Goal: Task Accomplishment & Management: Use online tool/utility

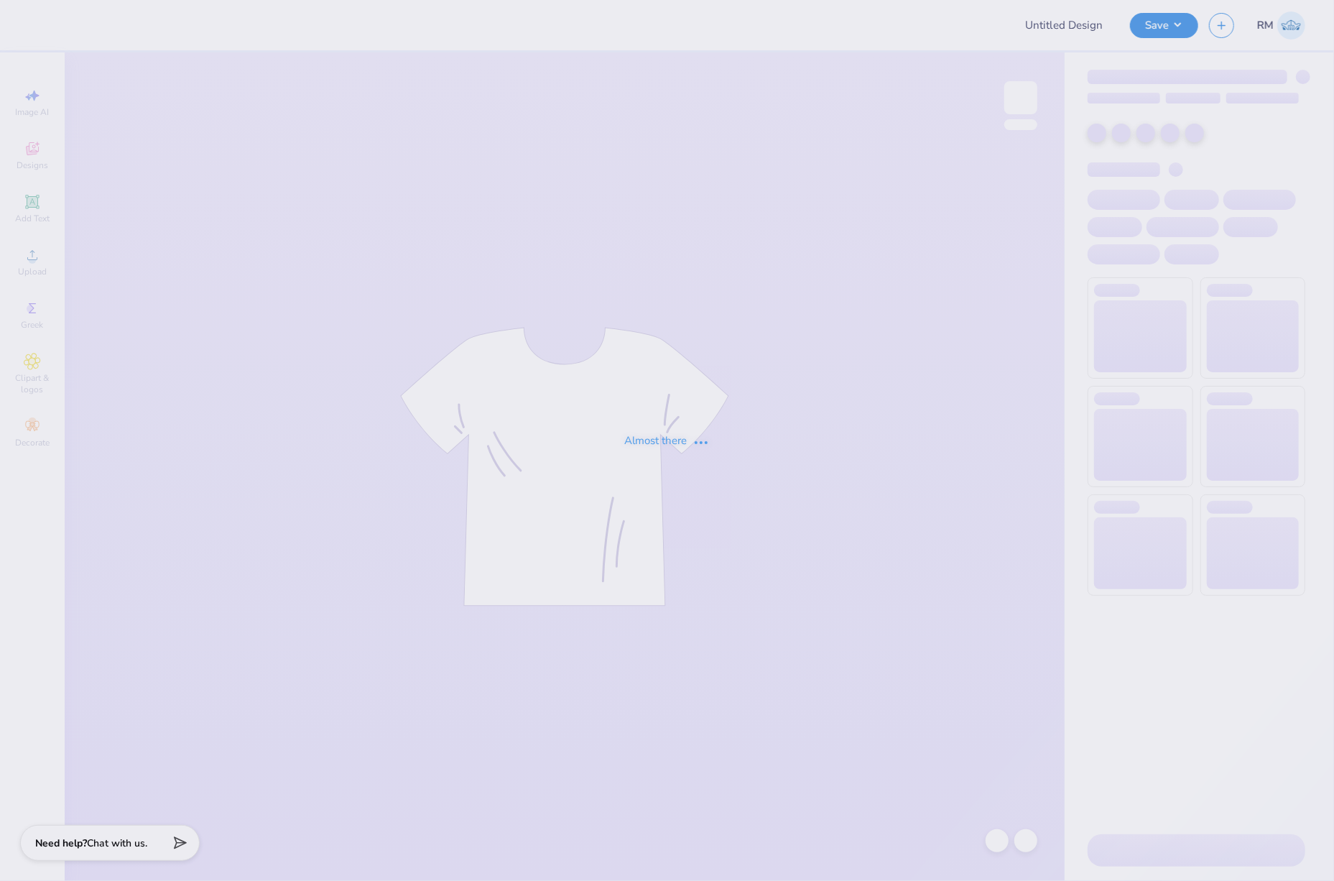
type input "Sigma Alpha Epsilon Winthrop Fall Rush 25"
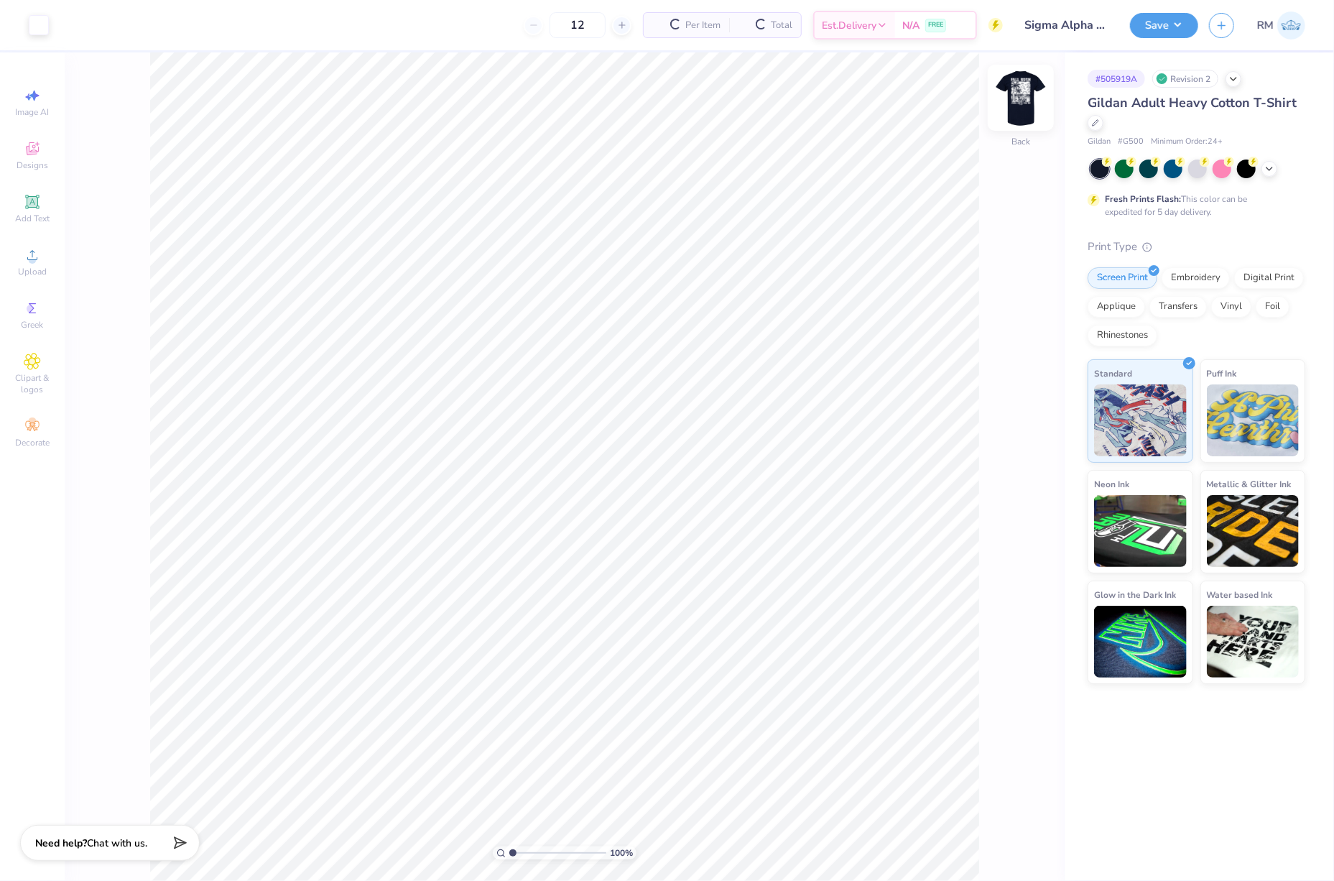
click at [1019, 93] on img at bounding box center [1020, 97] width 57 height 57
click at [39, 260] on icon at bounding box center [32, 254] width 17 height 17
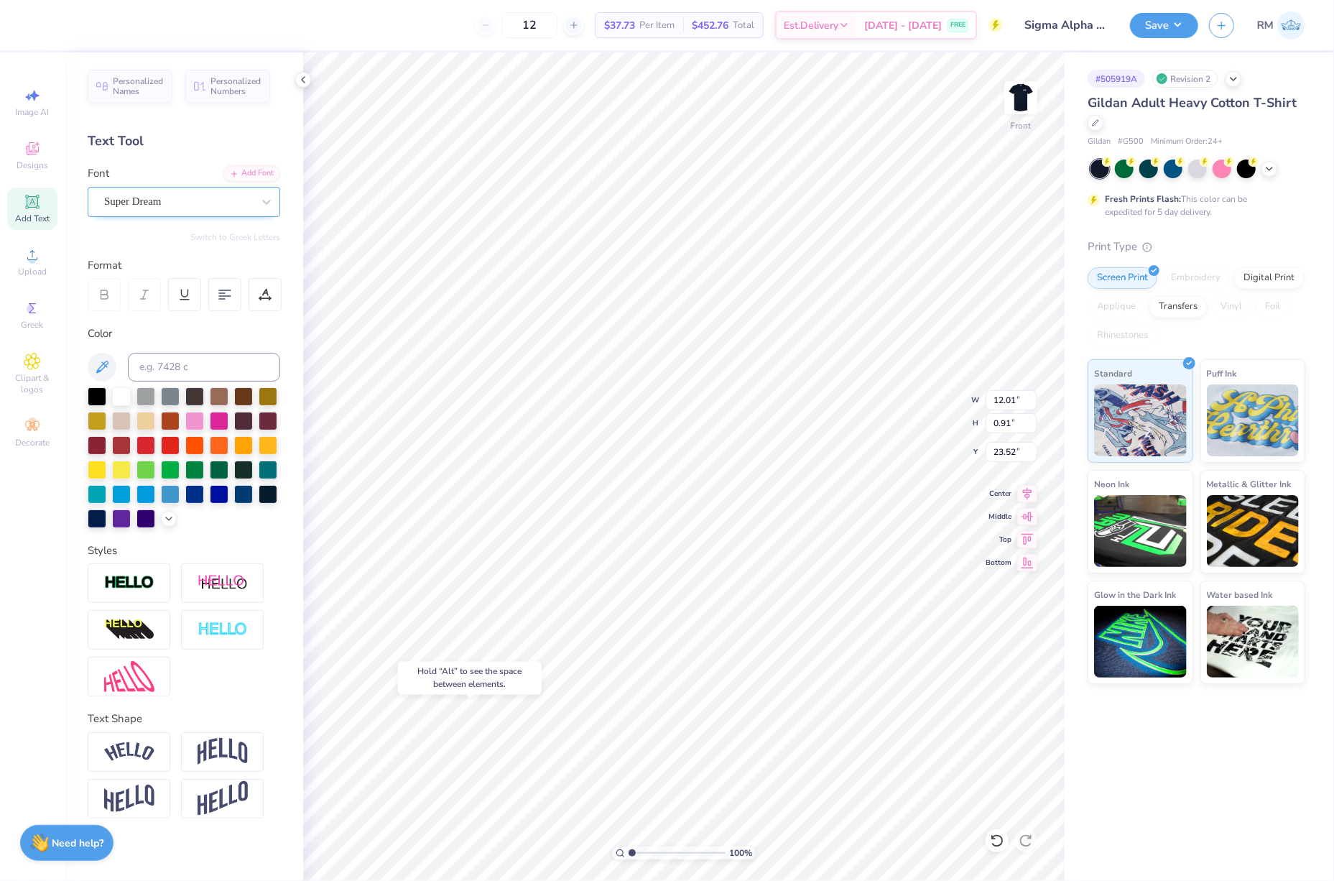
click at [176, 203] on div "Super Dream" at bounding box center [178, 201] width 151 height 22
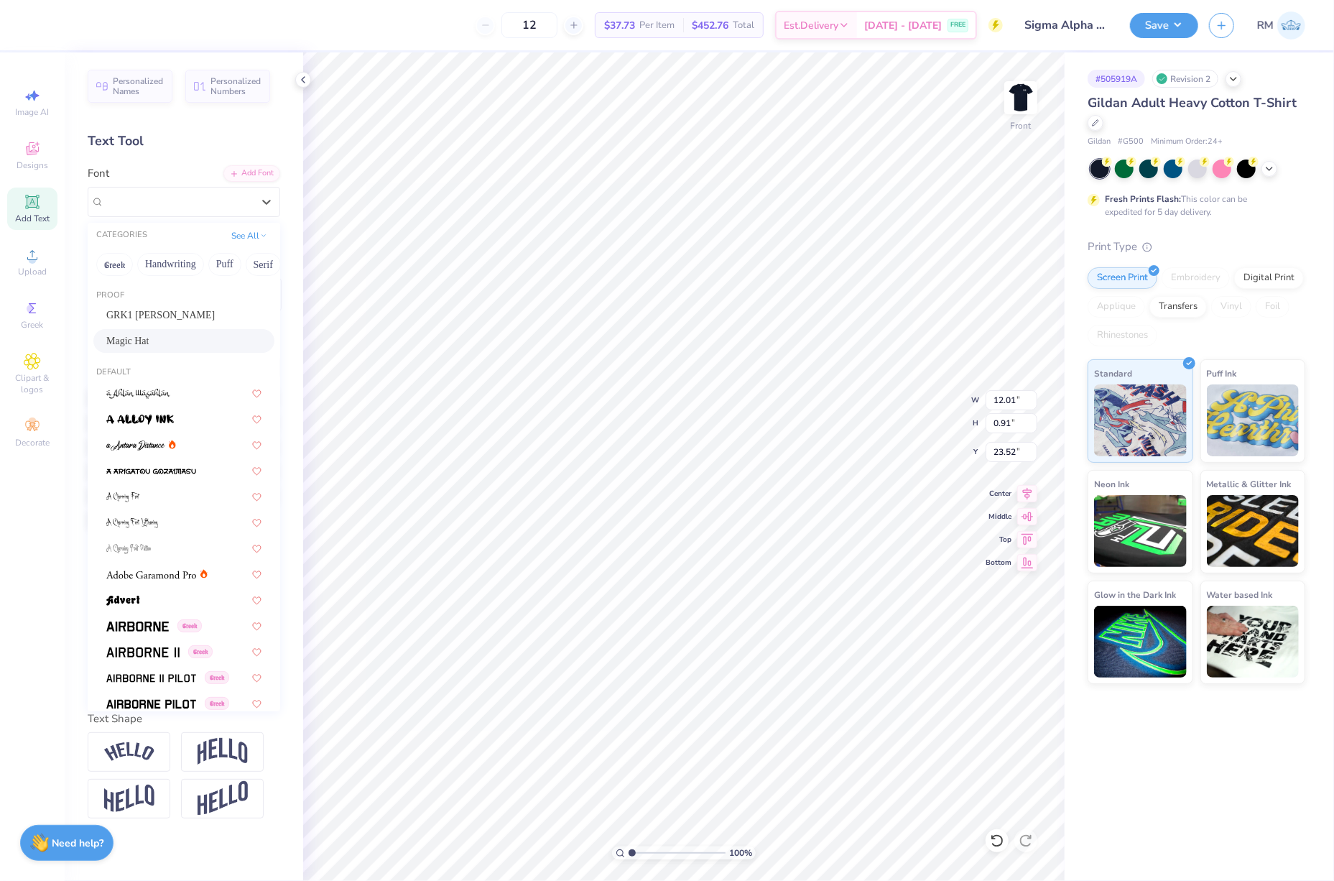
click at [185, 346] on div "Magic Hat" at bounding box center [183, 340] width 155 height 15
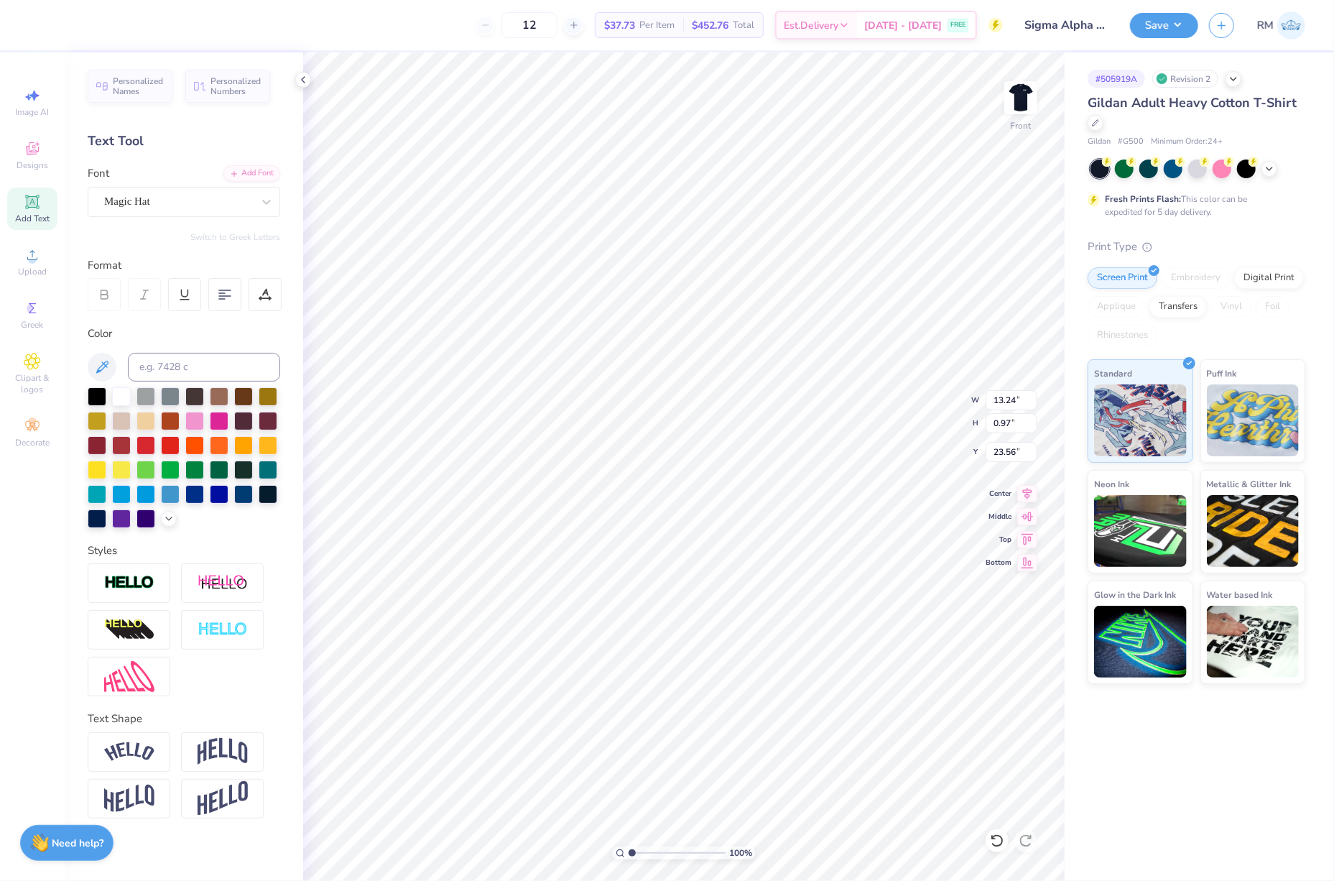
type input "13.24"
type input "0.97"
type input "23.56"
click at [185, 208] on div "Super Dream" at bounding box center [178, 201] width 151 height 22
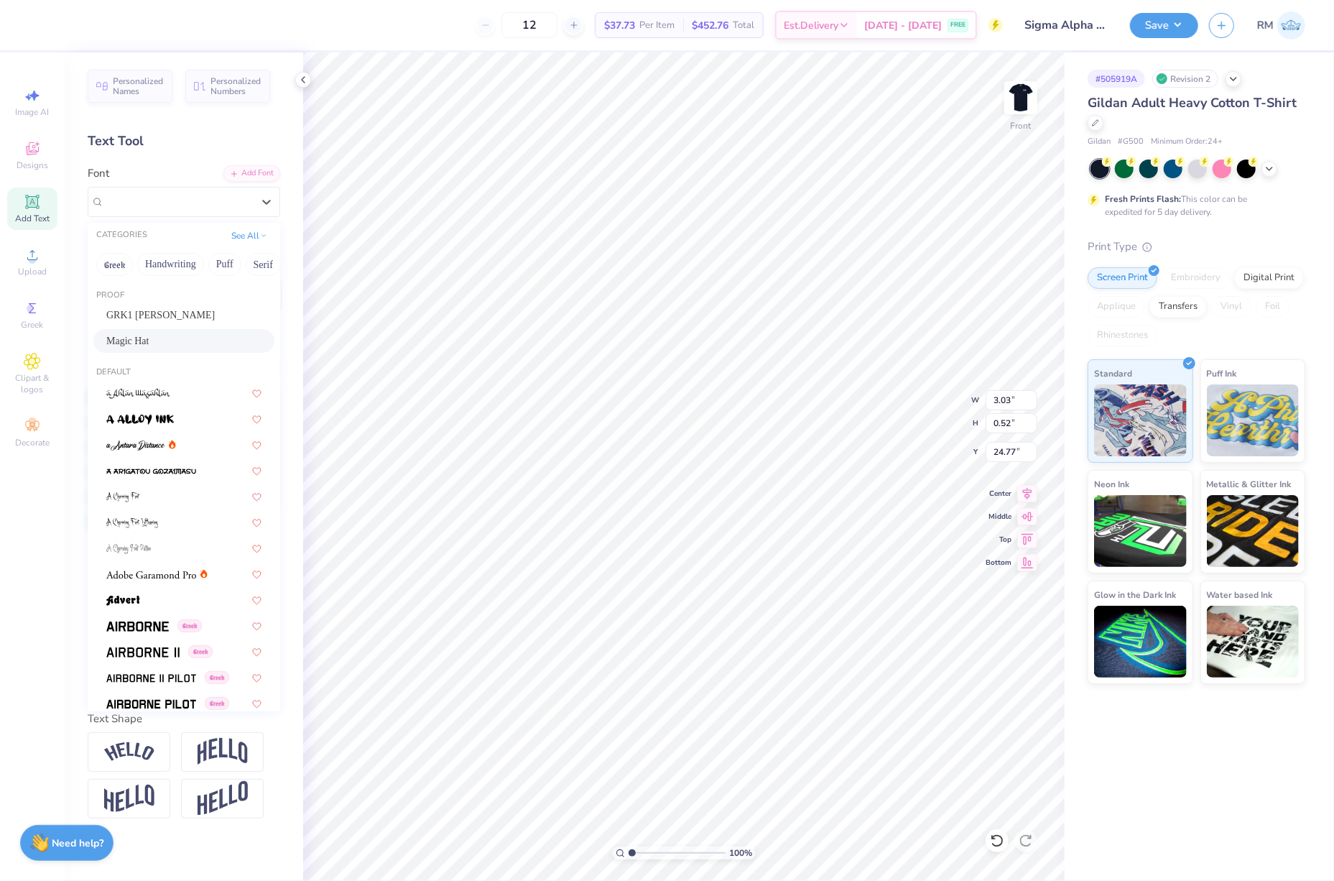
click at [171, 339] on div "Magic Hat" at bounding box center [183, 340] width 155 height 15
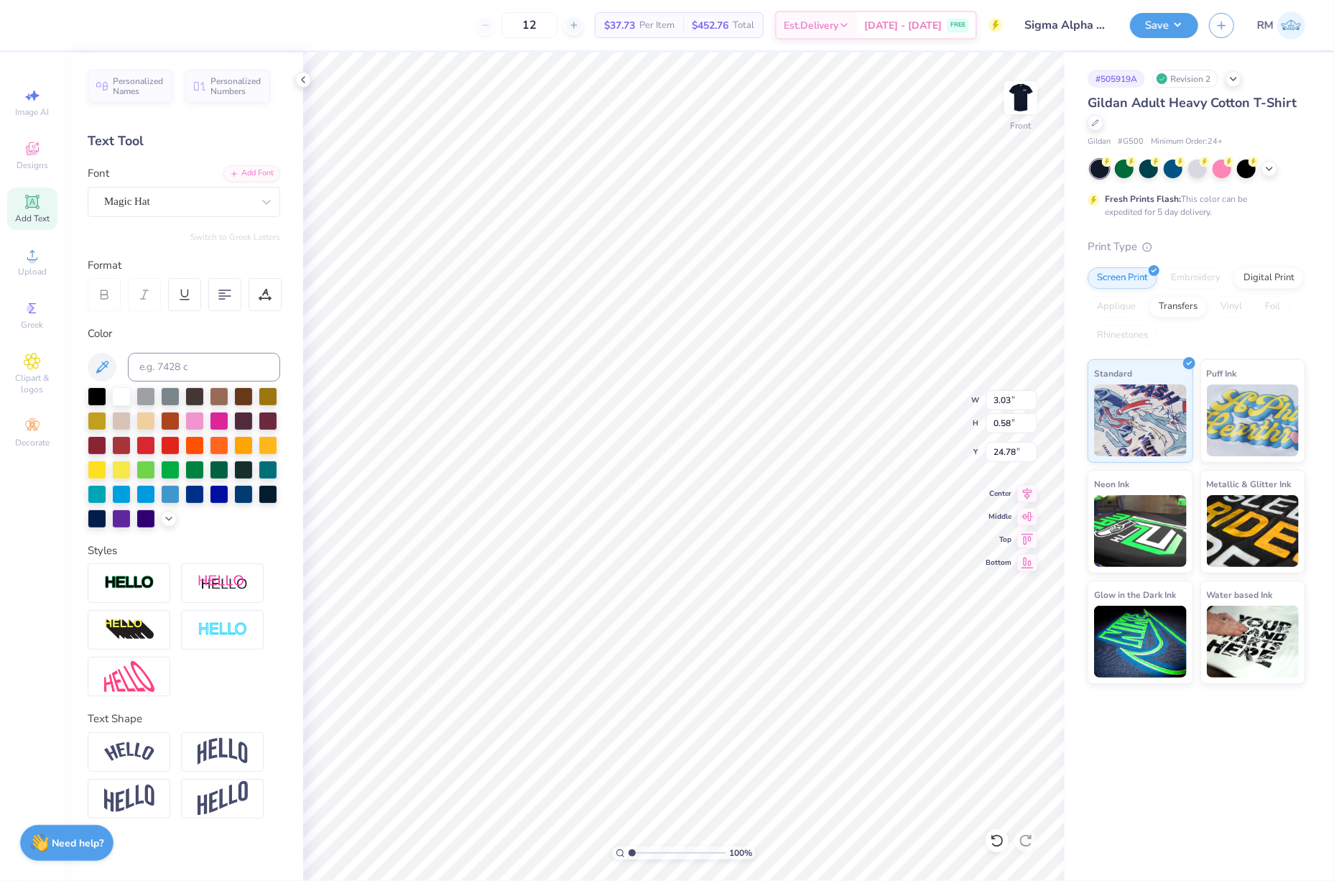
type input "0.58"
type input "24.78"
type input "12.55"
type input "1.89"
type input "3.21"
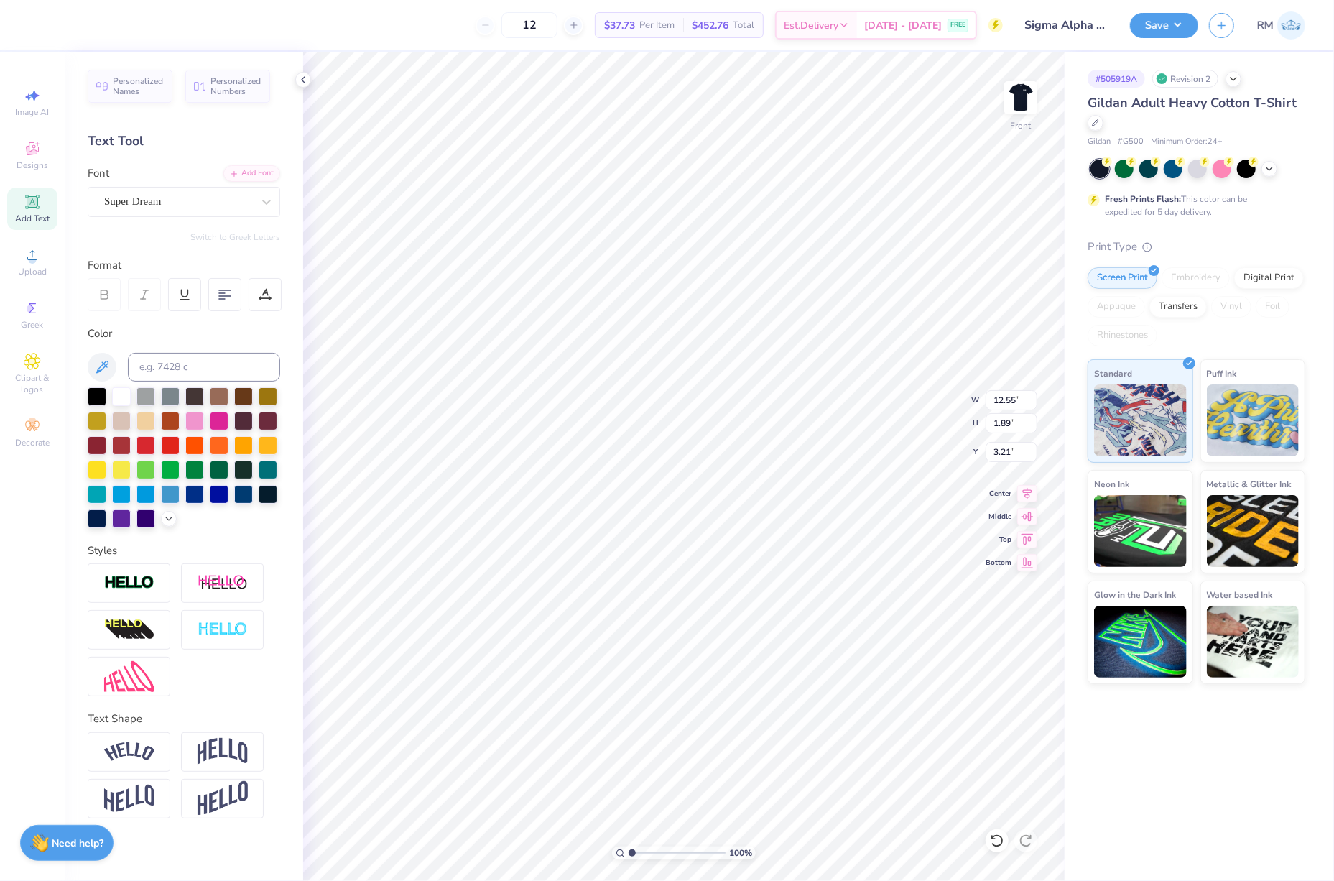
click at [185, 185] on div "Font Super Dream" at bounding box center [184, 191] width 193 height 52
click at [184, 202] on div "Super Dream" at bounding box center [178, 201] width 151 height 22
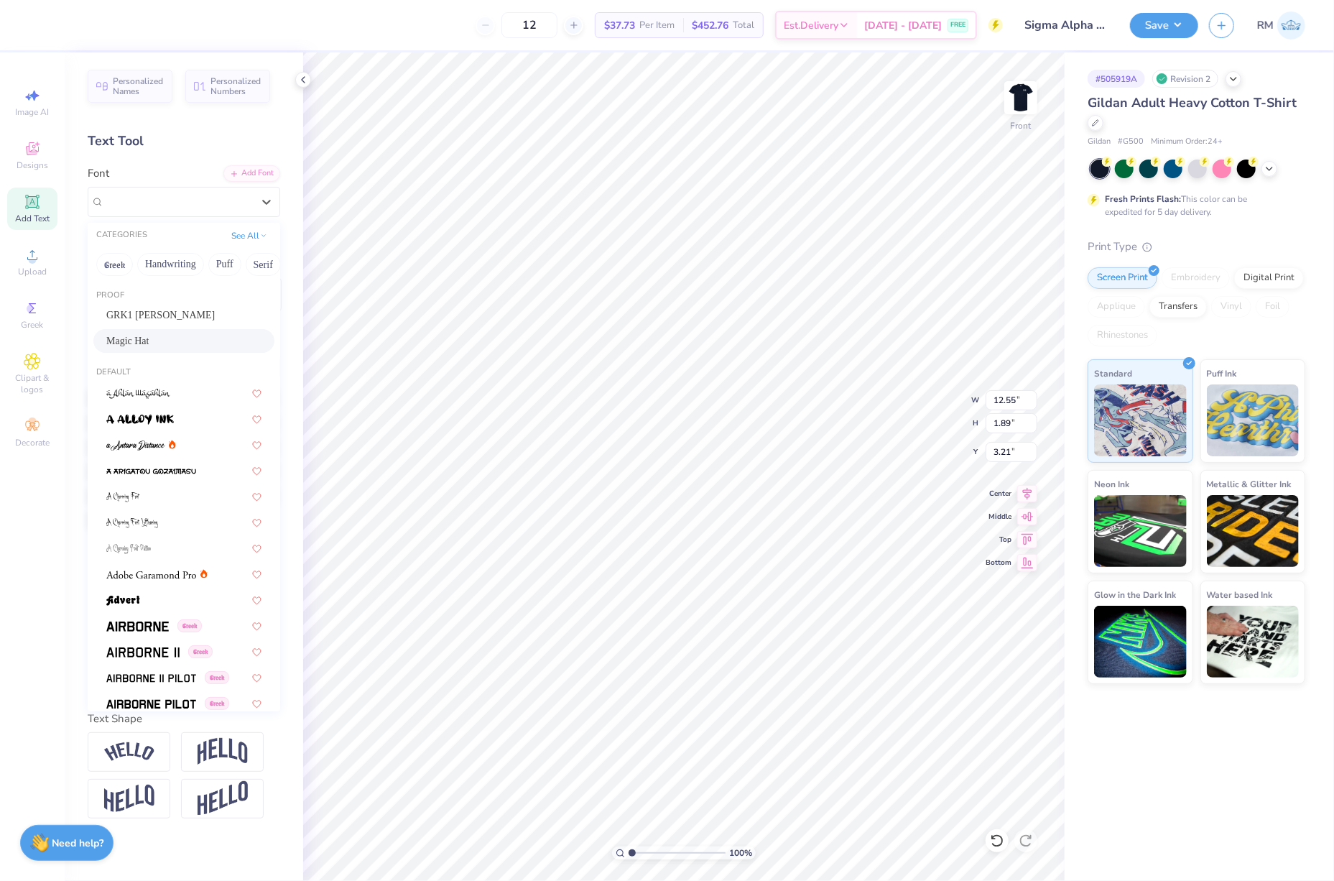
click at [162, 337] on div "Magic Hat" at bounding box center [183, 340] width 155 height 15
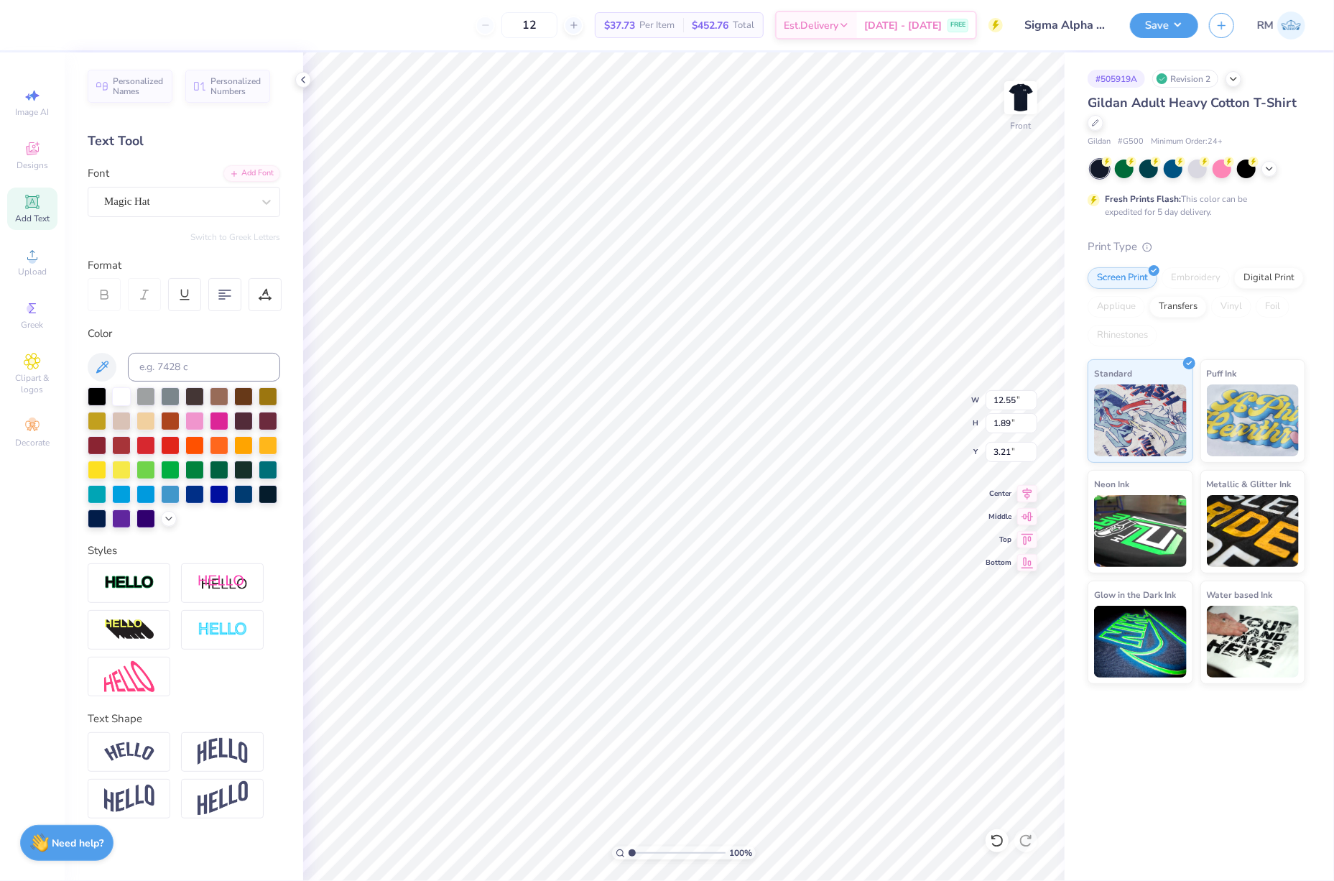
type input "13.26"
type input "2.13"
type input "3.27"
click at [1032, 495] on icon at bounding box center [1027, 491] width 20 height 17
type input "13.24"
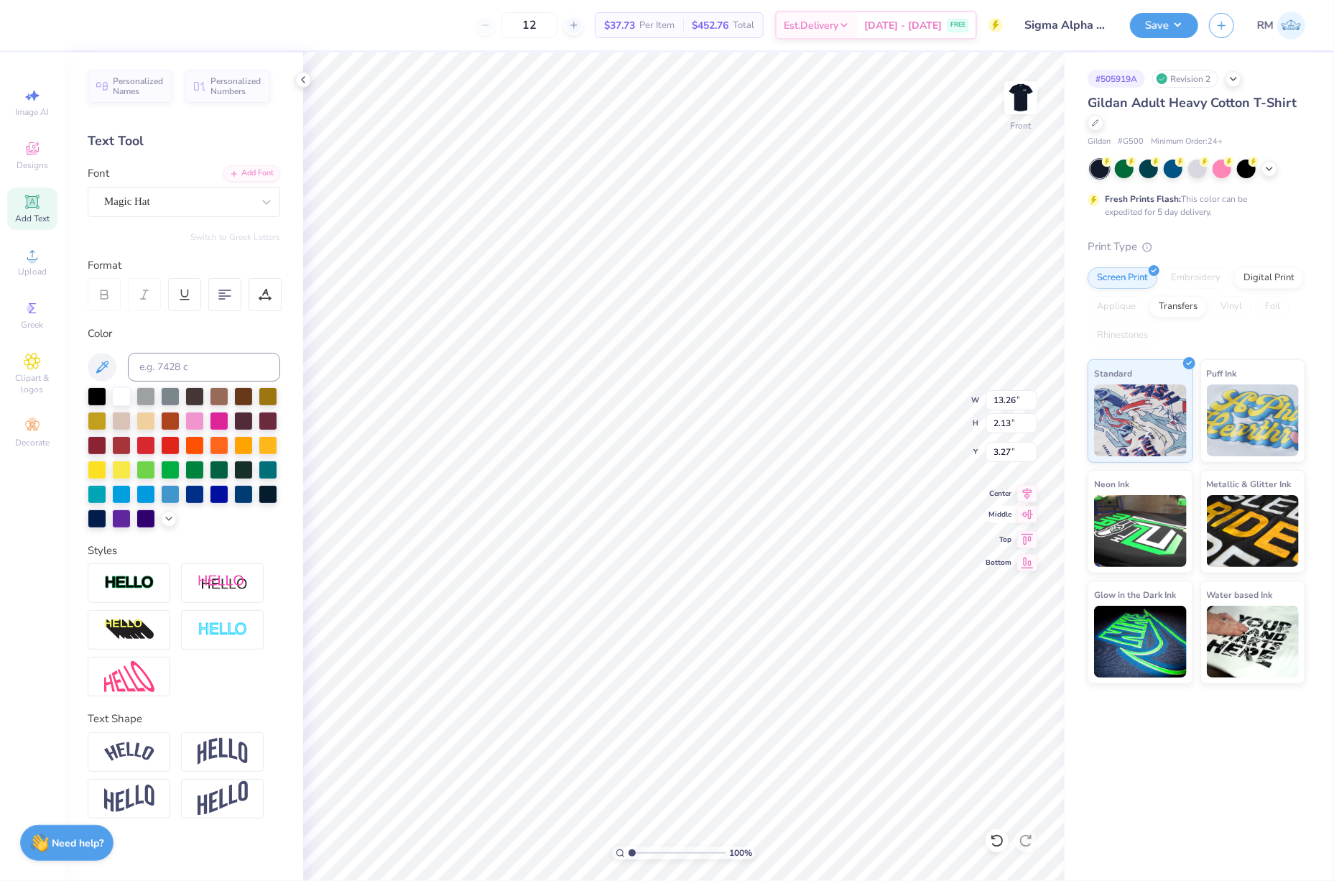
type input "0.97"
type input "23.56"
click at [1023, 495] on icon at bounding box center [1027, 491] width 20 height 17
type input "13.24"
type input "20.13"
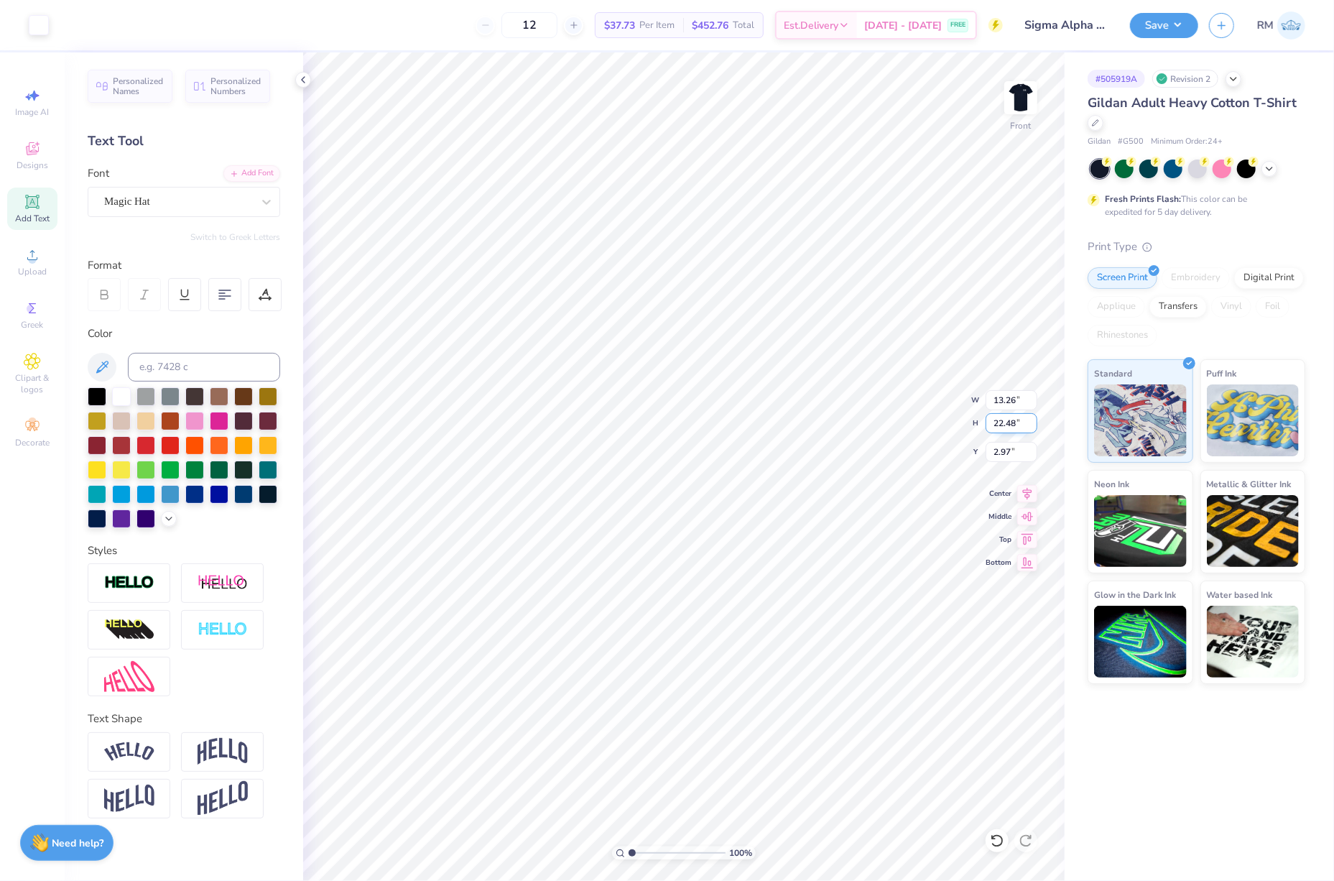
click at [1006, 425] on input "22.48" at bounding box center [1012, 423] width 52 height 20
type input "15"
type input "8.84"
type input "15.00"
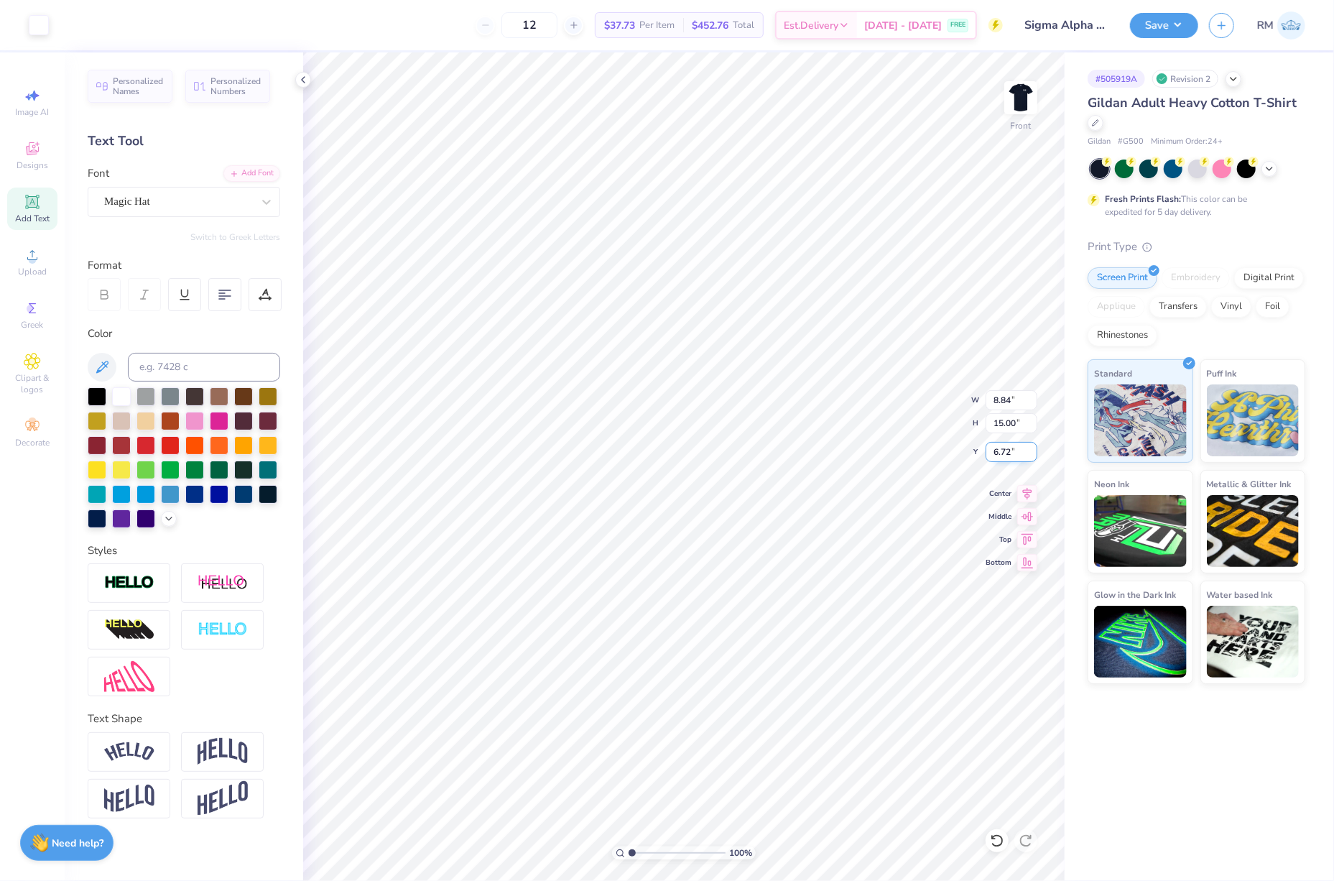
click at [1006, 451] on input "6.72" at bounding box center [1012, 452] width 52 height 20
type input "3.00"
click at [261, 290] on icon at bounding box center [265, 294] width 13 height 13
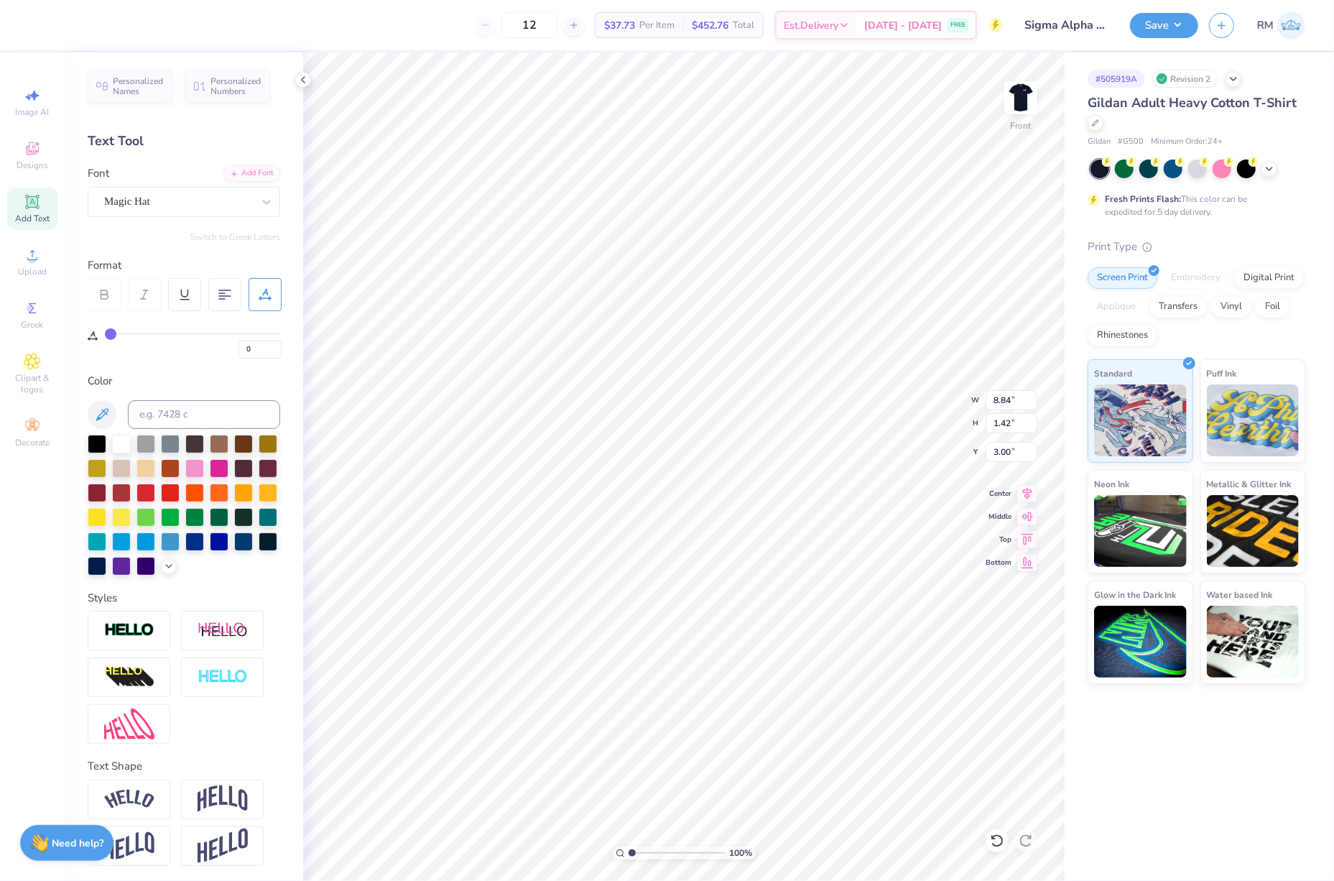
type input "1"
type input "2"
type input "3"
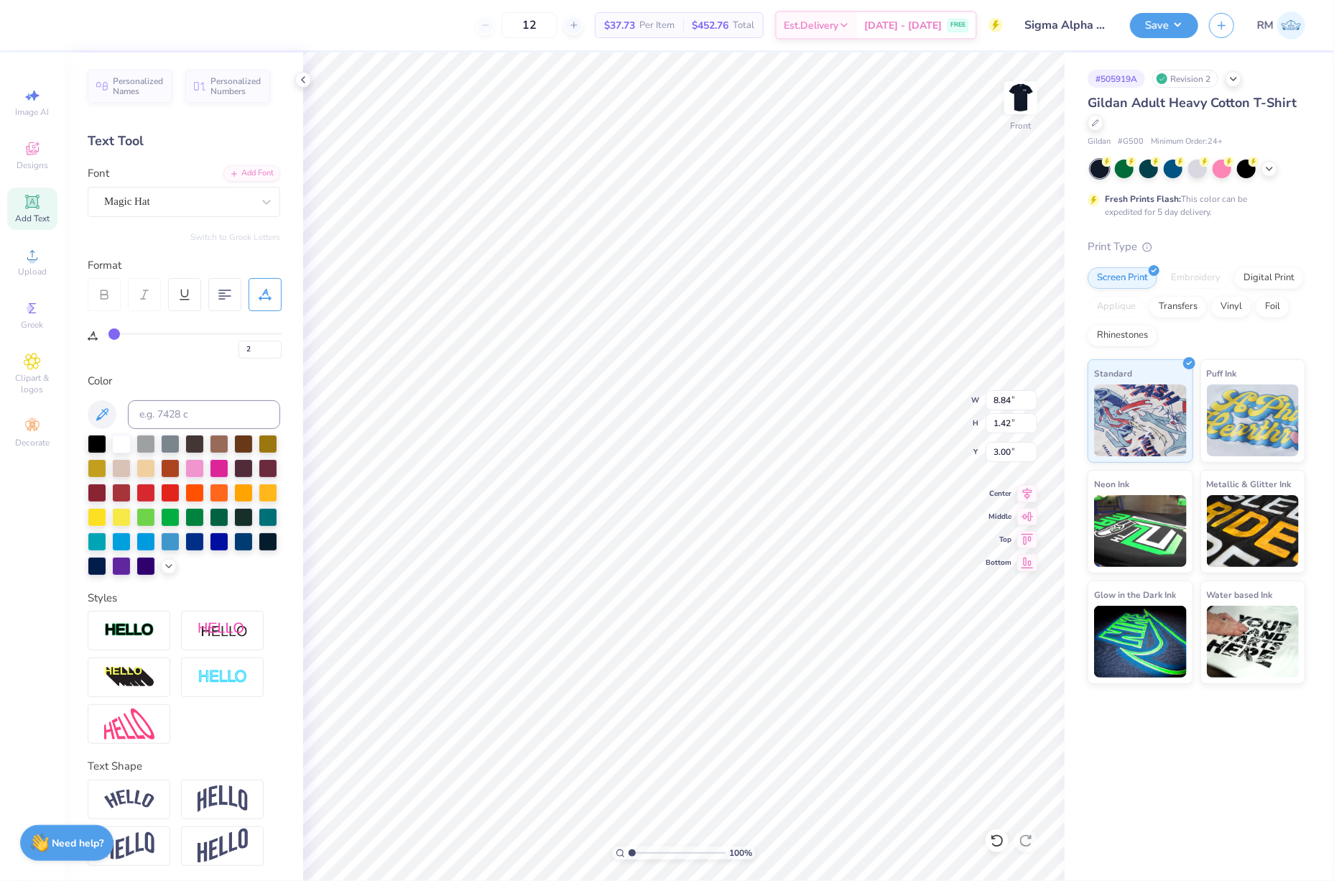
type input "3"
type input "4"
type input "6"
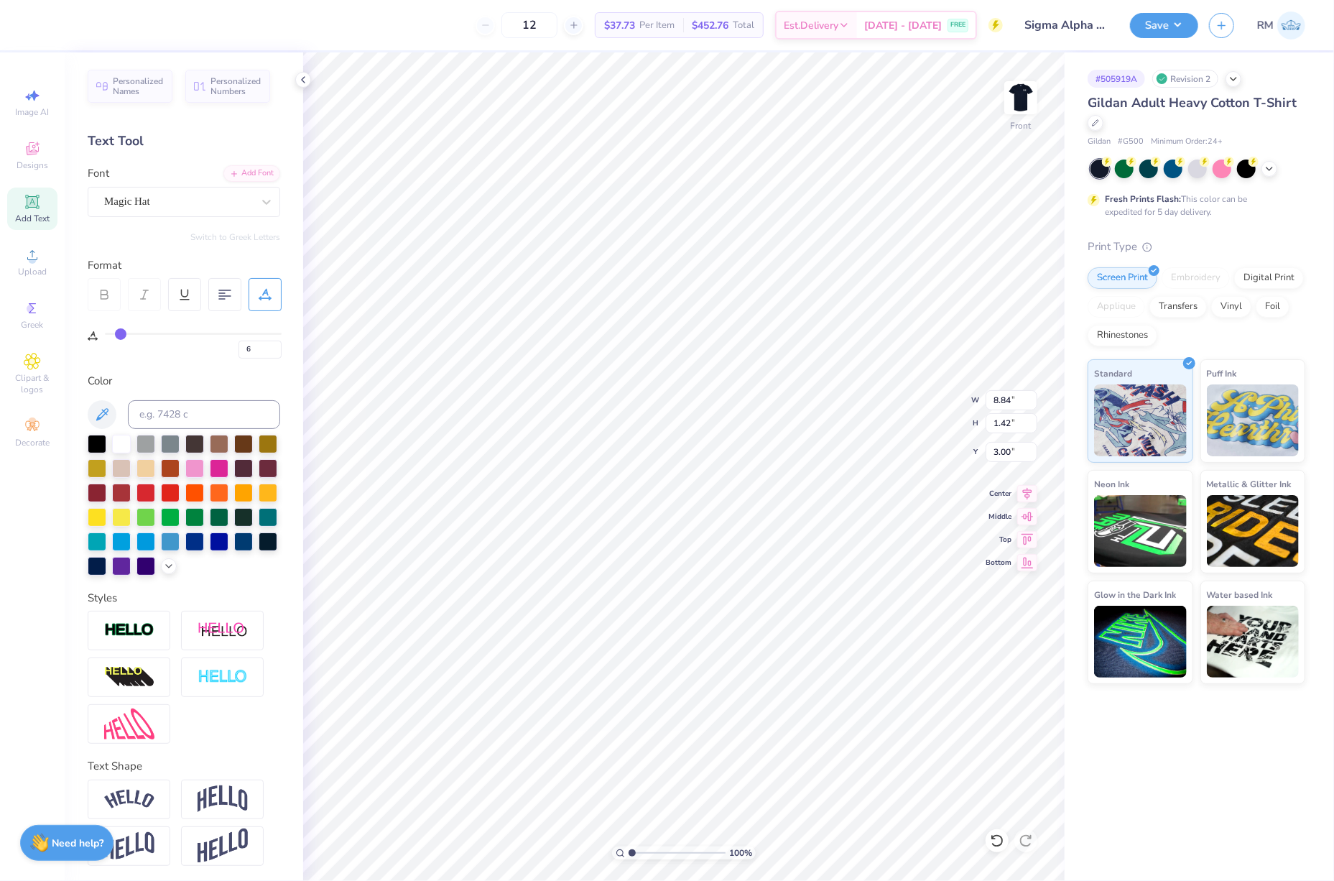
type input "7"
type input "8"
type input "9"
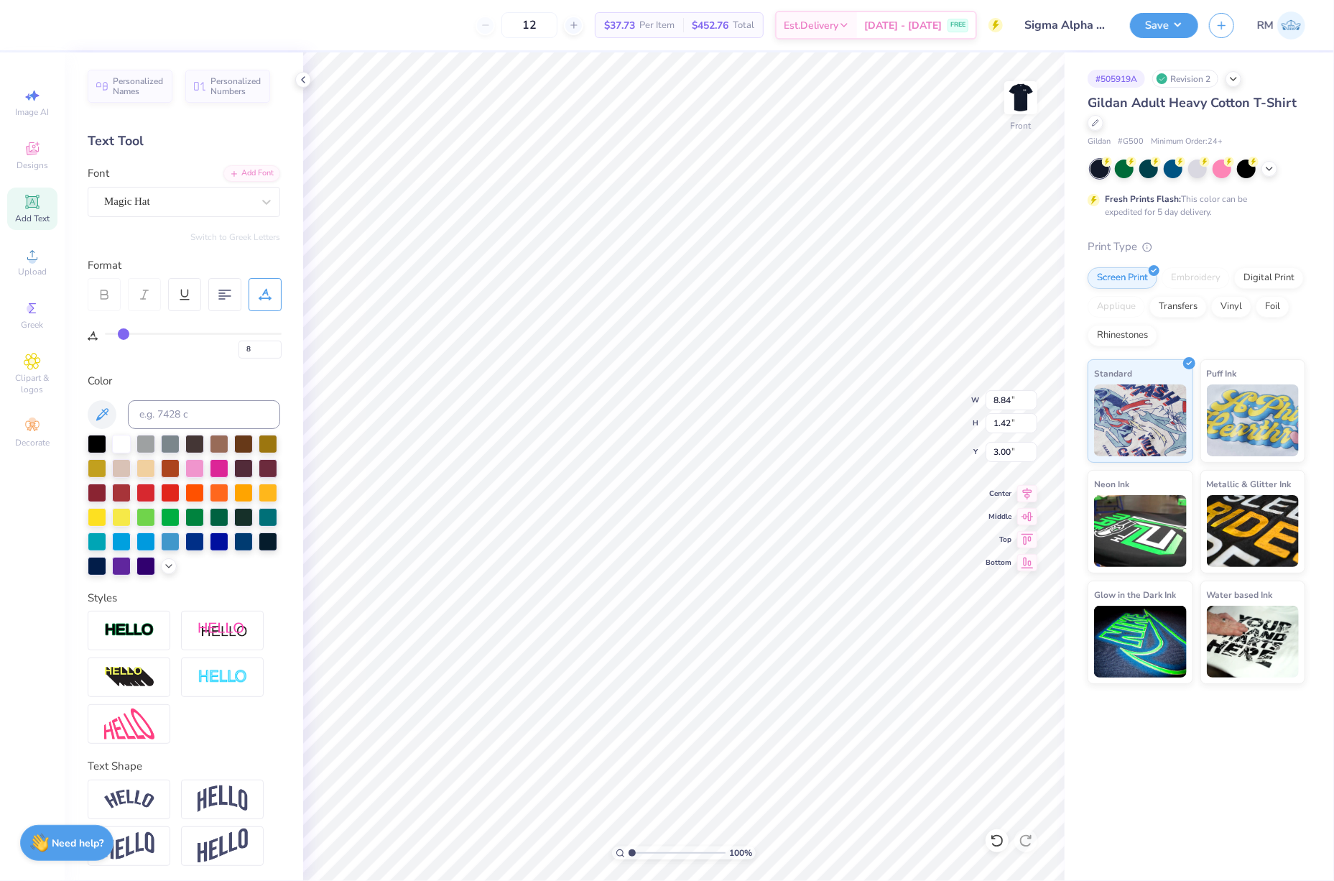
type input "9"
type input "10"
type input "11"
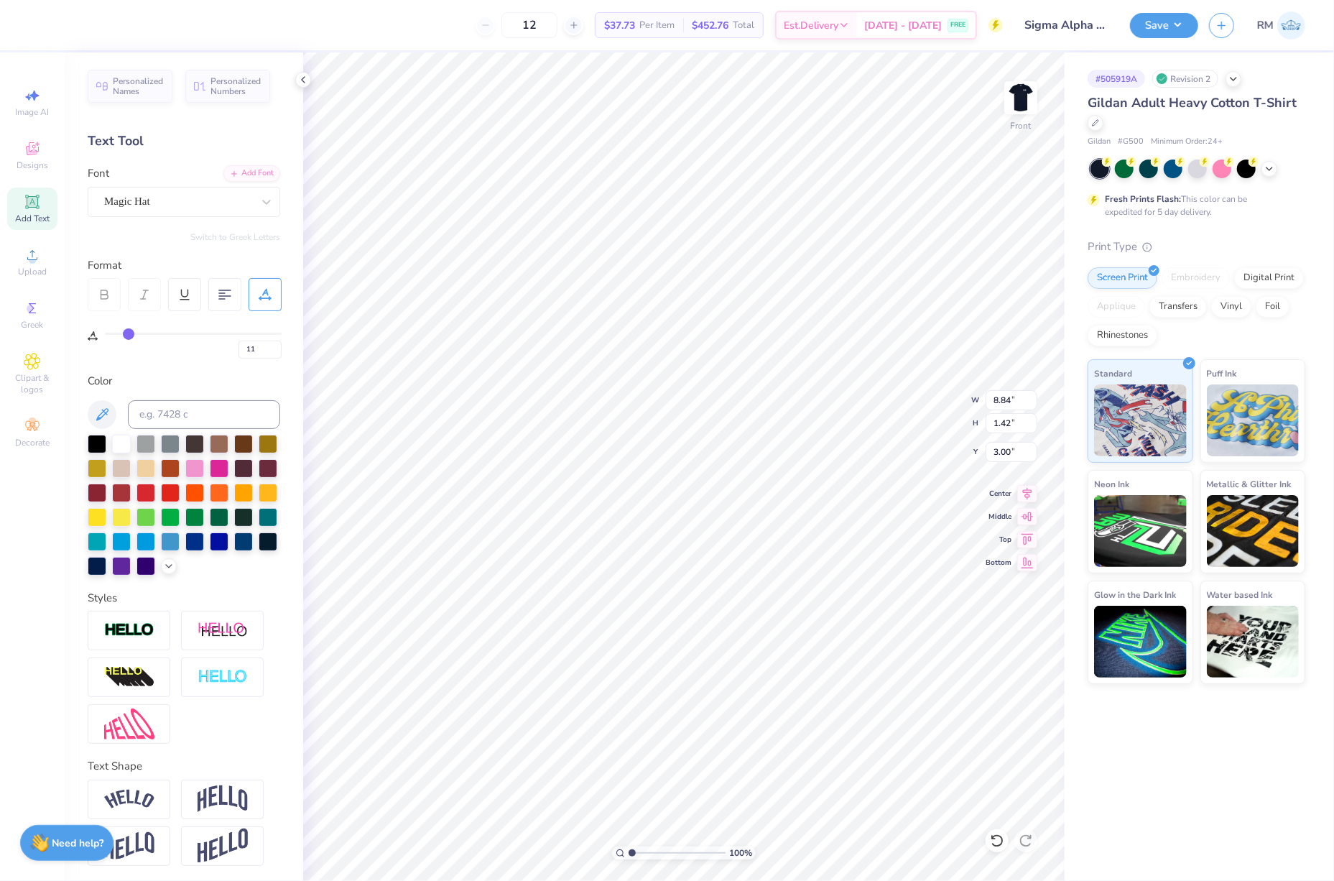
type input "12"
type input "14"
type input "15"
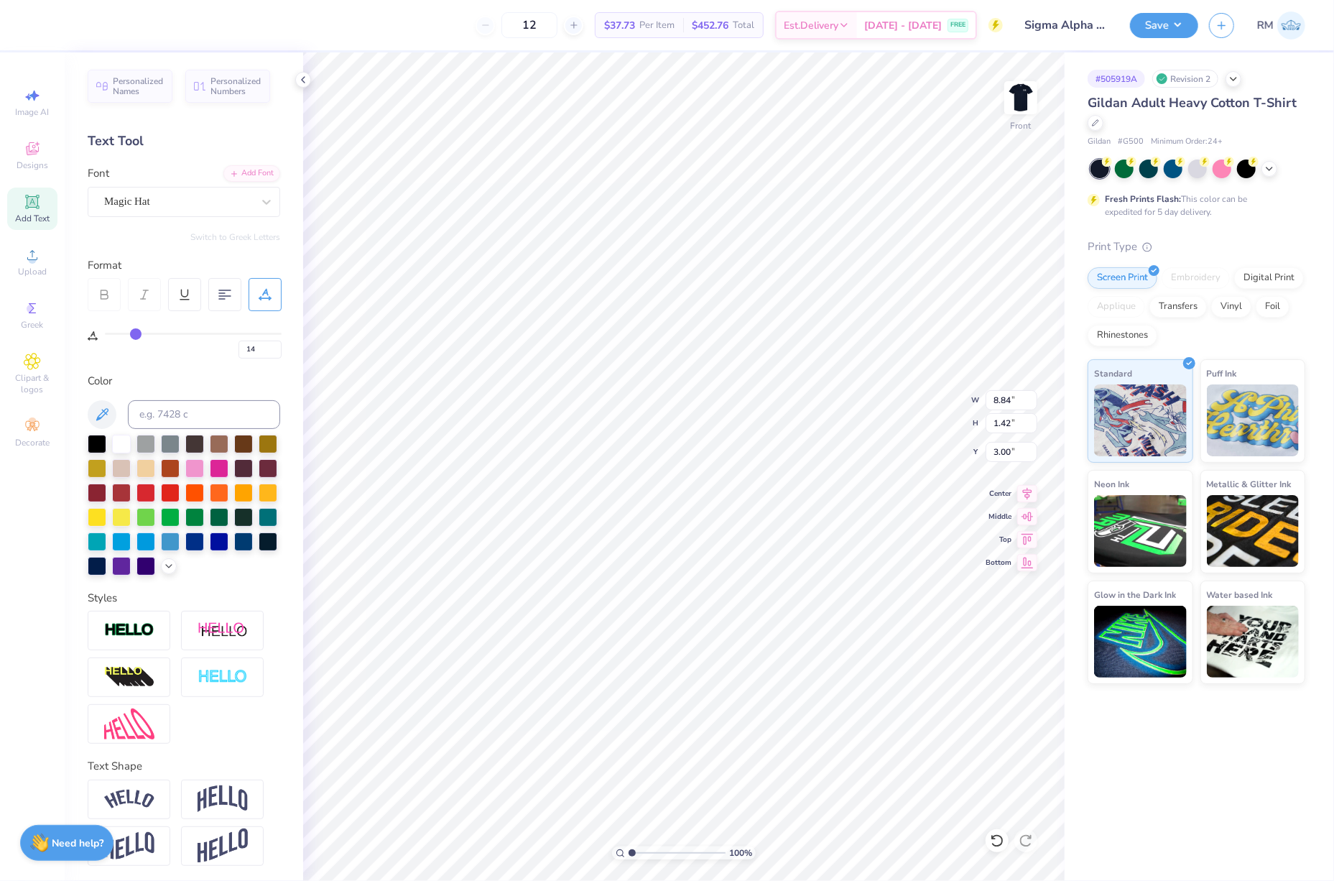
type input "15"
type input "17"
type input "18"
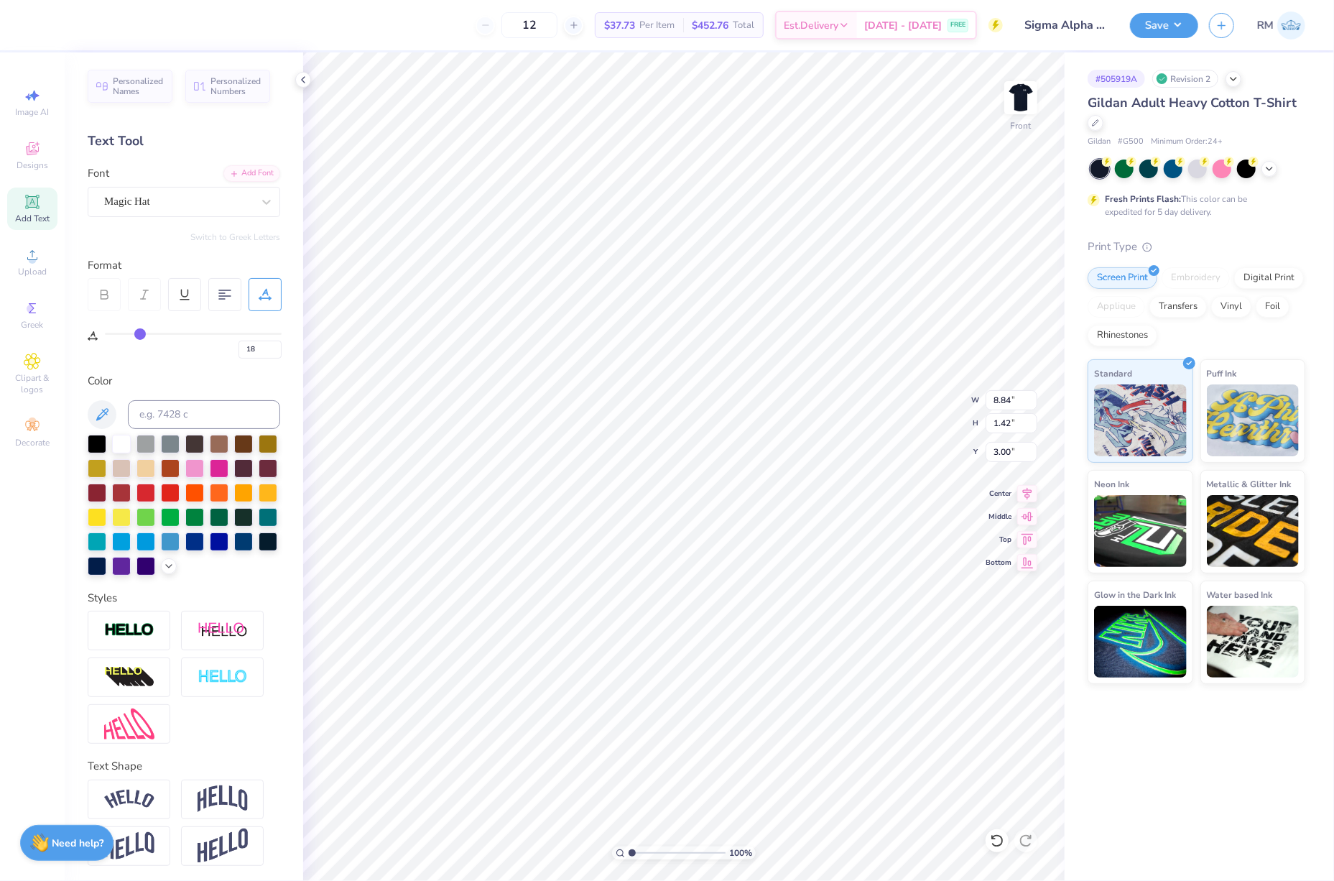
type input "19"
type input "20"
type input "21"
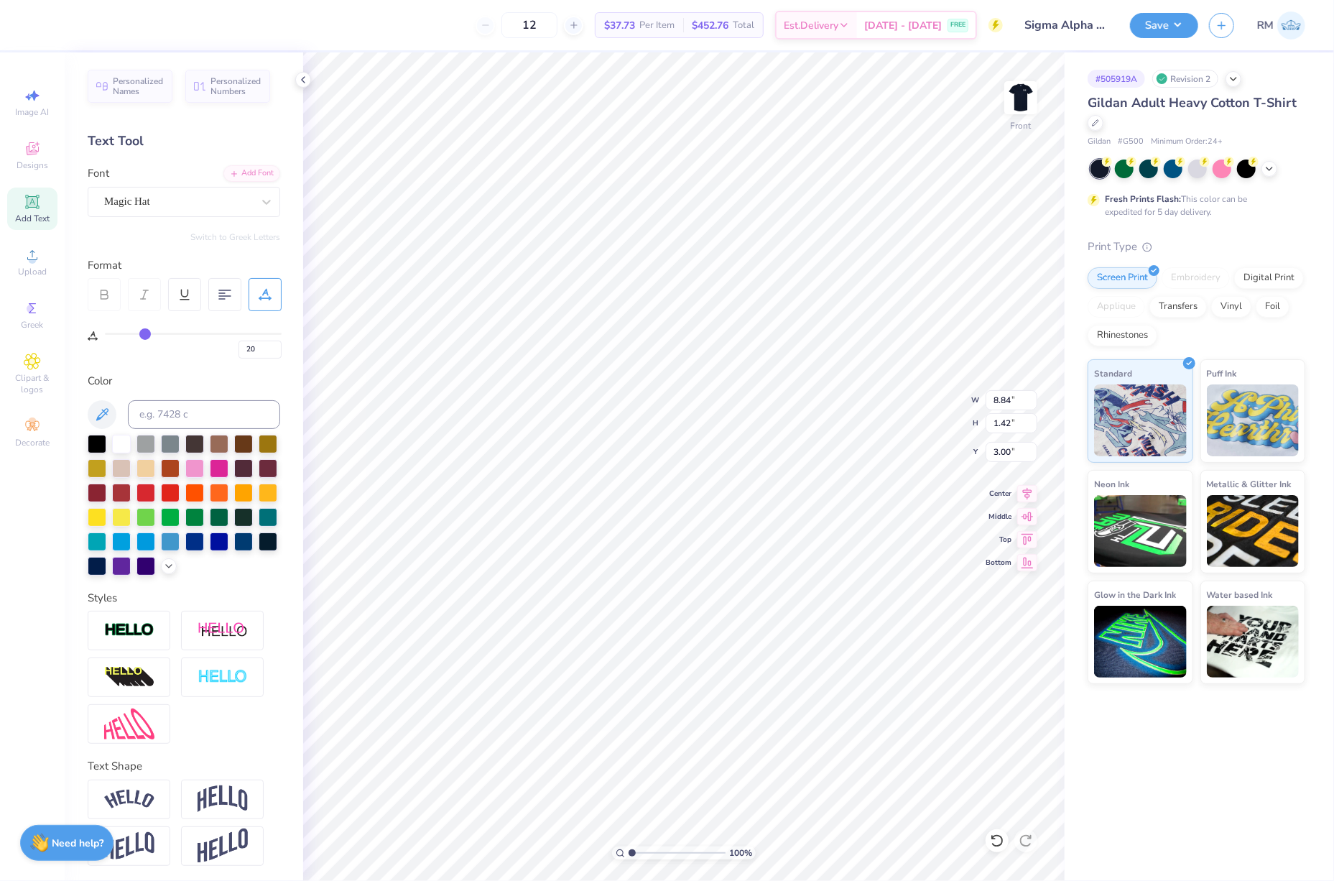
type input "21"
type input "22"
type input "23"
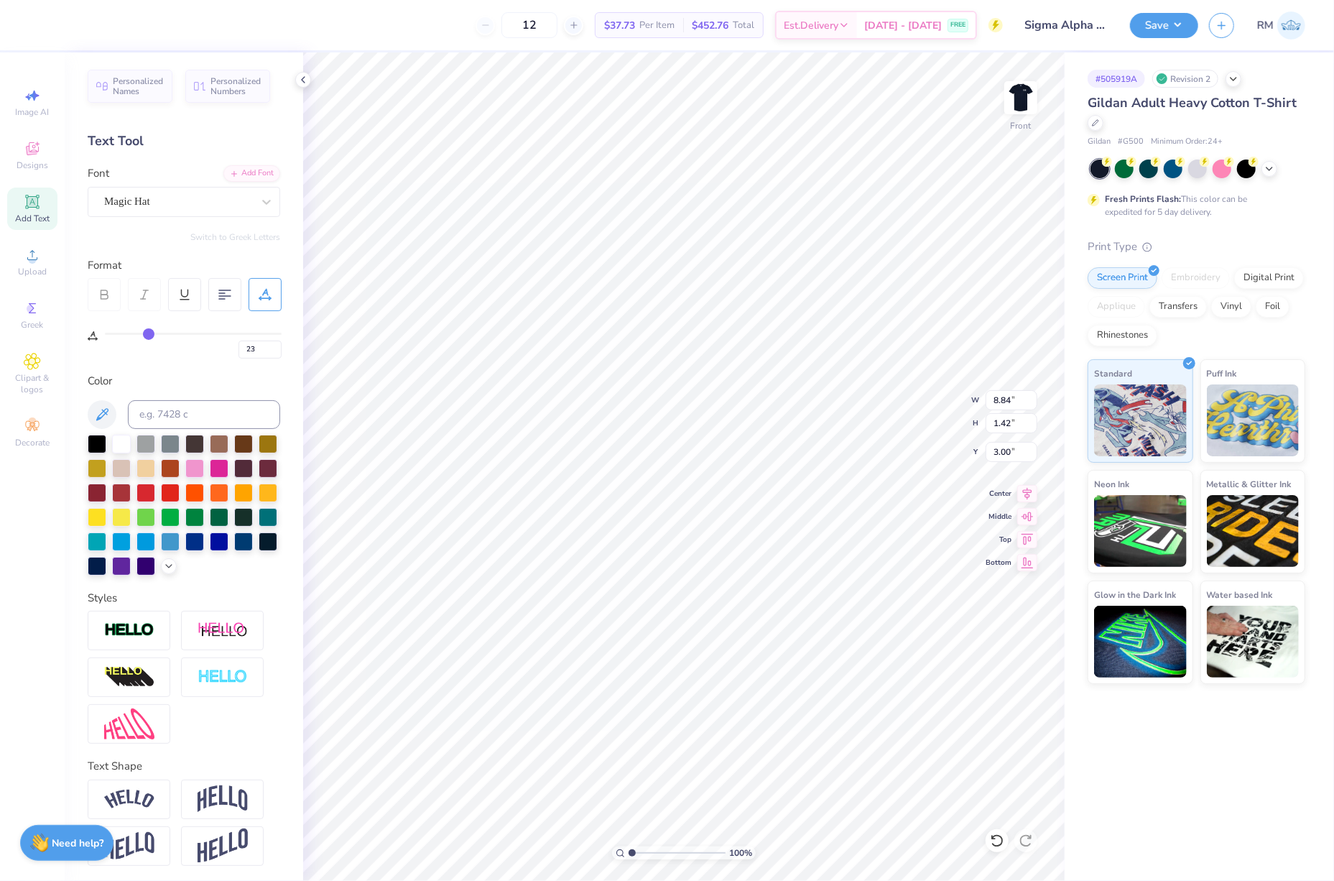
type input "25"
type input "26"
type input "27"
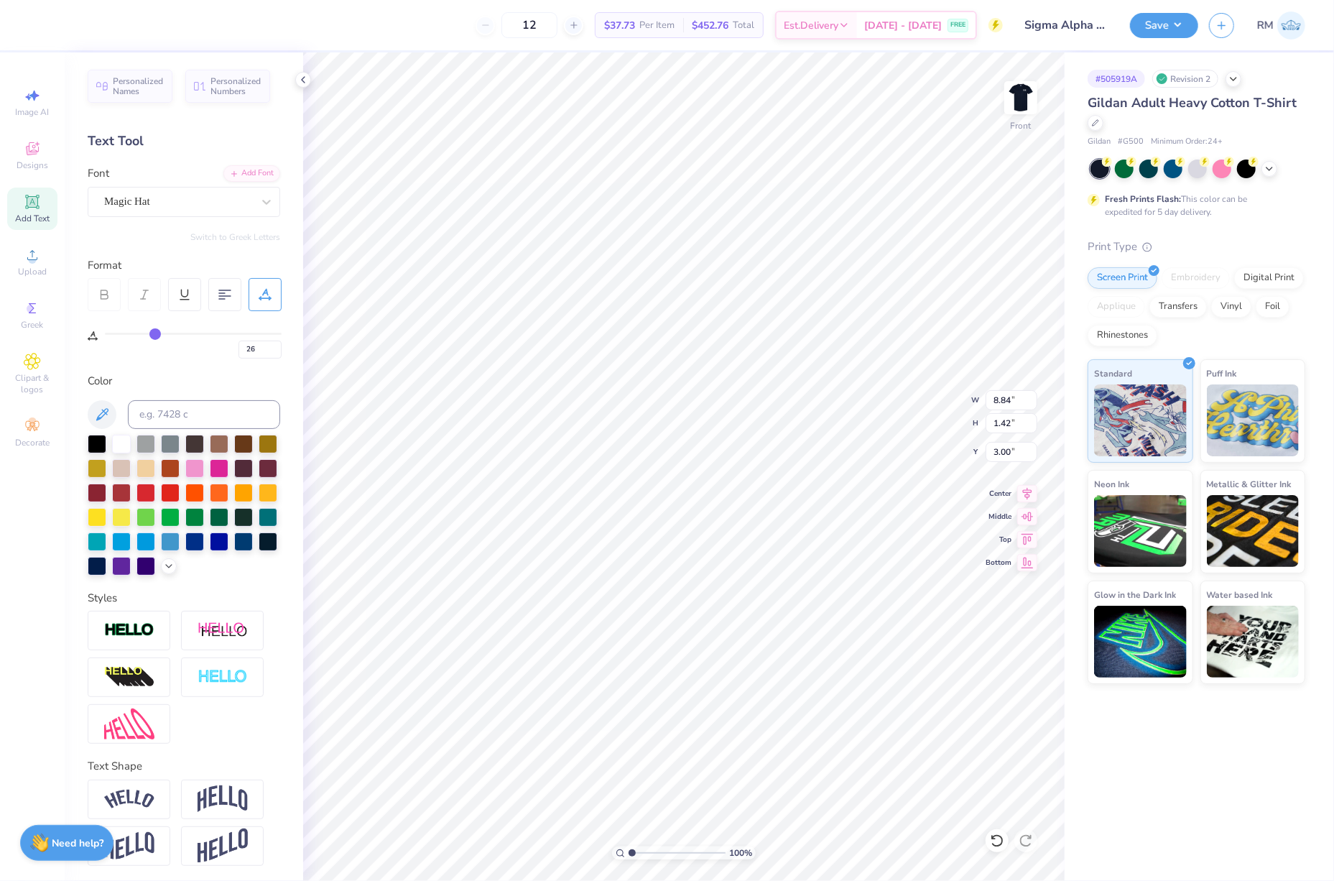
type input "27"
type input "28"
type input "29"
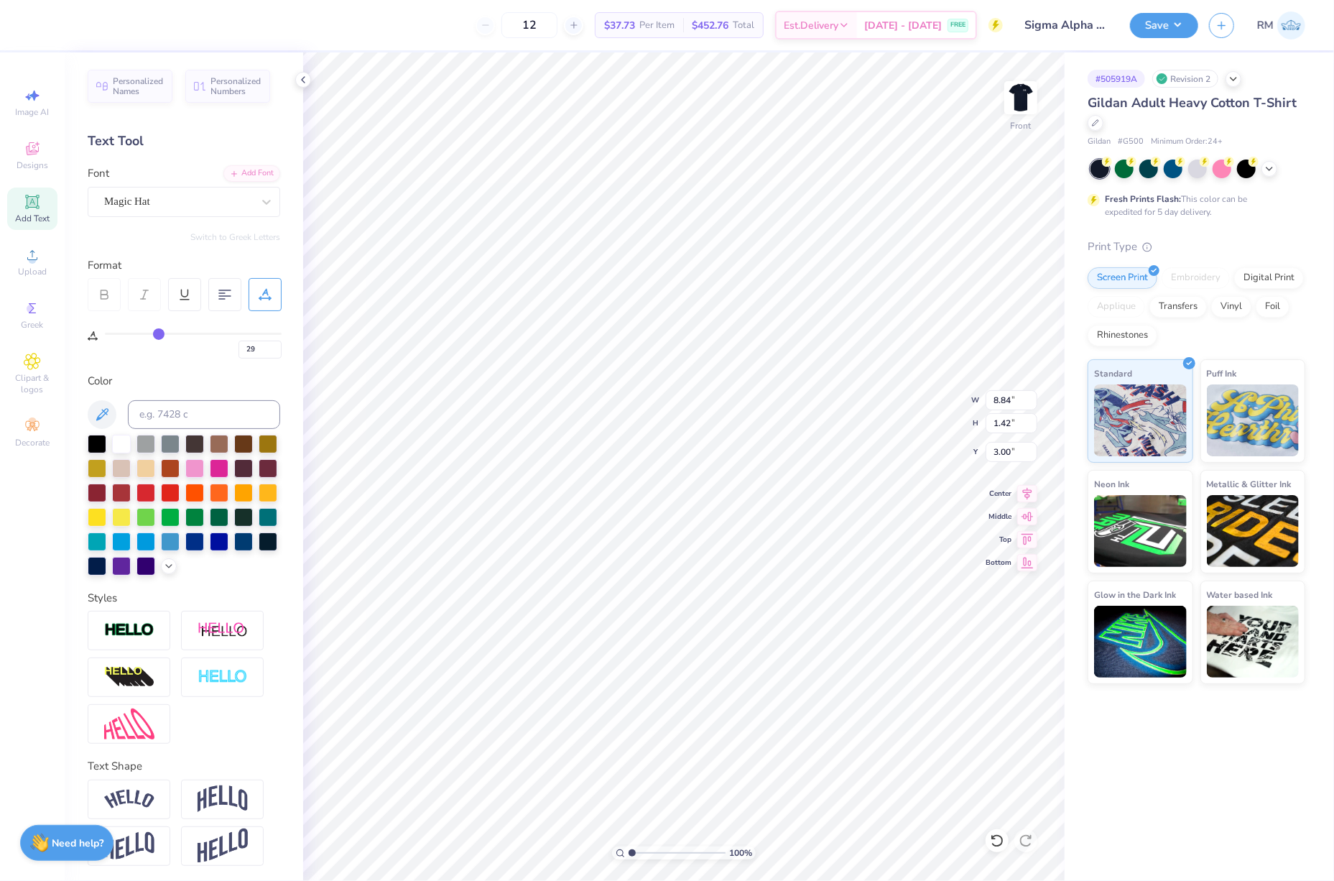
type input "30"
type input "31"
type input "30"
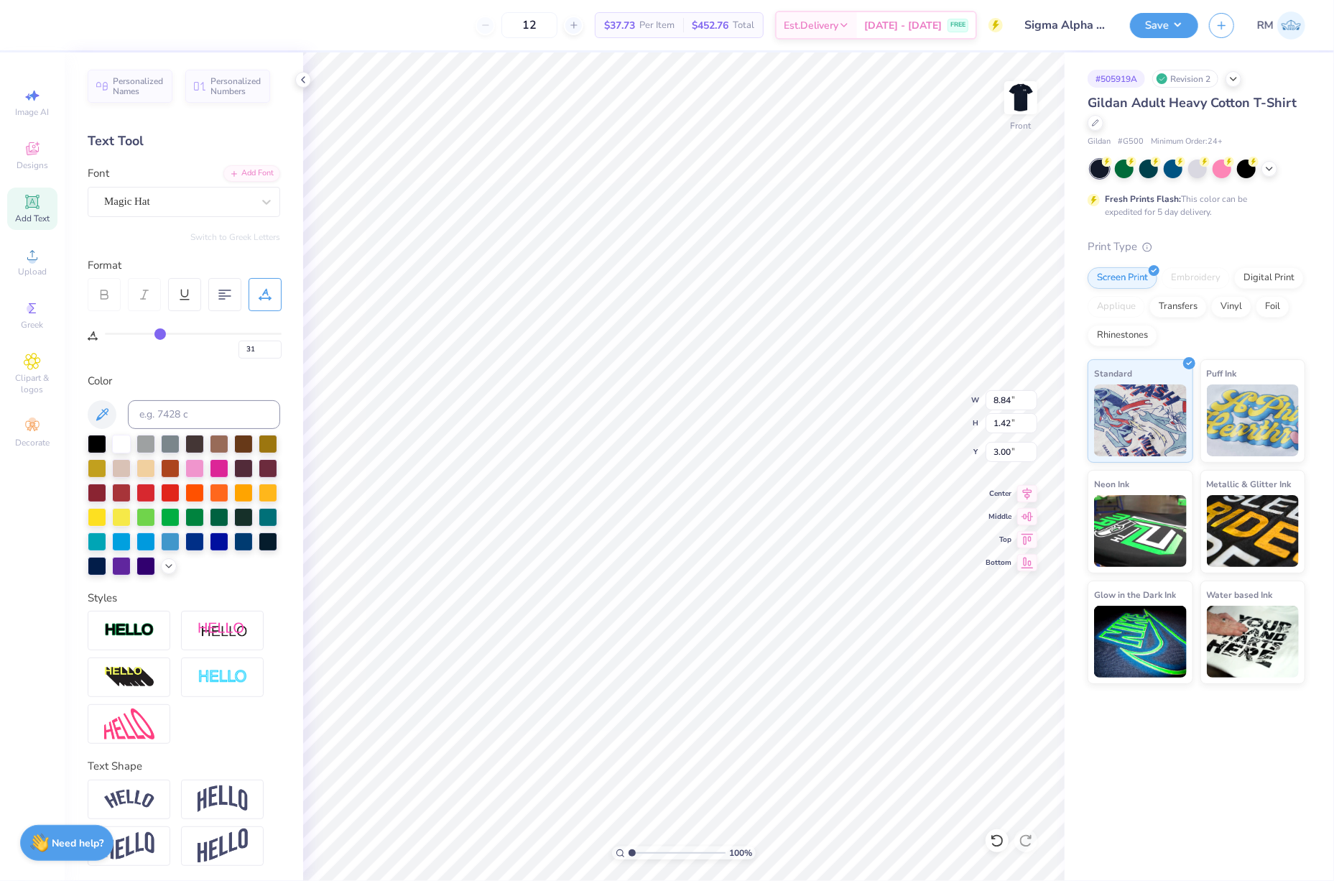
type input "30"
type input "29"
drag, startPoint x: 109, startPoint y: 330, endPoint x: 158, endPoint y: 334, distance: 49.0
type input "29"
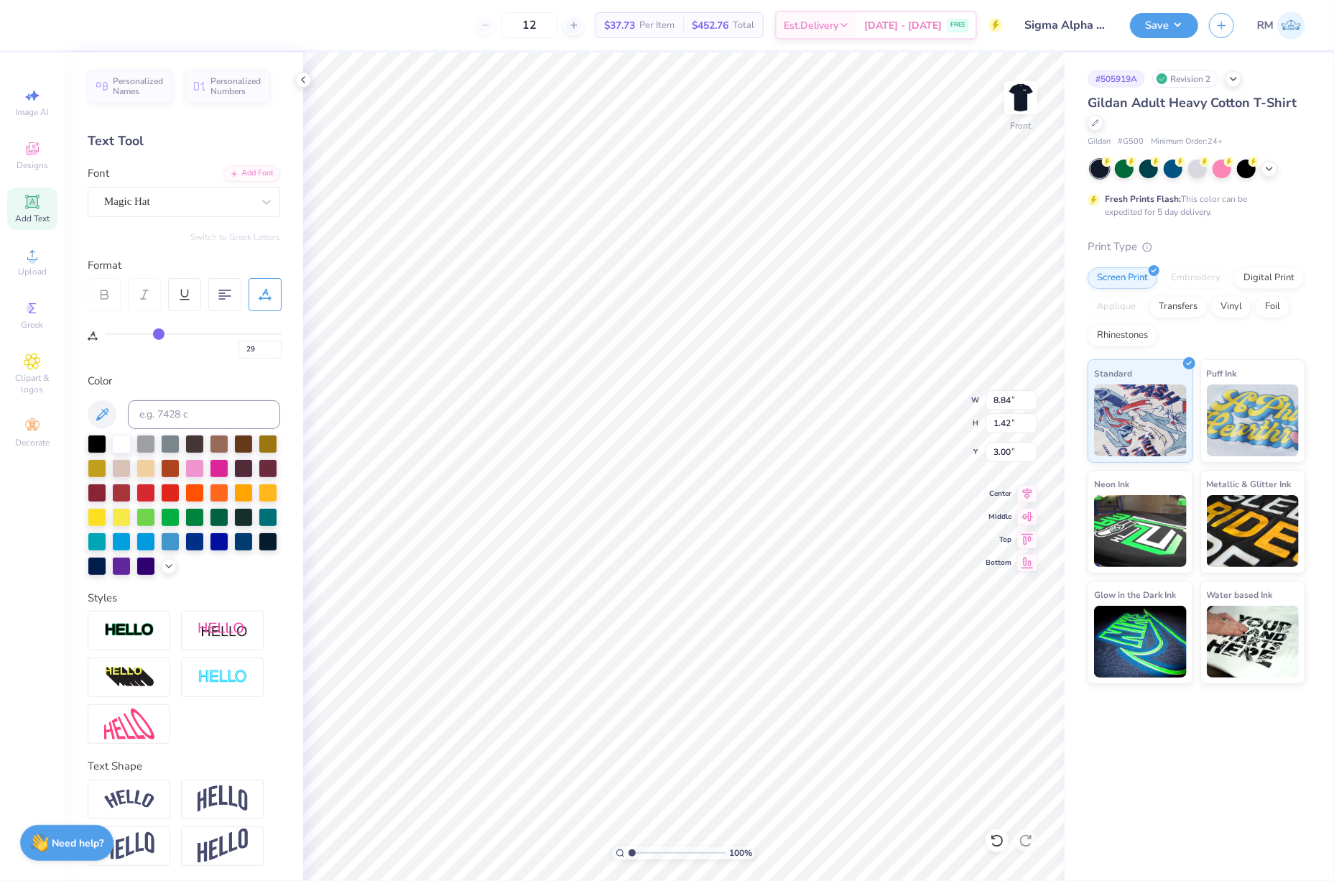
click at [158, 334] on input "range" at bounding box center [193, 334] width 177 height 2
type input "12.80"
click at [194, 368] on div "Personalized Names Personalized Numbers Text Tool Add Font Font Magic Hat Switc…" at bounding box center [184, 466] width 239 height 828
type input "10.69"
type input "1.19"
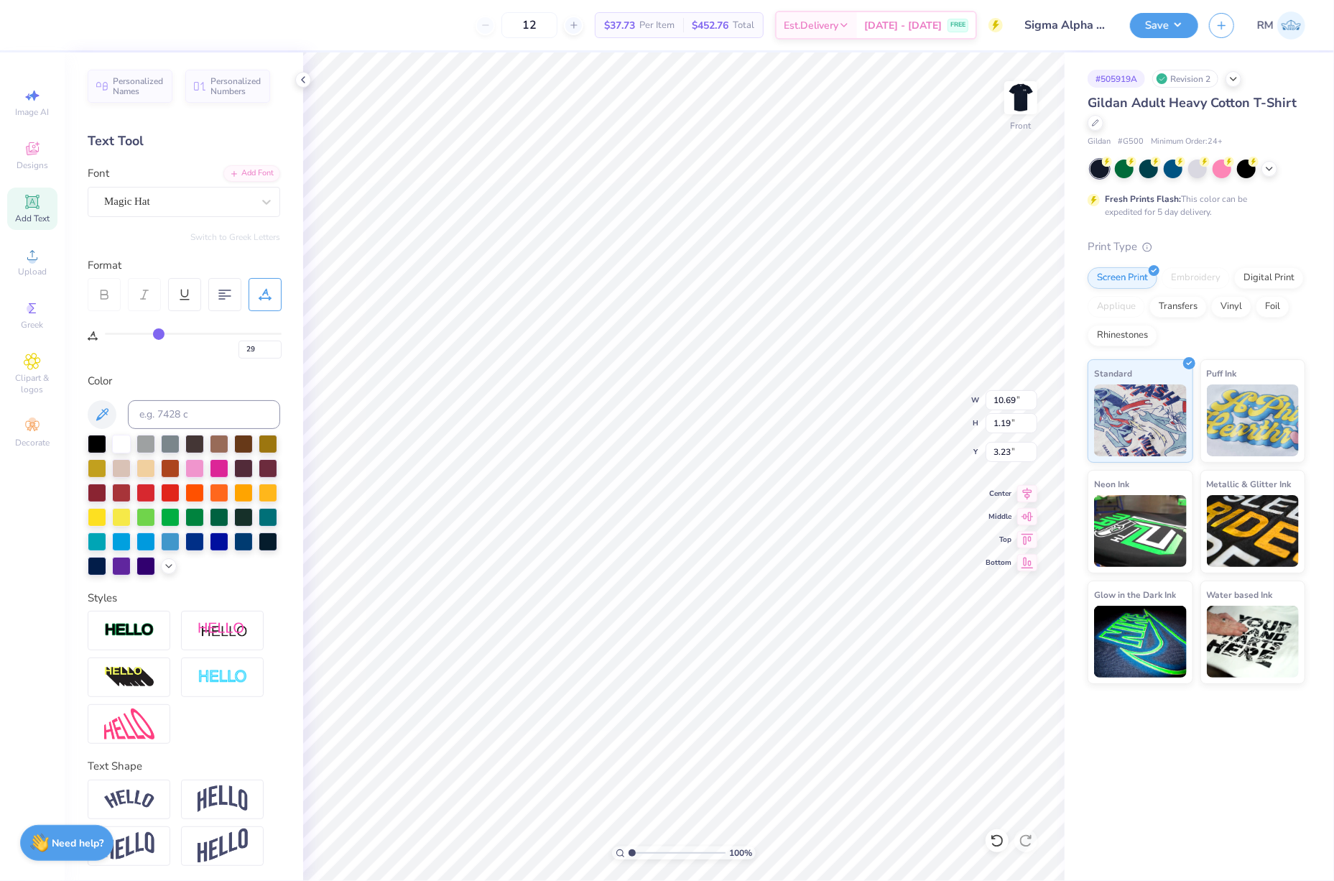
type input "3.23"
type input "9.95"
type input "1.10"
type input "8.55"
type input "0.95"
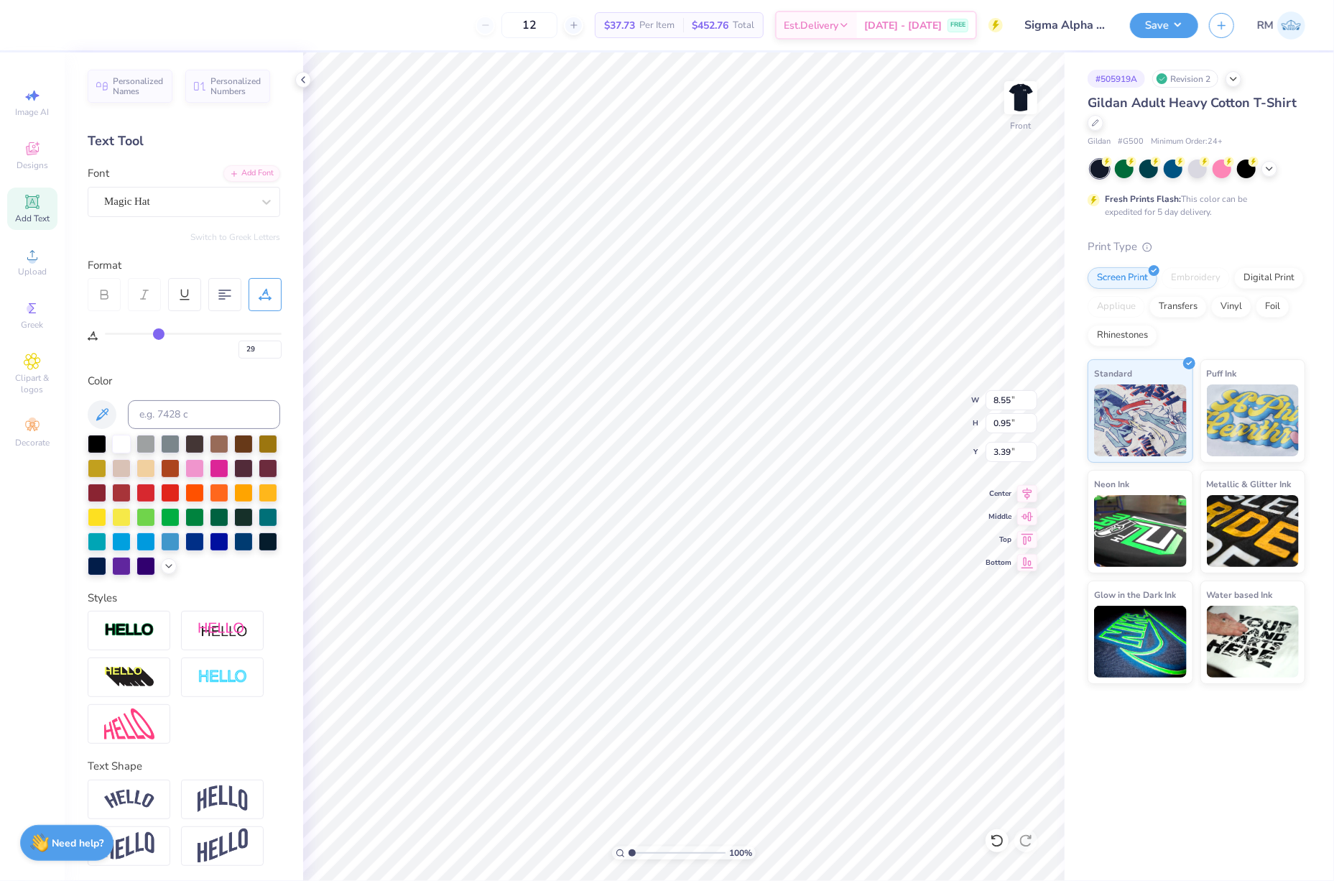
type input "3.39"
click at [1004, 421] on input "14.51" at bounding box center [1012, 423] width 52 height 20
type input "15"
type input "9.13"
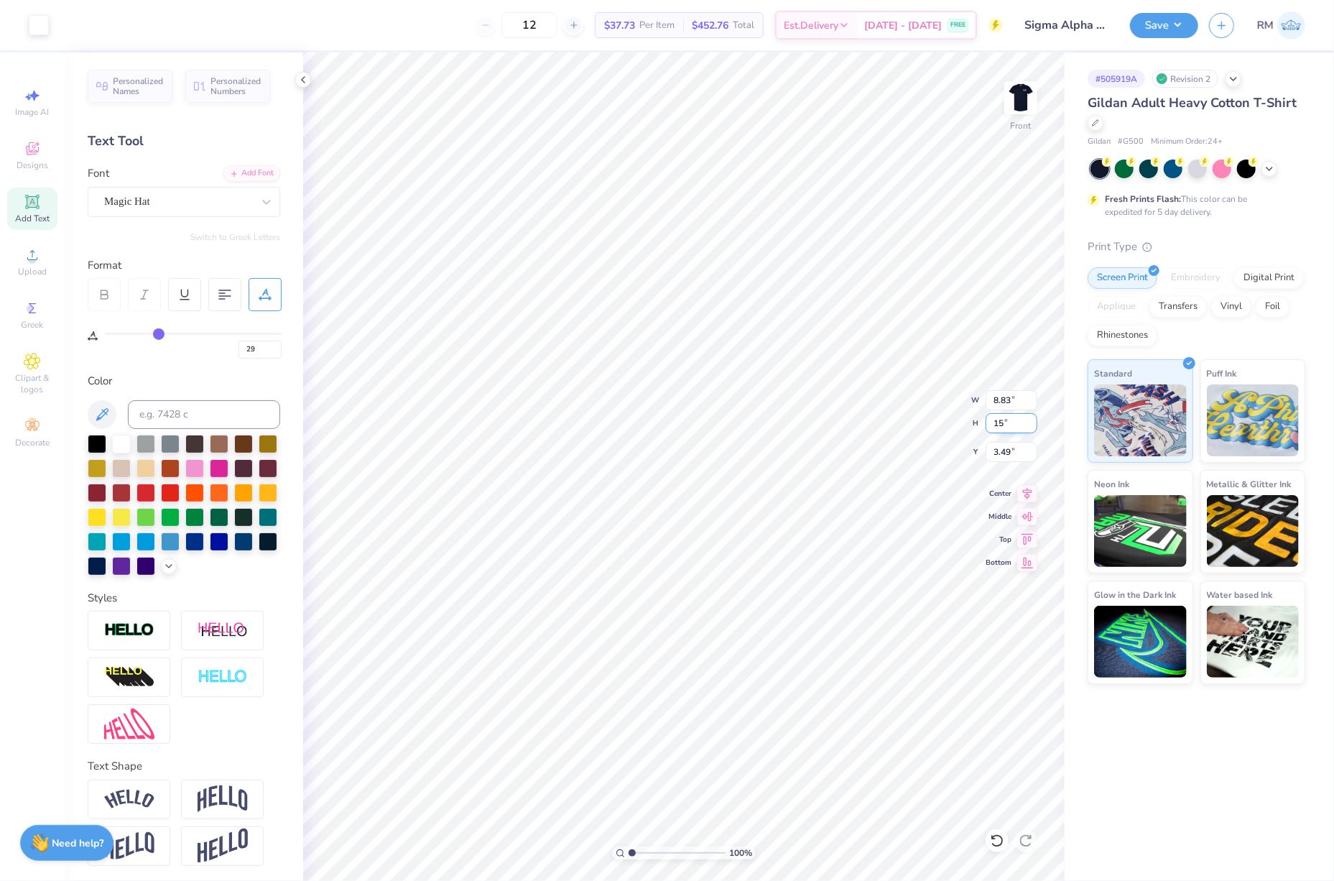
type input "15.00"
click at [1004, 460] on input "3.24" at bounding box center [1012, 452] width 52 height 20
type input "3.00"
type input "0"
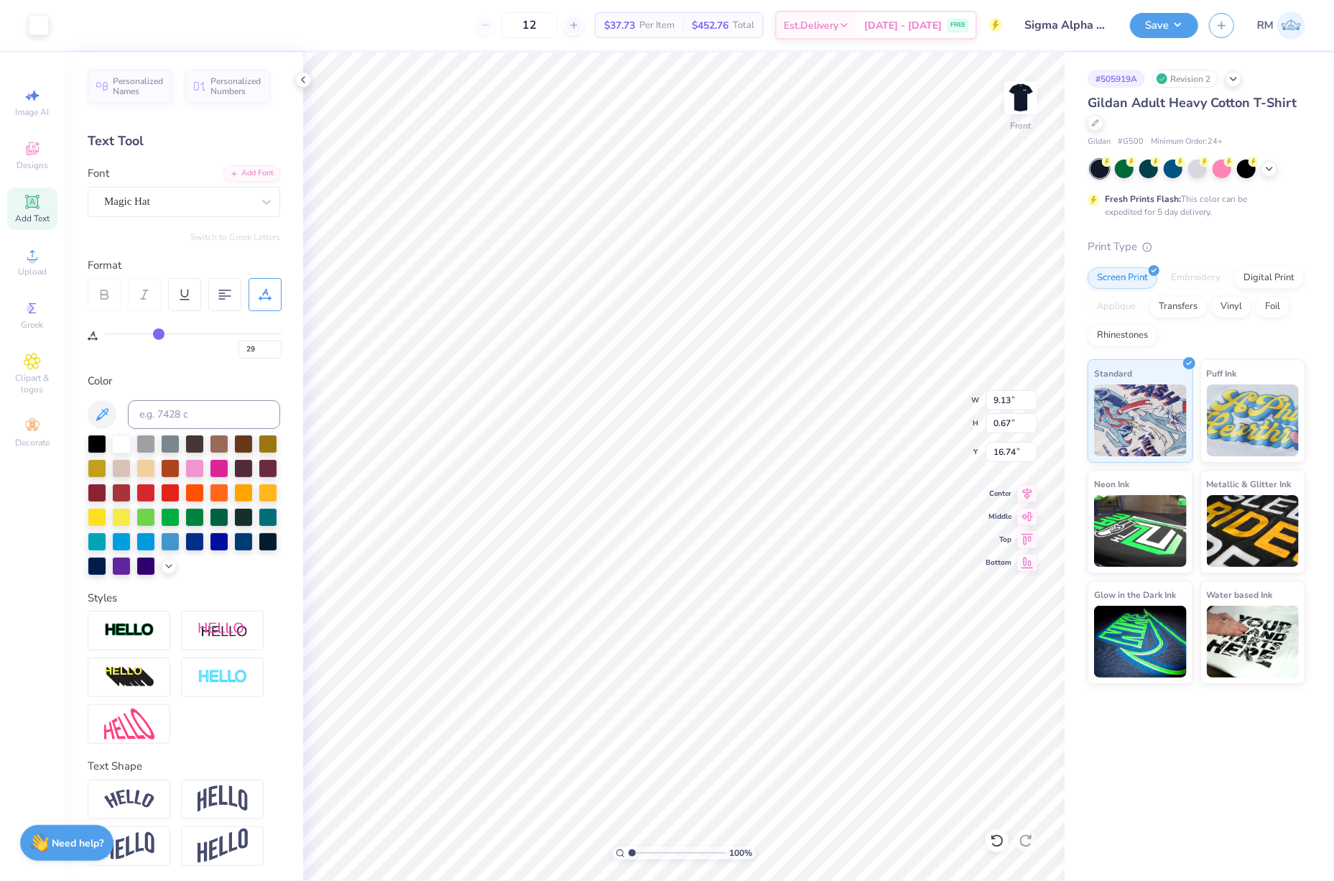
type input "0"
type input "1"
type input "2"
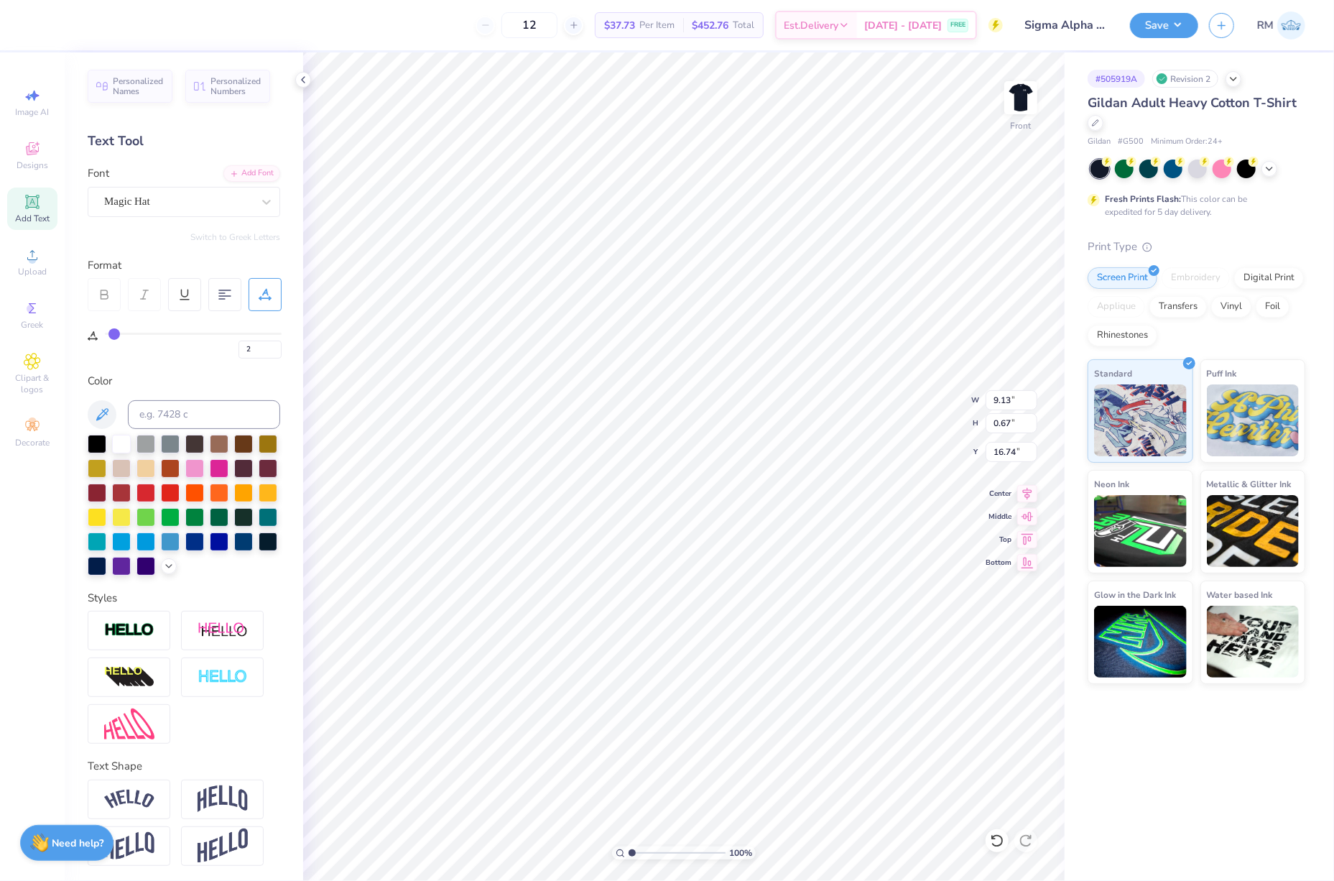
type input "3"
type input "4"
type input "5"
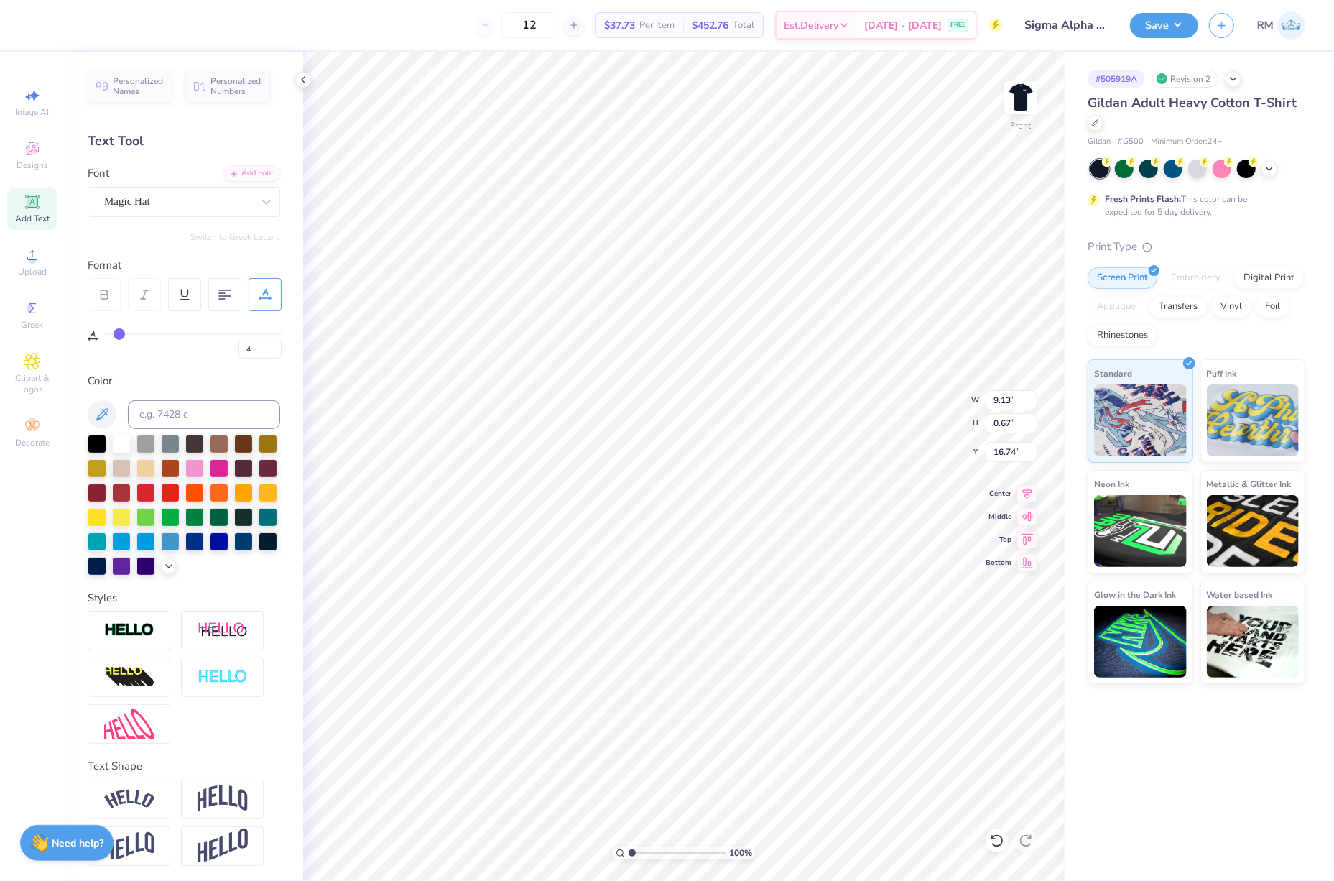
type input "5"
type input "6"
type input "7"
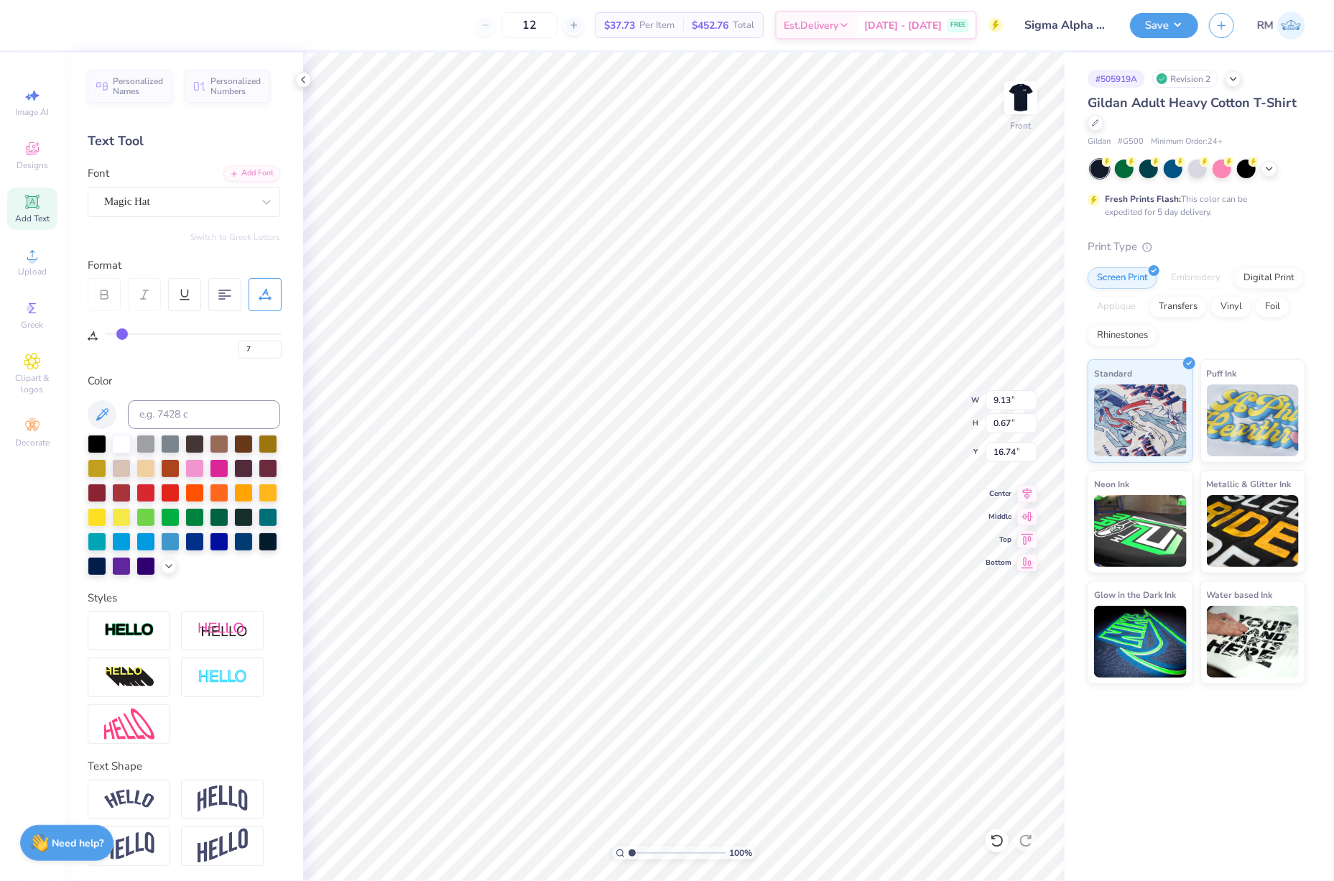
type input "8"
type input "9"
type input "10"
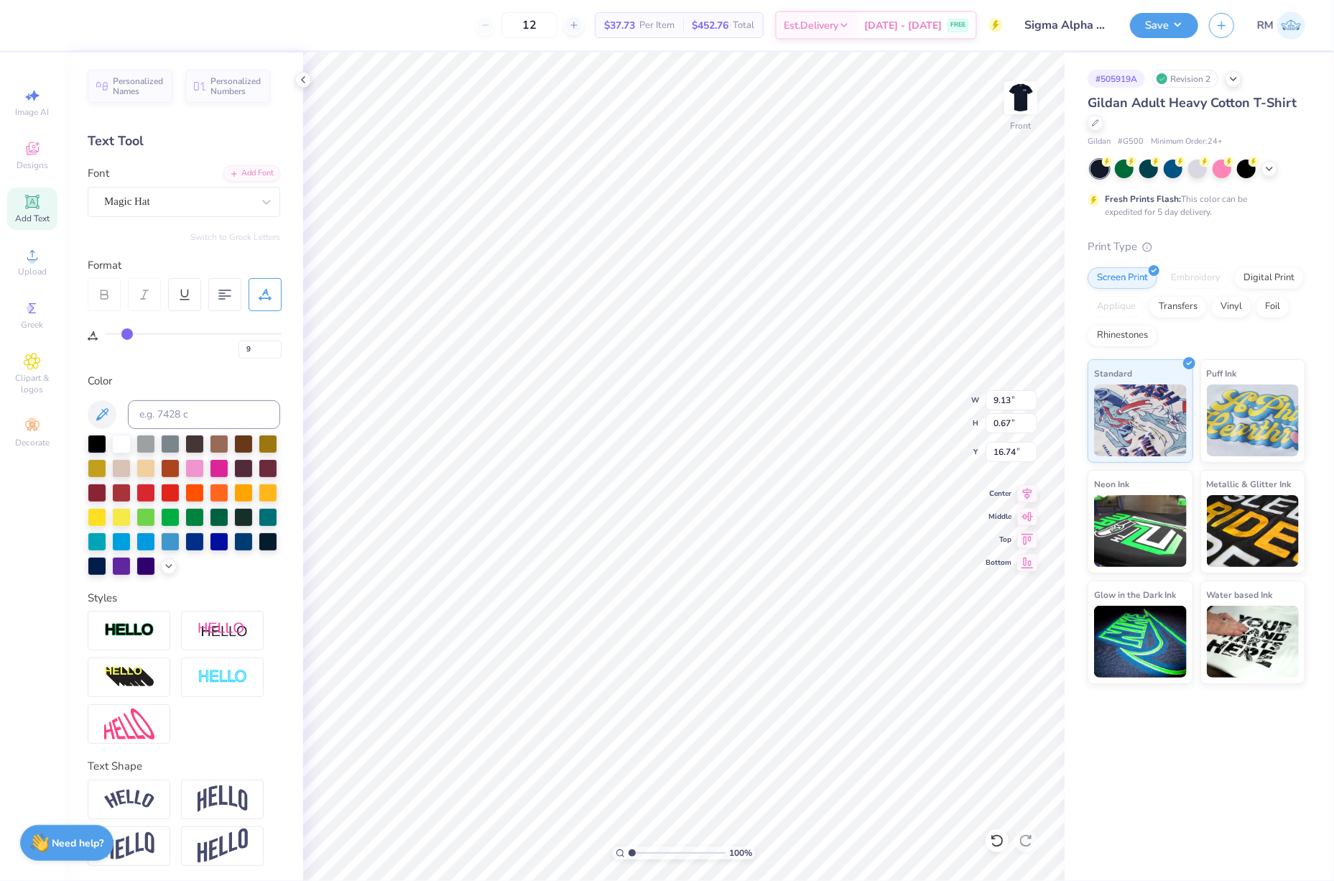
type input "10"
type input "11"
type input "12"
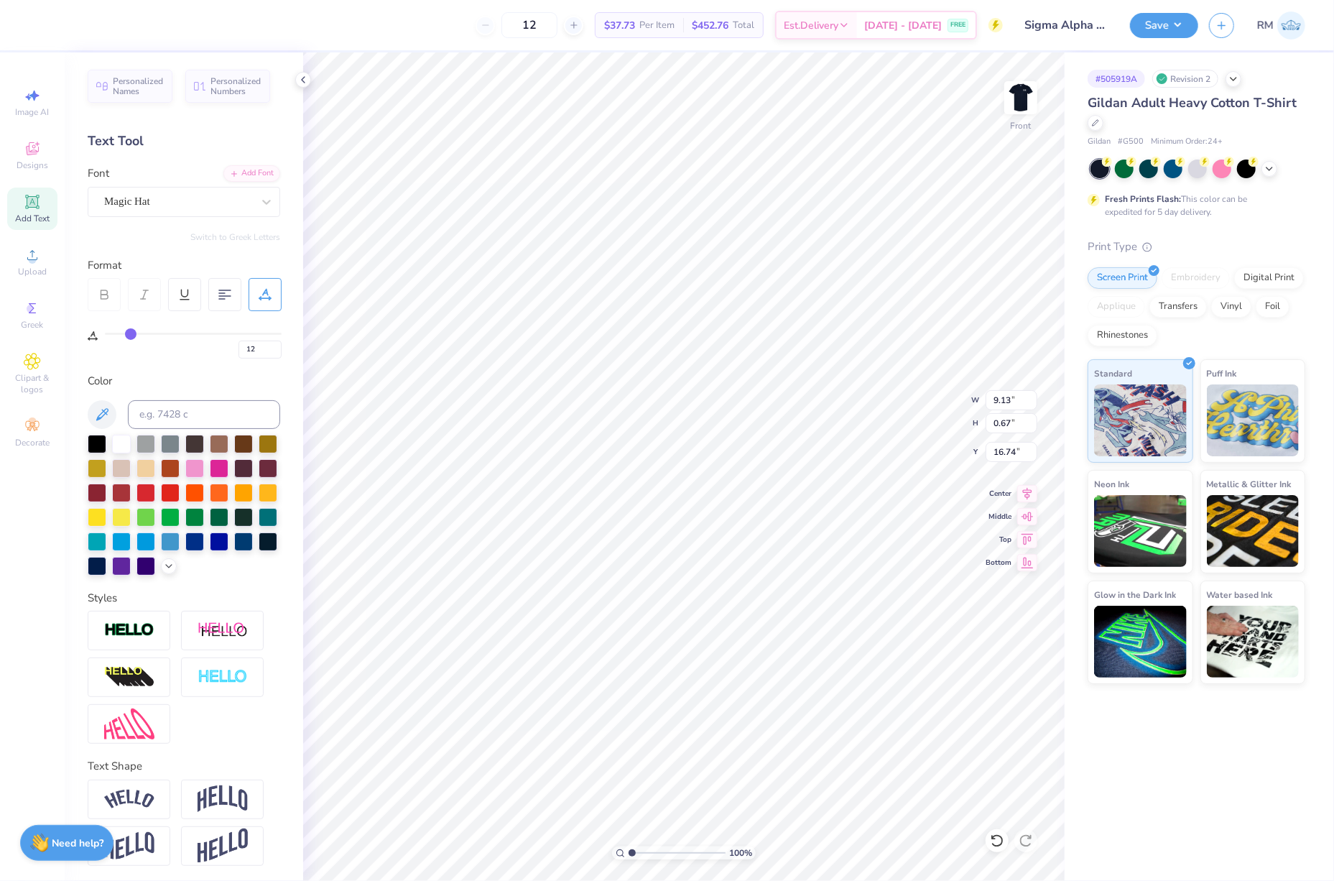
type input "13"
type input "14"
type input "15"
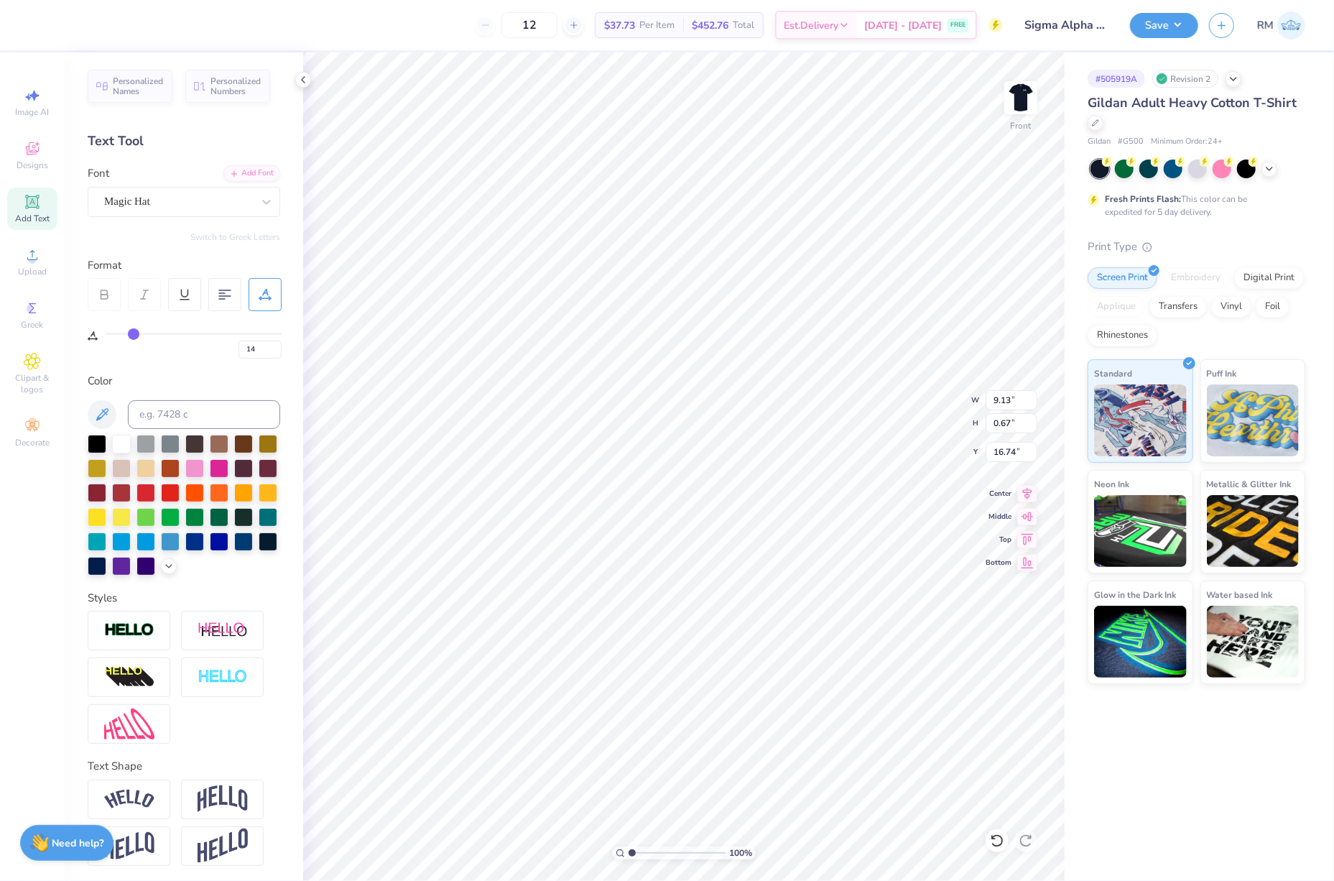
type input "15"
type input "16"
type input "17"
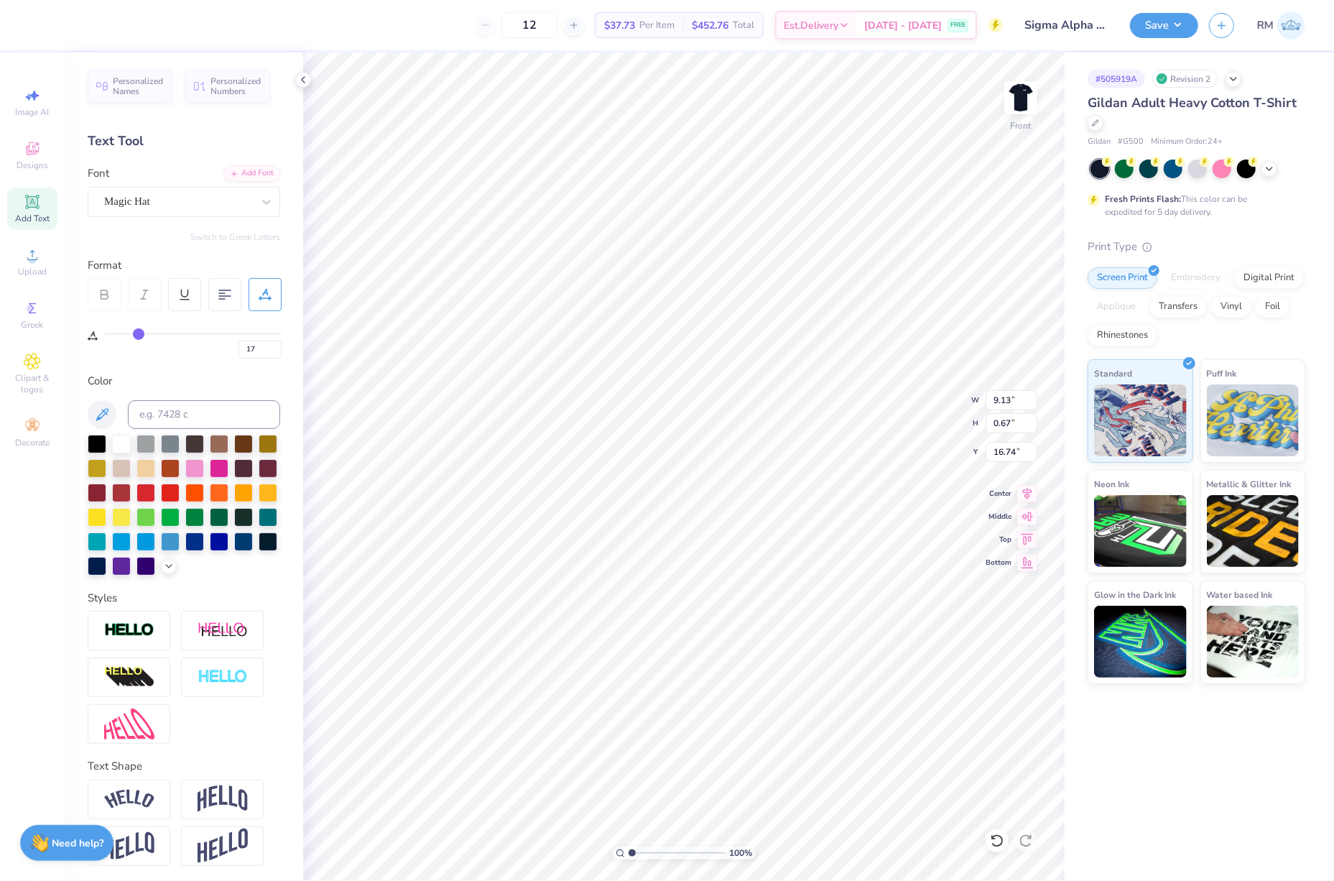
type input "18"
drag, startPoint x: 110, startPoint y: 330, endPoint x: 145, endPoint y: 335, distance: 35.5
type input "18"
click at [141, 333] on input "range" at bounding box center [193, 334] width 177 height 2
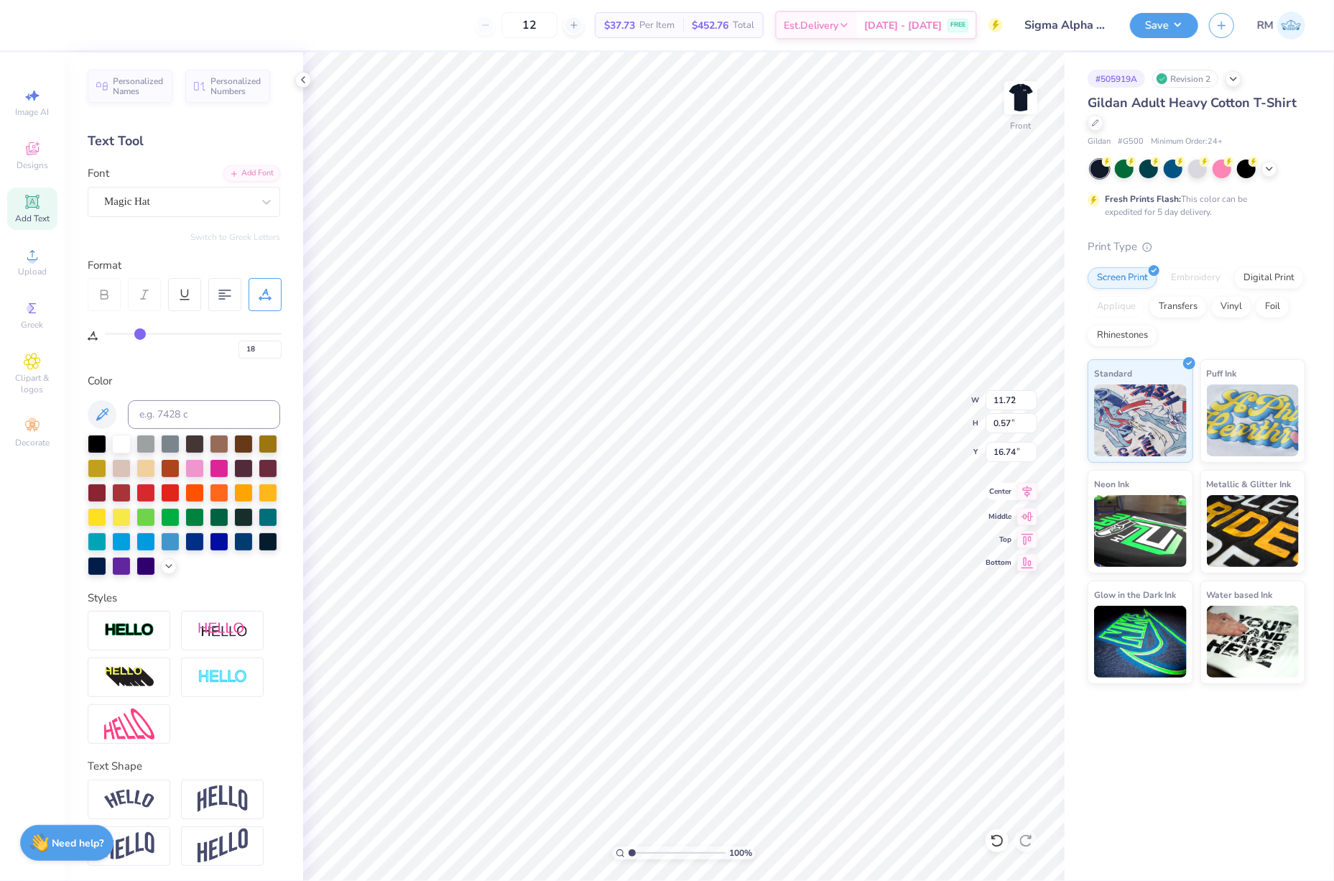
type input "9.95"
type input "0.57"
type input "8.30"
type input "0.47"
type input "67"
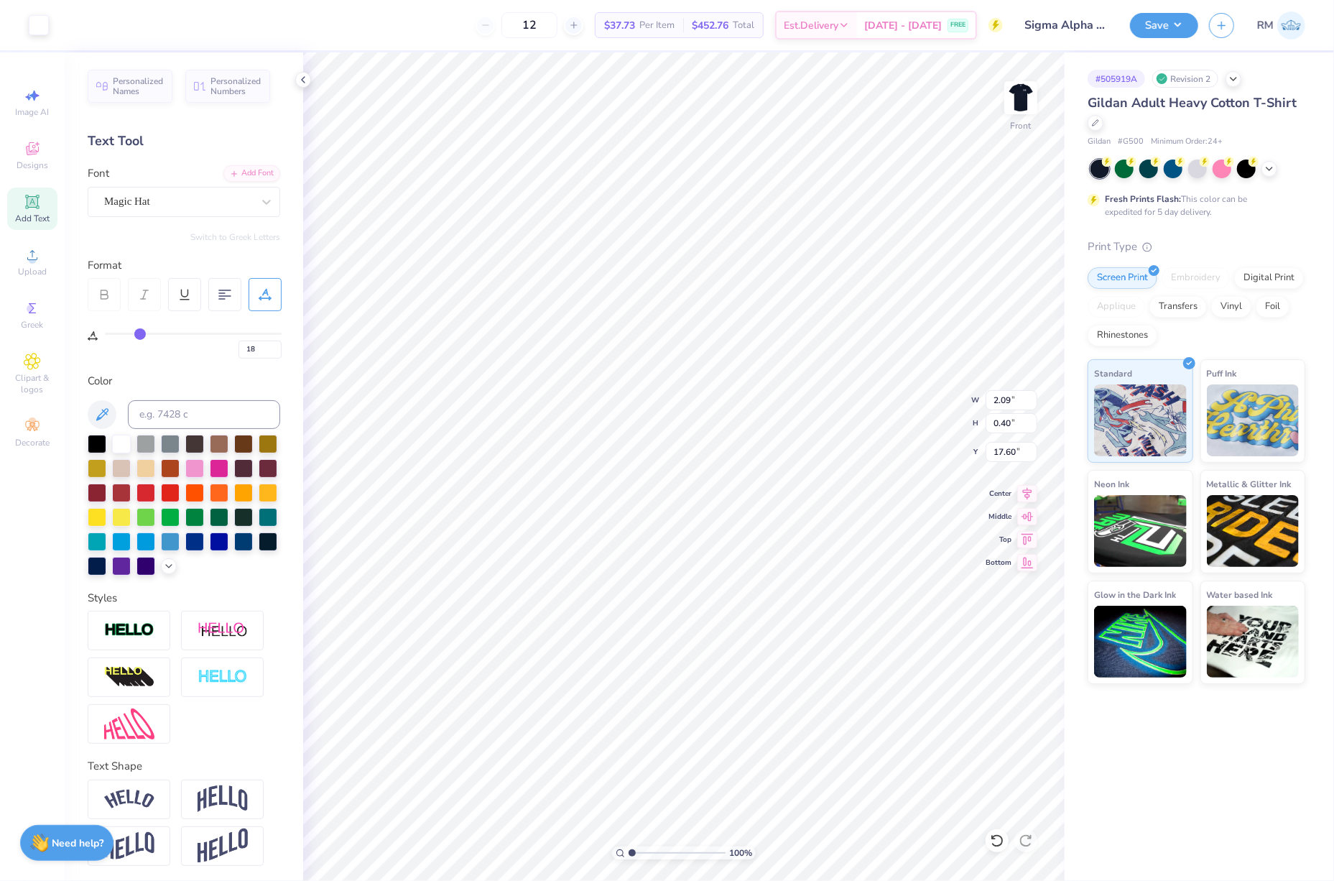
type input "67"
click at [999, 415] on input "14.70" at bounding box center [1012, 423] width 52 height 20
type input "15"
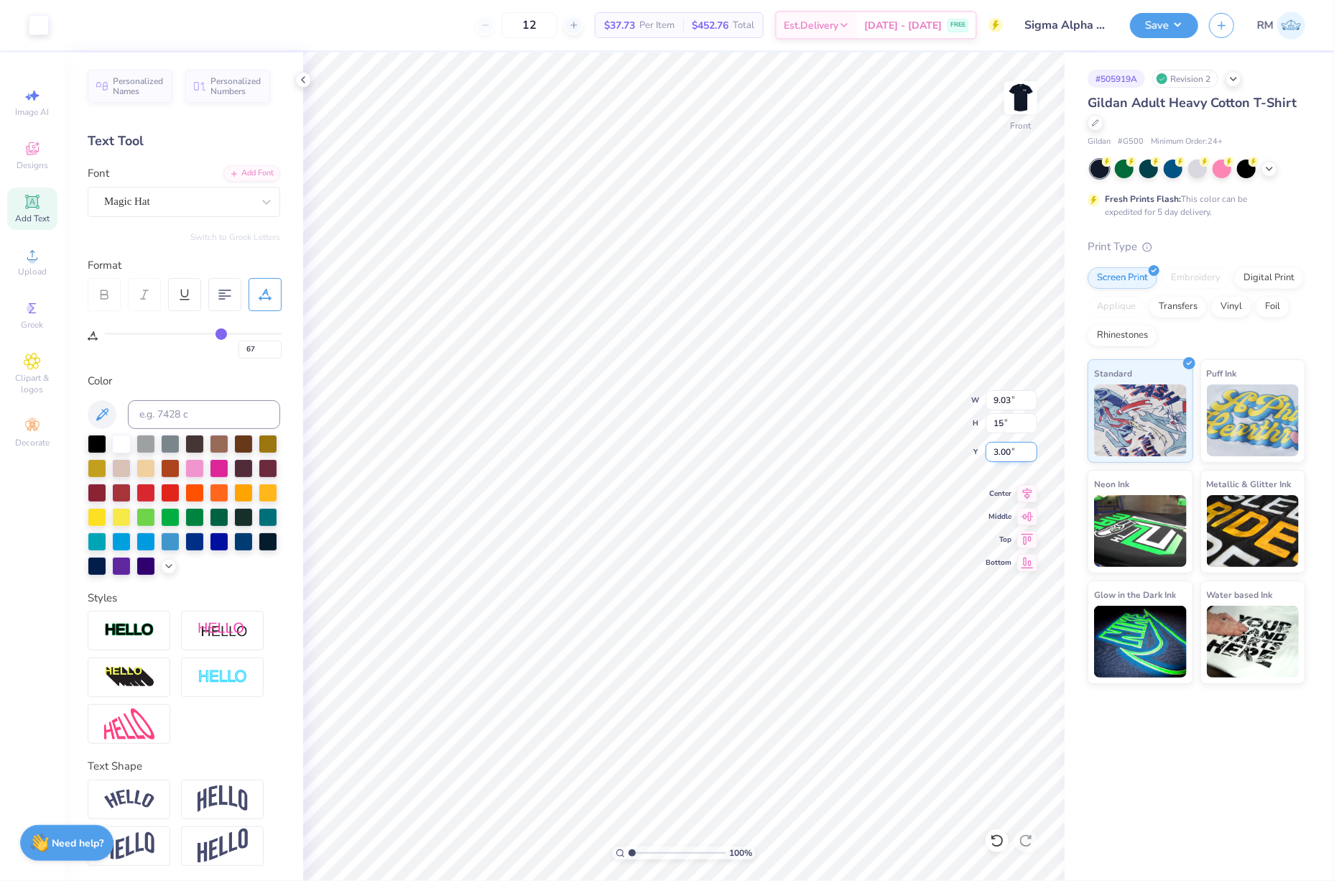
click at [1004, 449] on input "3.00" at bounding box center [1012, 452] width 52 height 20
type input "67"
type input "9.21"
type input "15.00"
click at [1004, 453] on input "2.85" at bounding box center [1012, 452] width 52 height 20
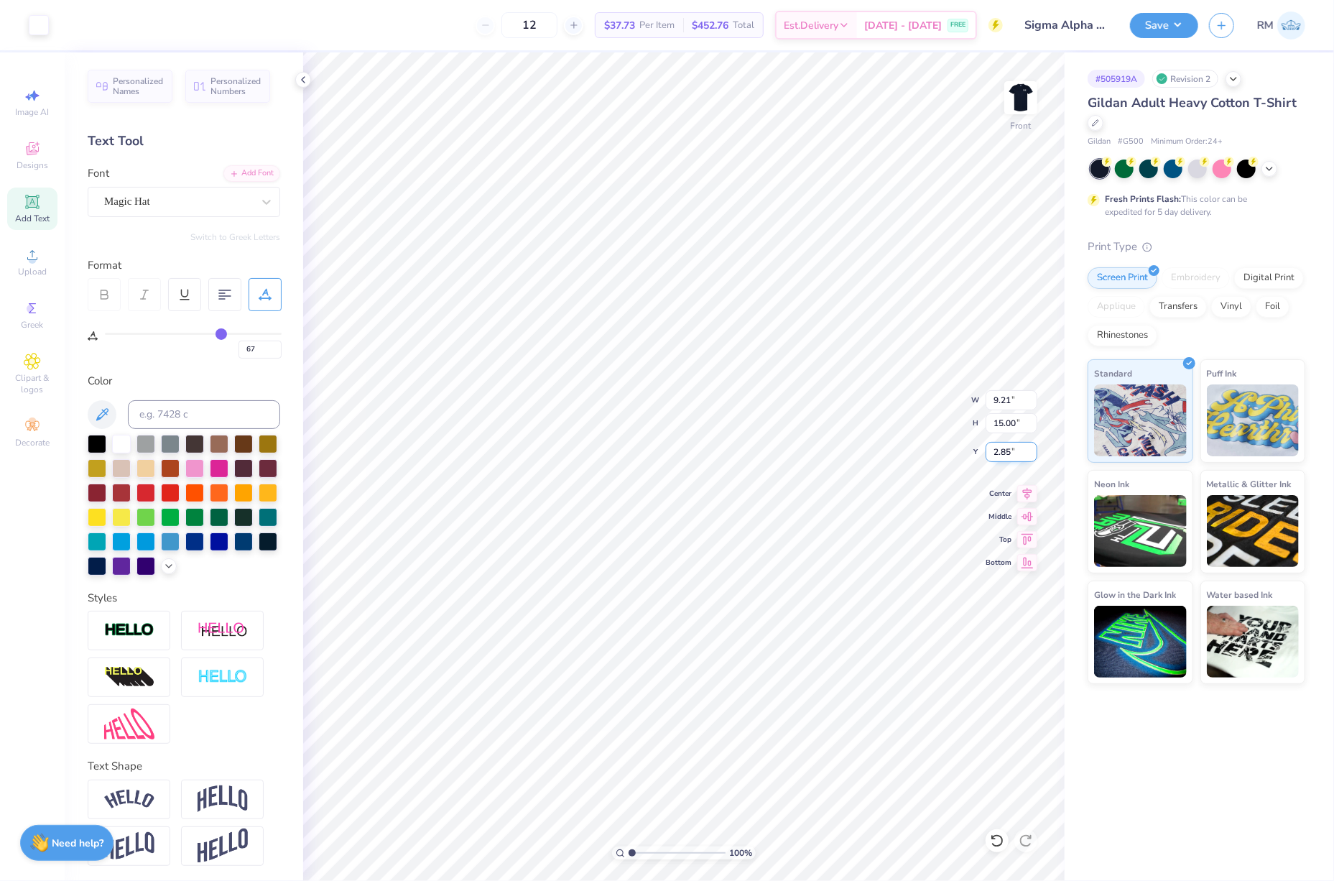
click at [1004, 453] on input "2.85" at bounding box center [1012, 452] width 52 height 20
type input "3"
type input "67"
type input "3.00"
type input "67"
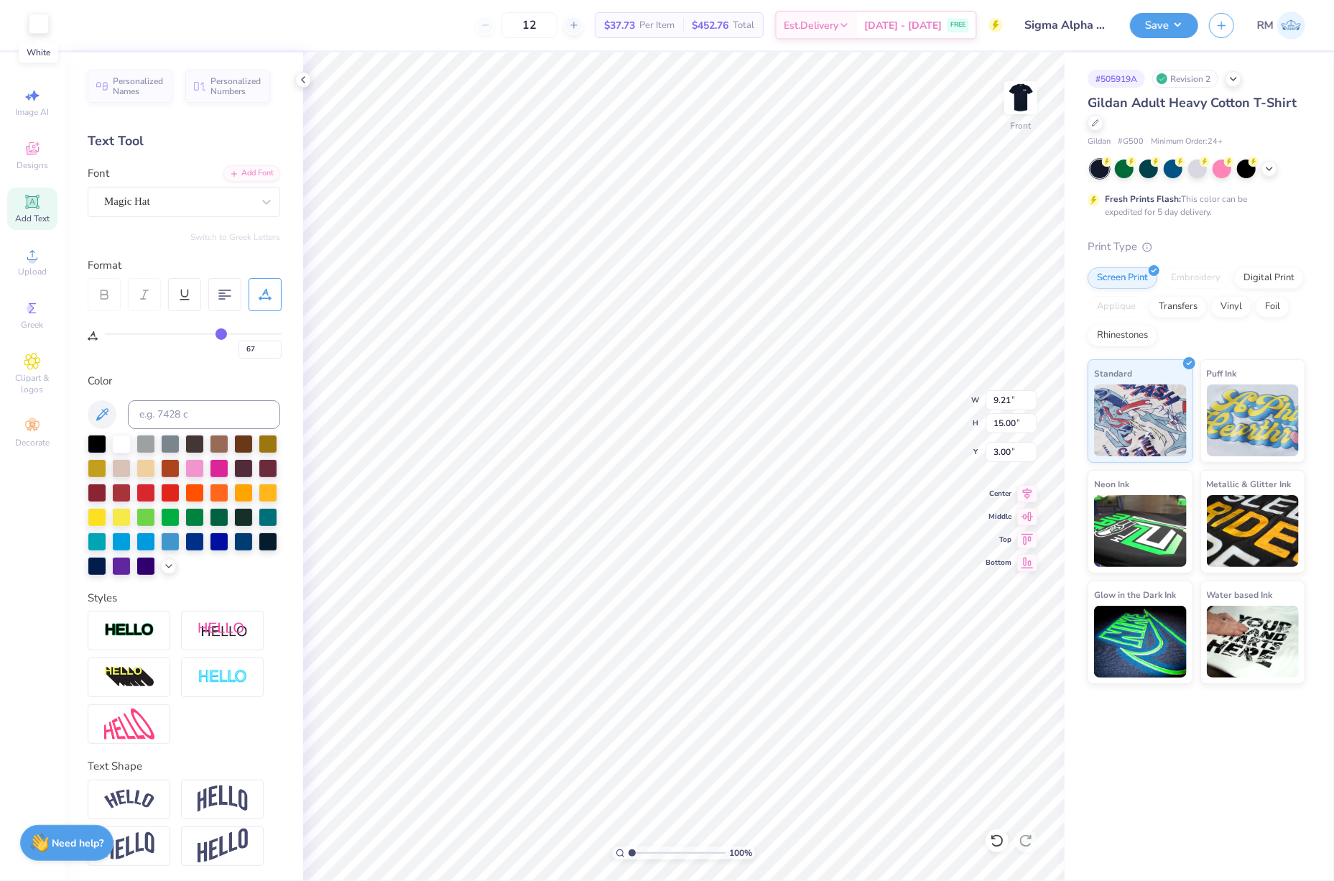
click at [37, 30] on div at bounding box center [39, 24] width 20 height 20
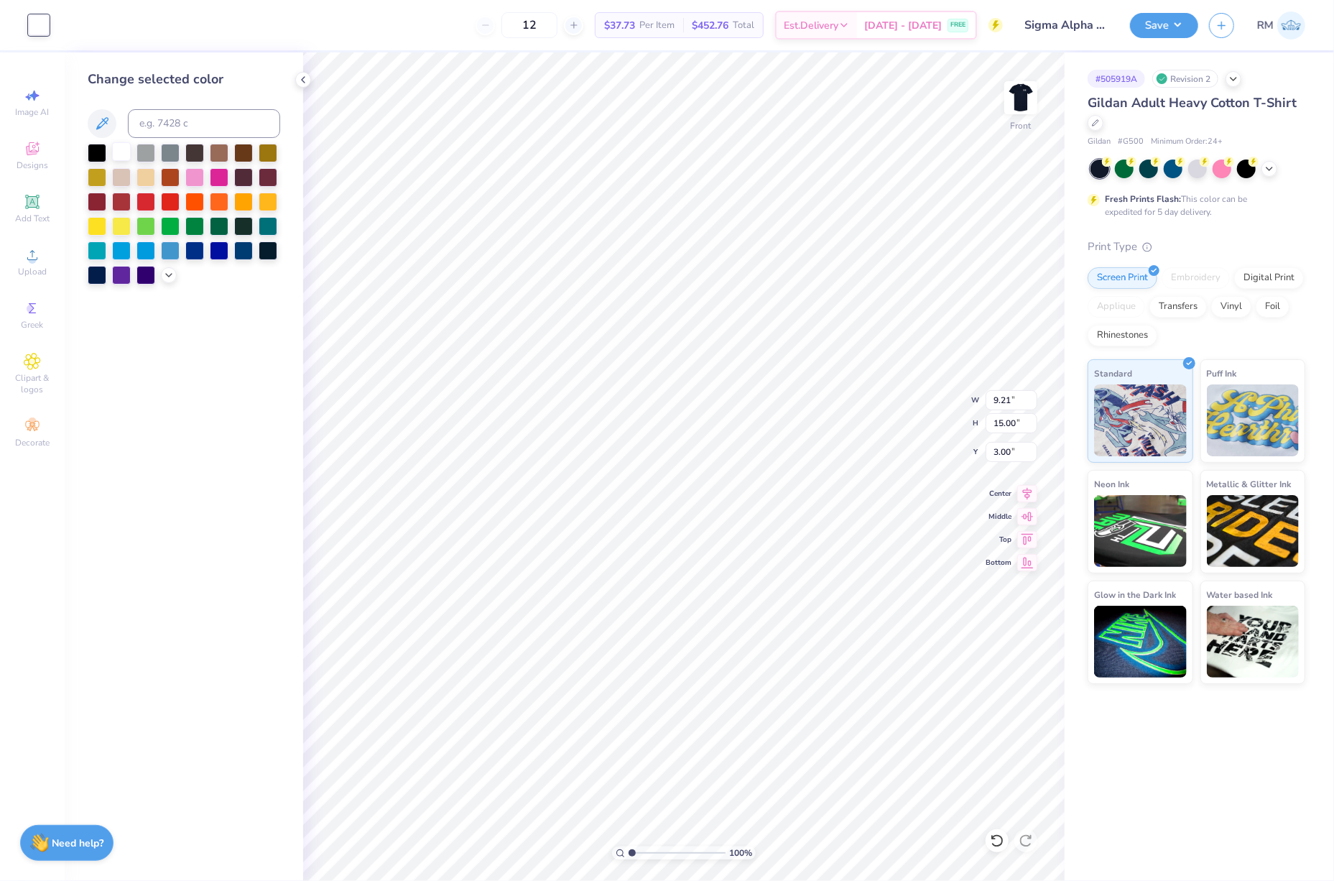
click at [121, 155] on div at bounding box center [121, 151] width 19 height 19
click at [119, 151] on div at bounding box center [121, 151] width 19 height 19
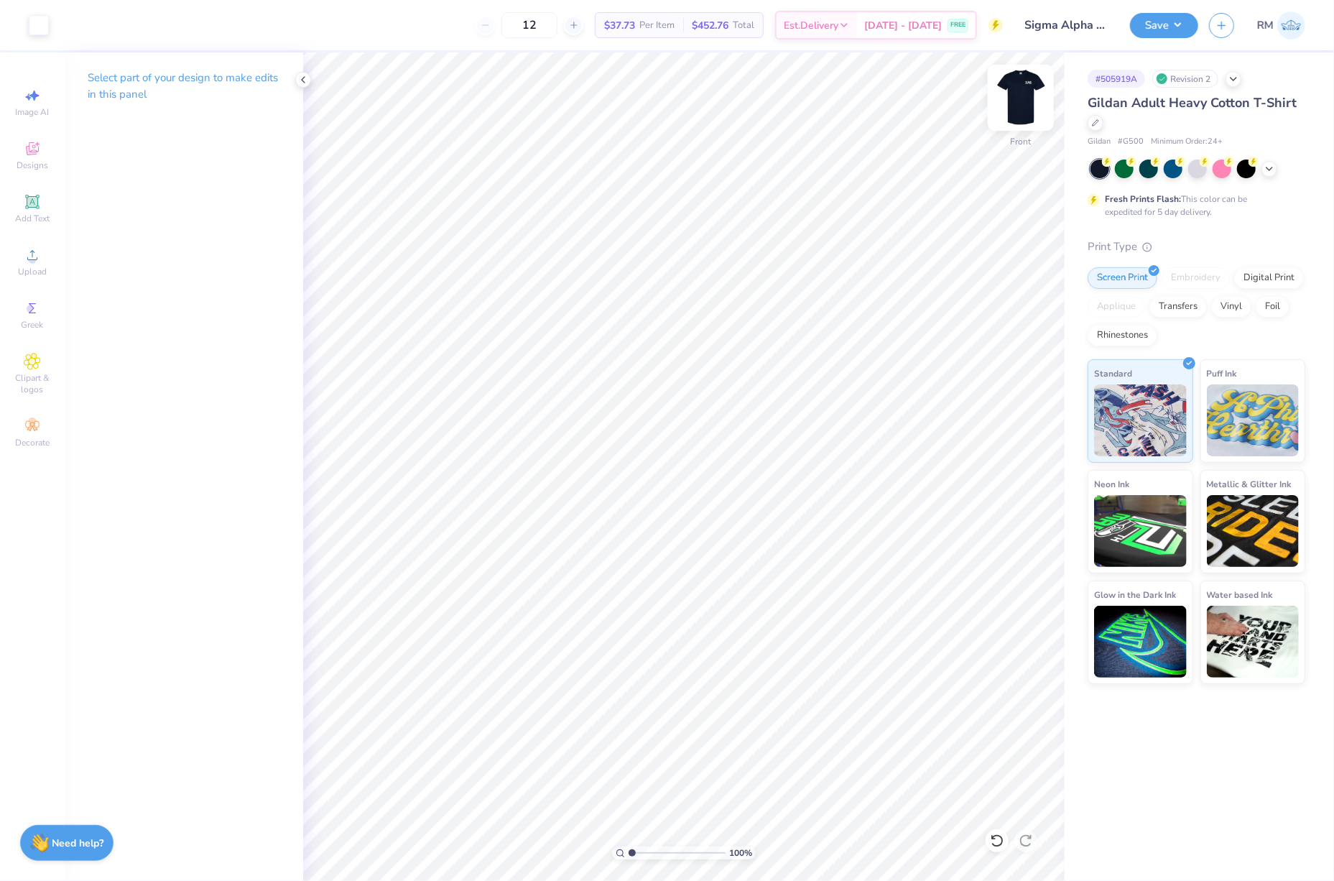
click at [1020, 98] on img at bounding box center [1020, 97] width 57 height 57
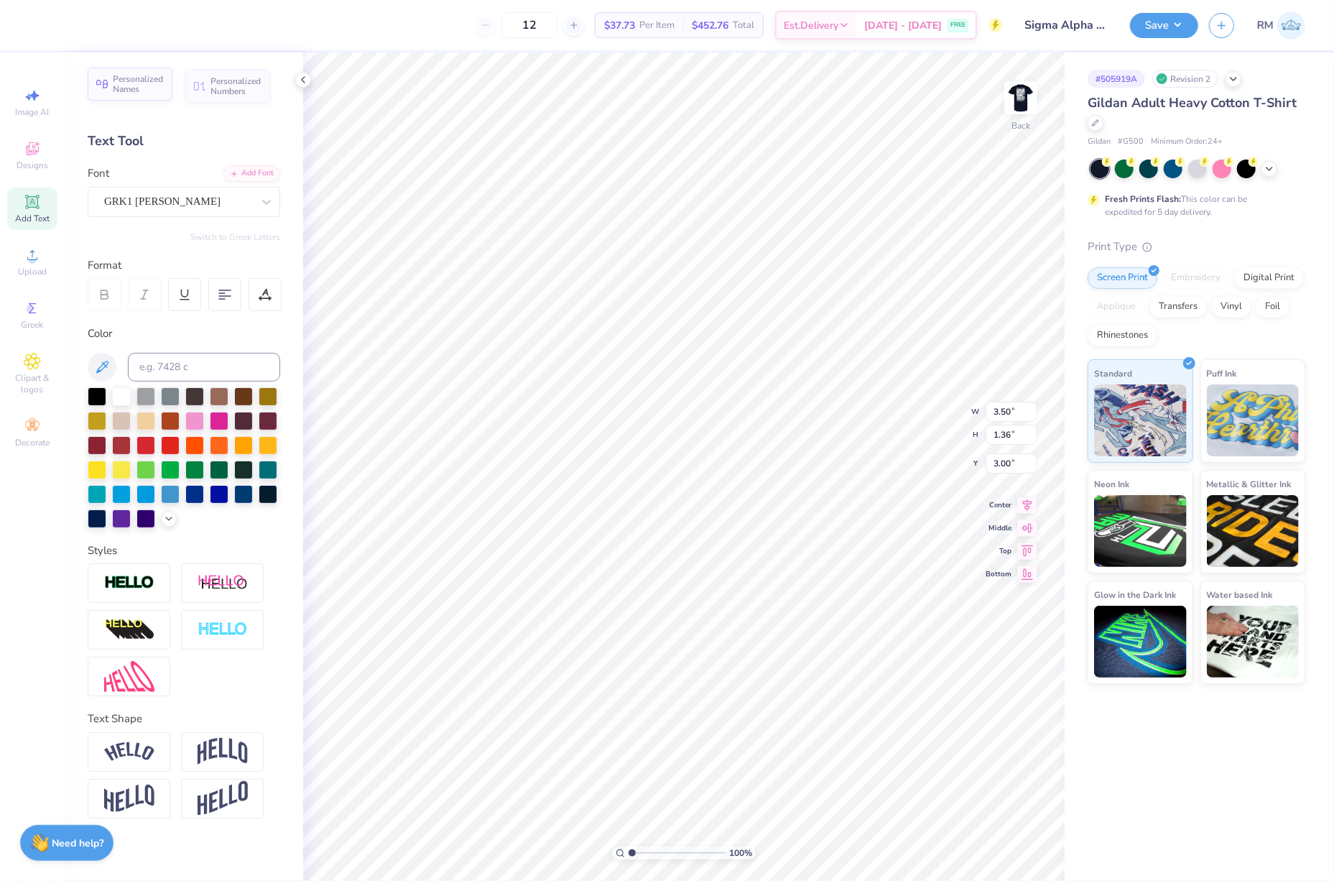
drag, startPoint x: 60, startPoint y: 20, endPoint x: 147, endPoint y: 73, distance: 101.9
click at [60, 22] on div "12 $37.73 Per Item $452.76 Total Est. Delivery Aug 25 - 28 FREE" at bounding box center [521, 25] width 963 height 50
click at [121, 404] on div at bounding box center [121, 395] width 19 height 19
click at [1153, 13] on button "Save" at bounding box center [1164, 23] width 68 height 25
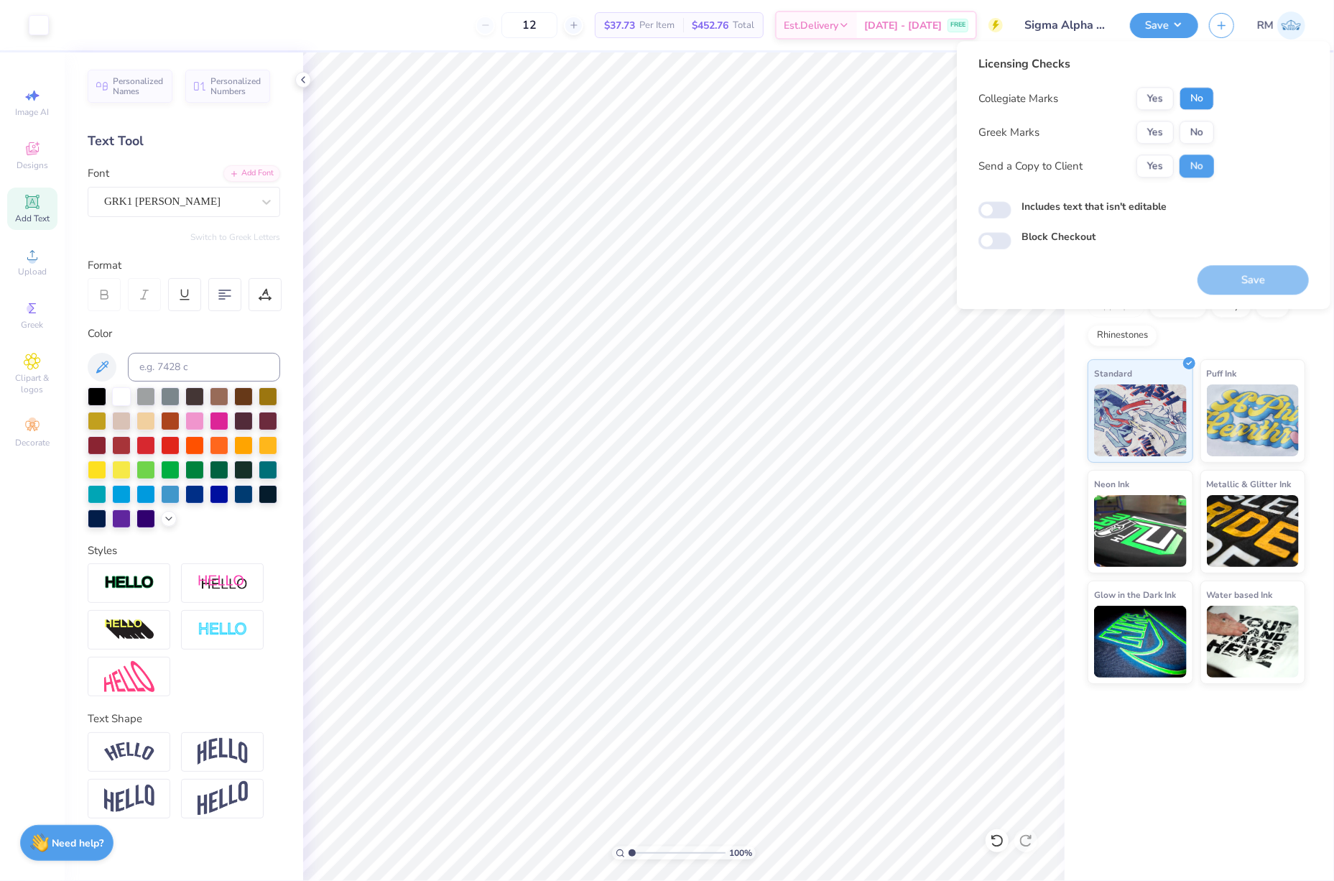
click at [1203, 101] on button "No" at bounding box center [1197, 98] width 34 height 23
click at [1147, 131] on button "Yes" at bounding box center [1154, 132] width 37 height 23
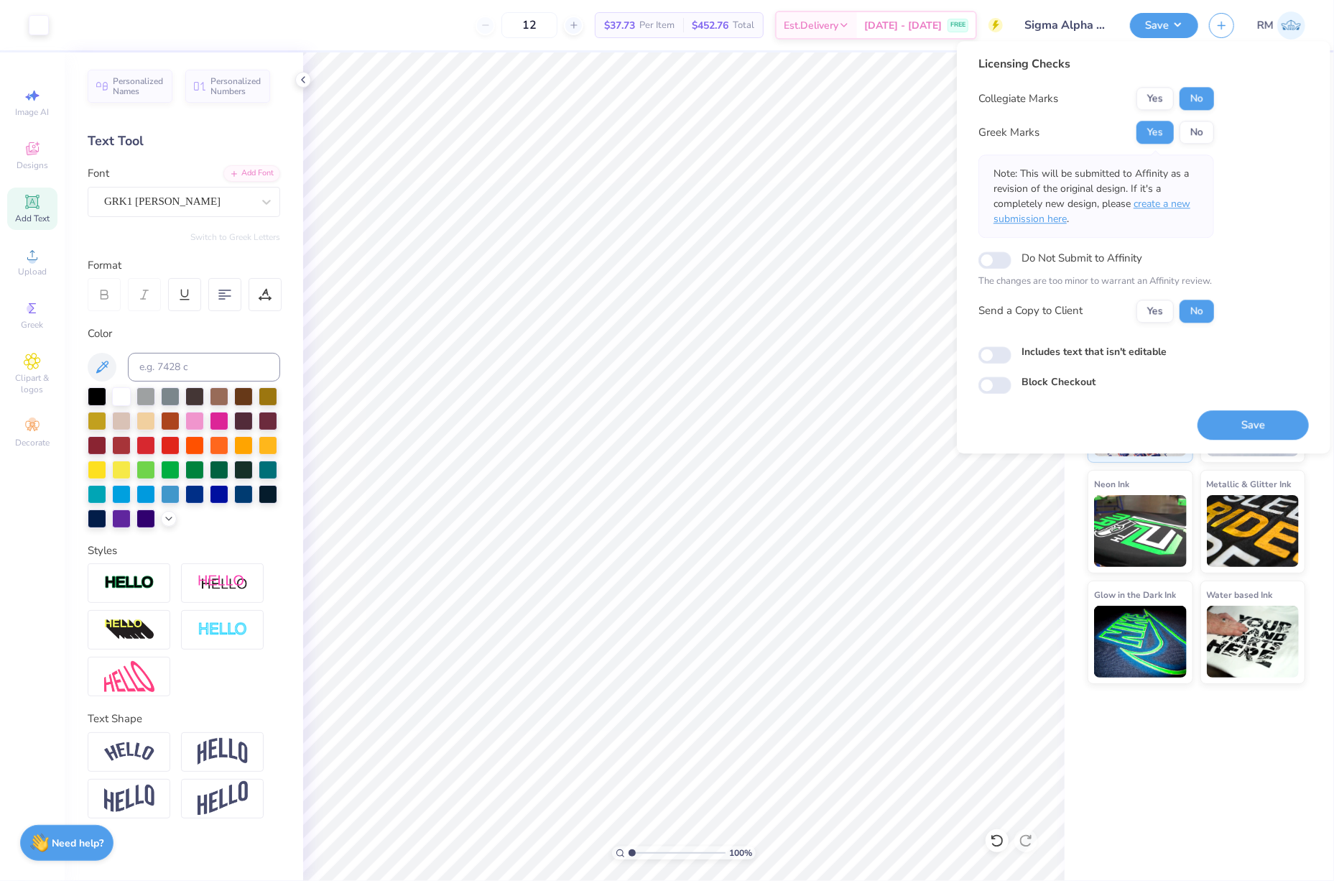
click at [1179, 202] on span "create a new submission here" at bounding box center [1092, 211] width 197 height 29
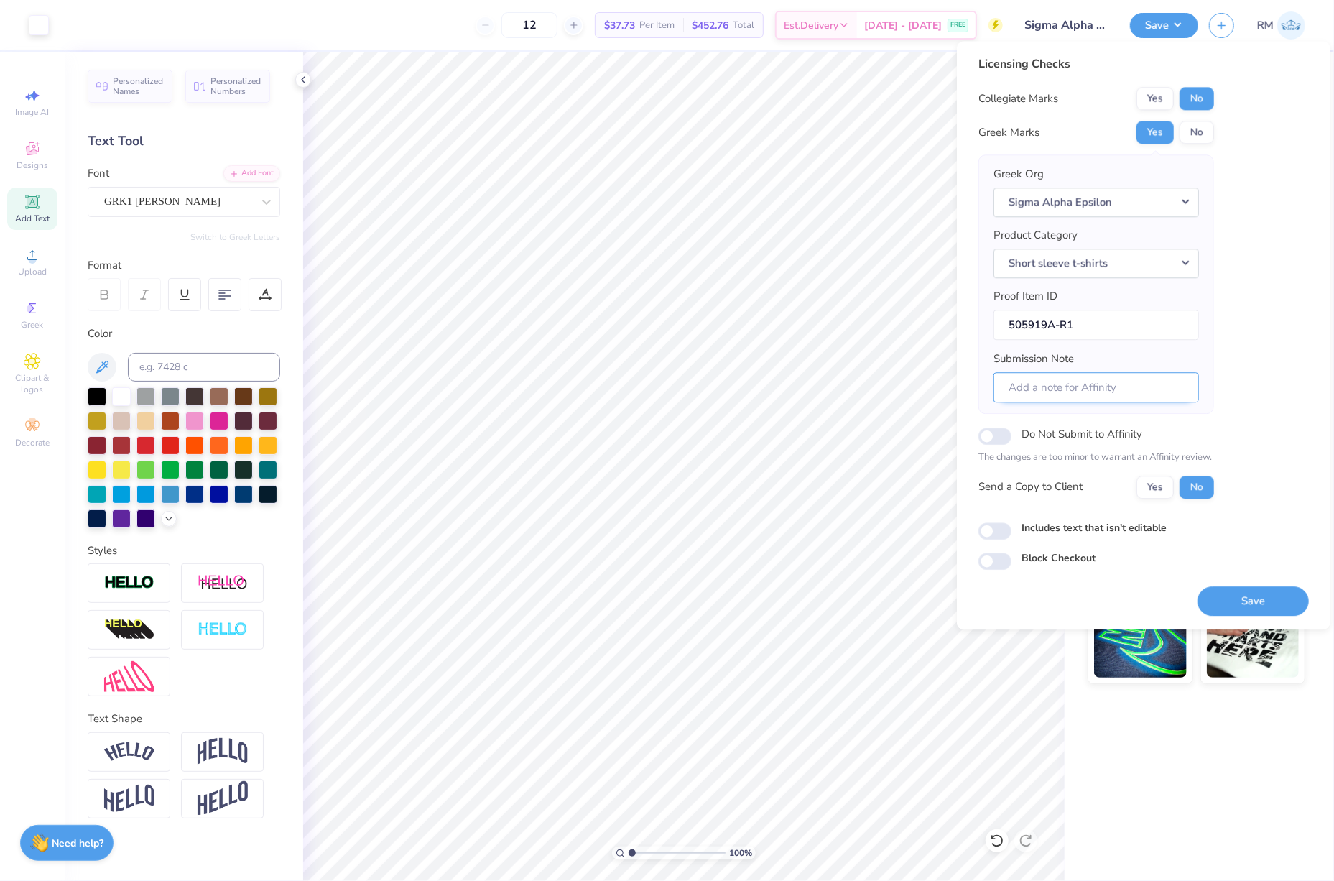
click at [1062, 382] on input "Submission Note" at bounding box center [1096, 387] width 205 height 31
type input "Rush"
click at [1246, 611] on button "Save" at bounding box center [1253, 600] width 111 height 29
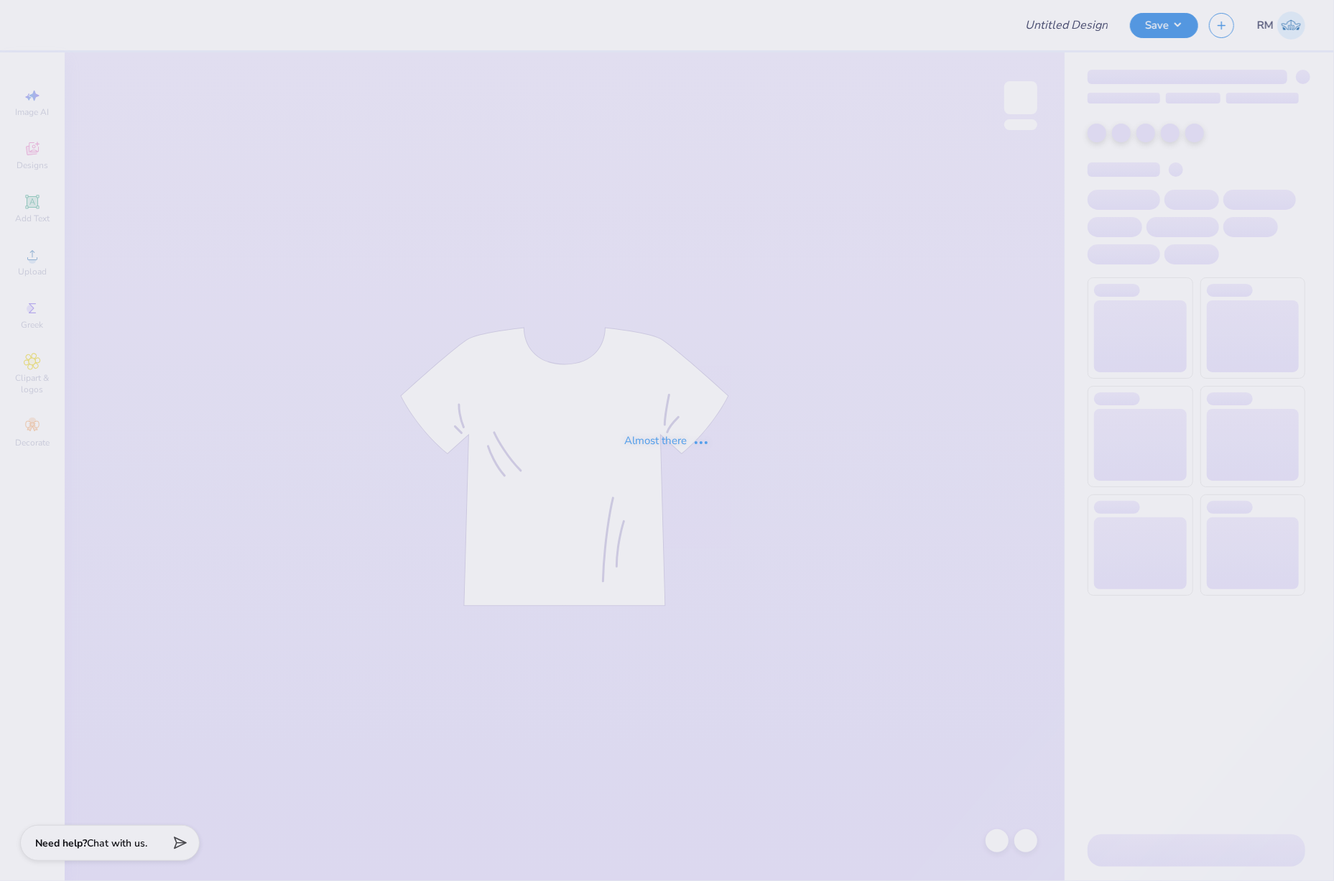
type input "Alpha Omicron Pi"
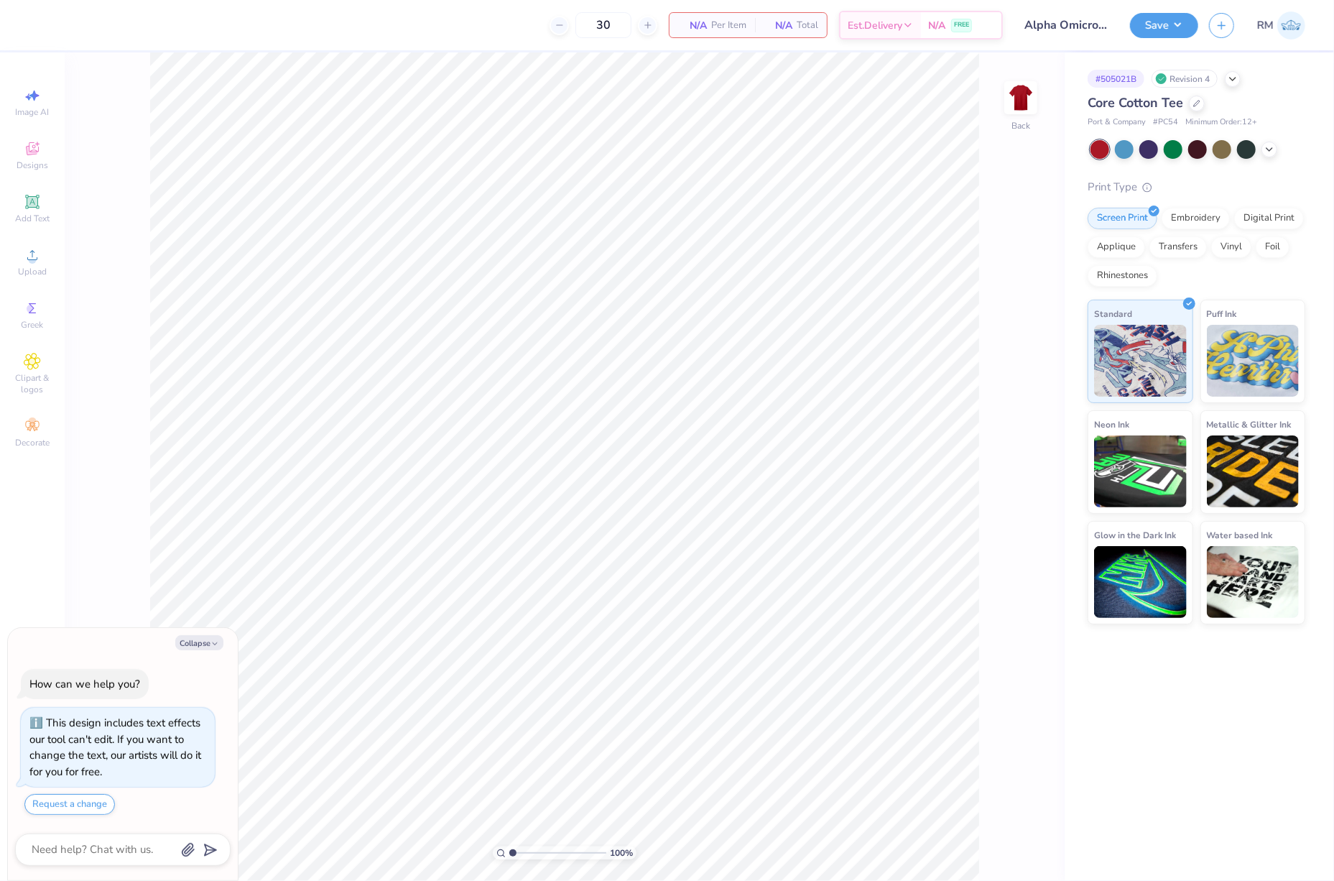
type textarea "x"
click at [1152, 23] on button "Save" at bounding box center [1164, 23] width 68 height 25
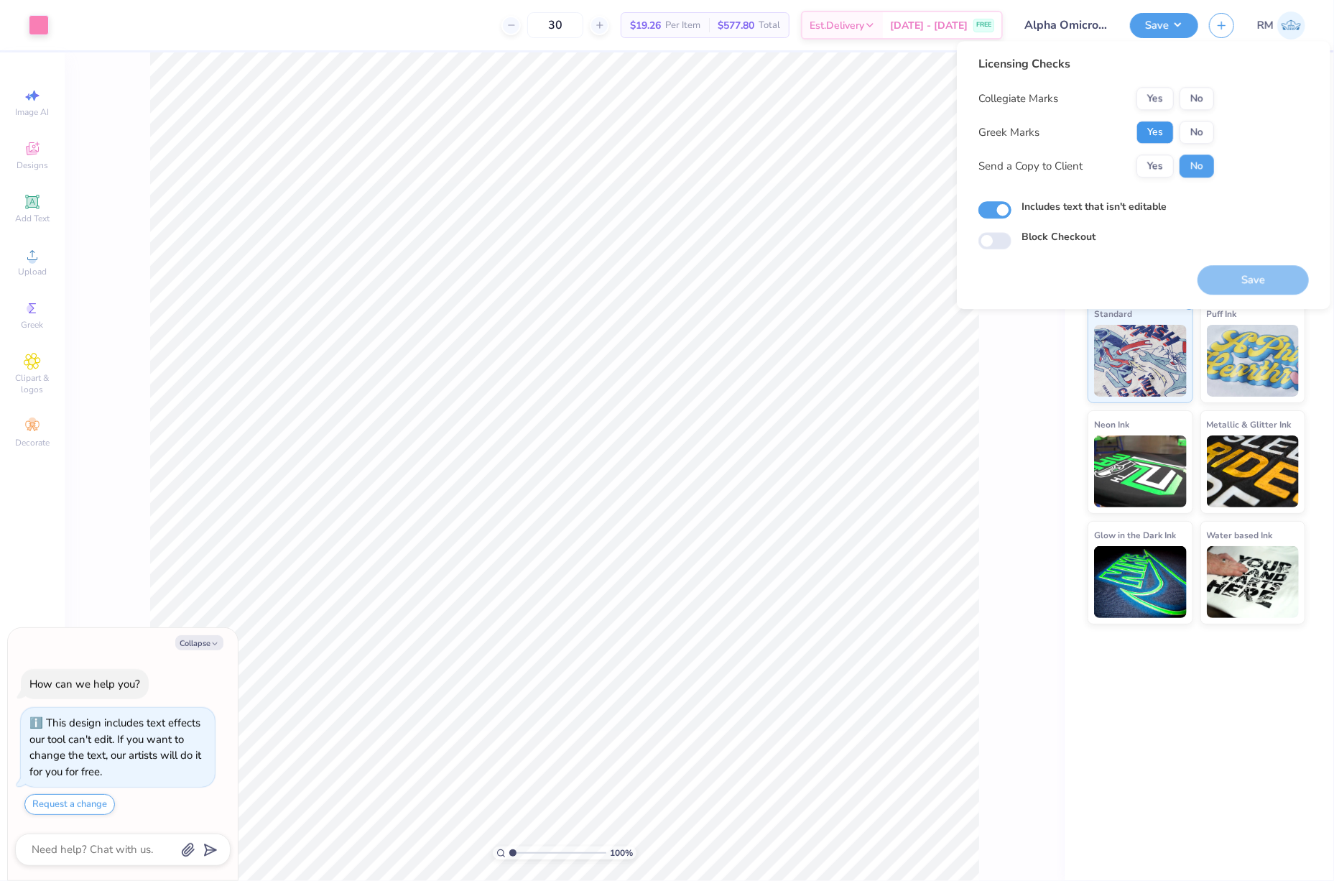
click at [1150, 131] on button "Yes" at bounding box center [1154, 132] width 37 height 23
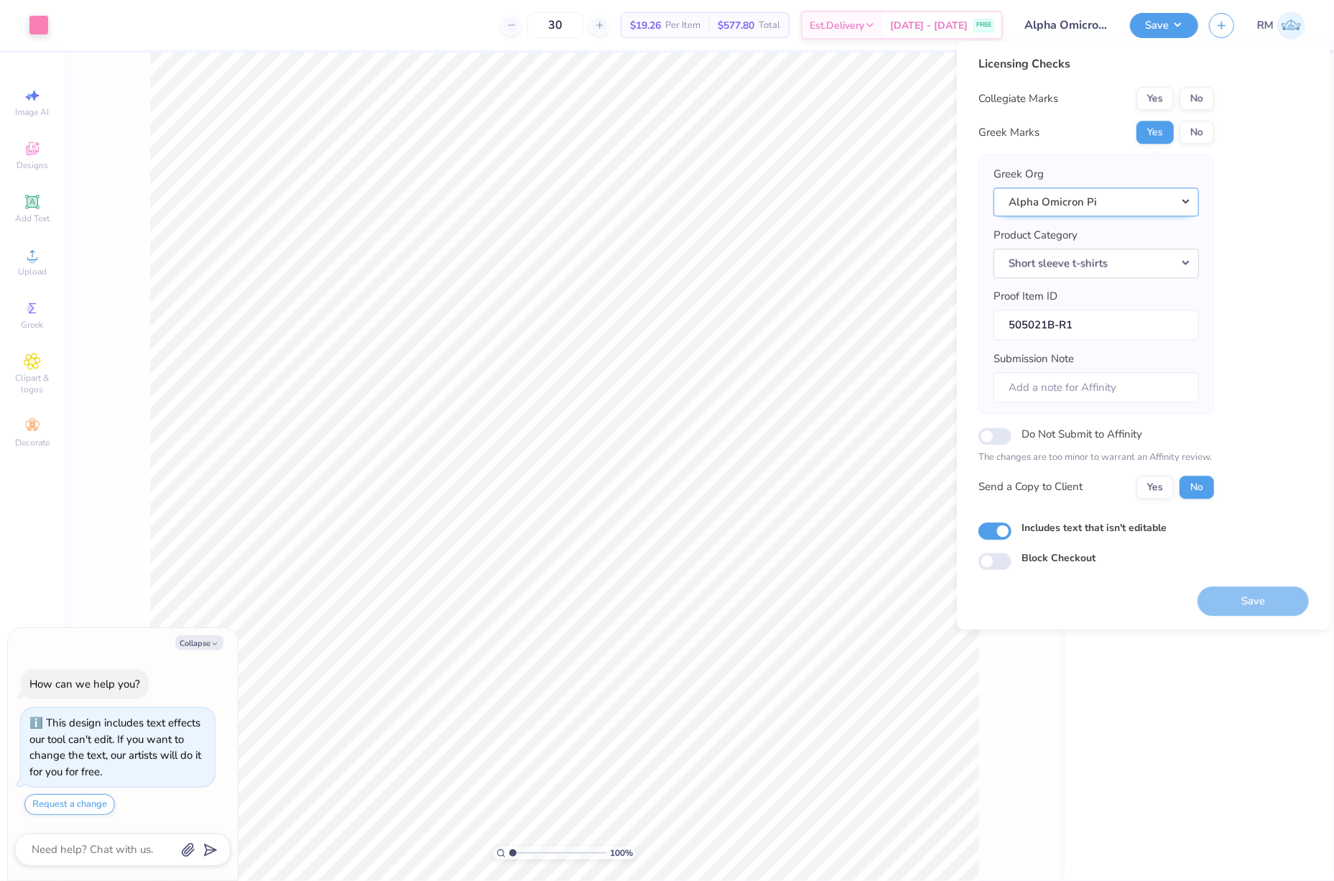
click at [1147, 213] on button "Alpha Omicron Pi" at bounding box center [1096, 201] width 205 height 29
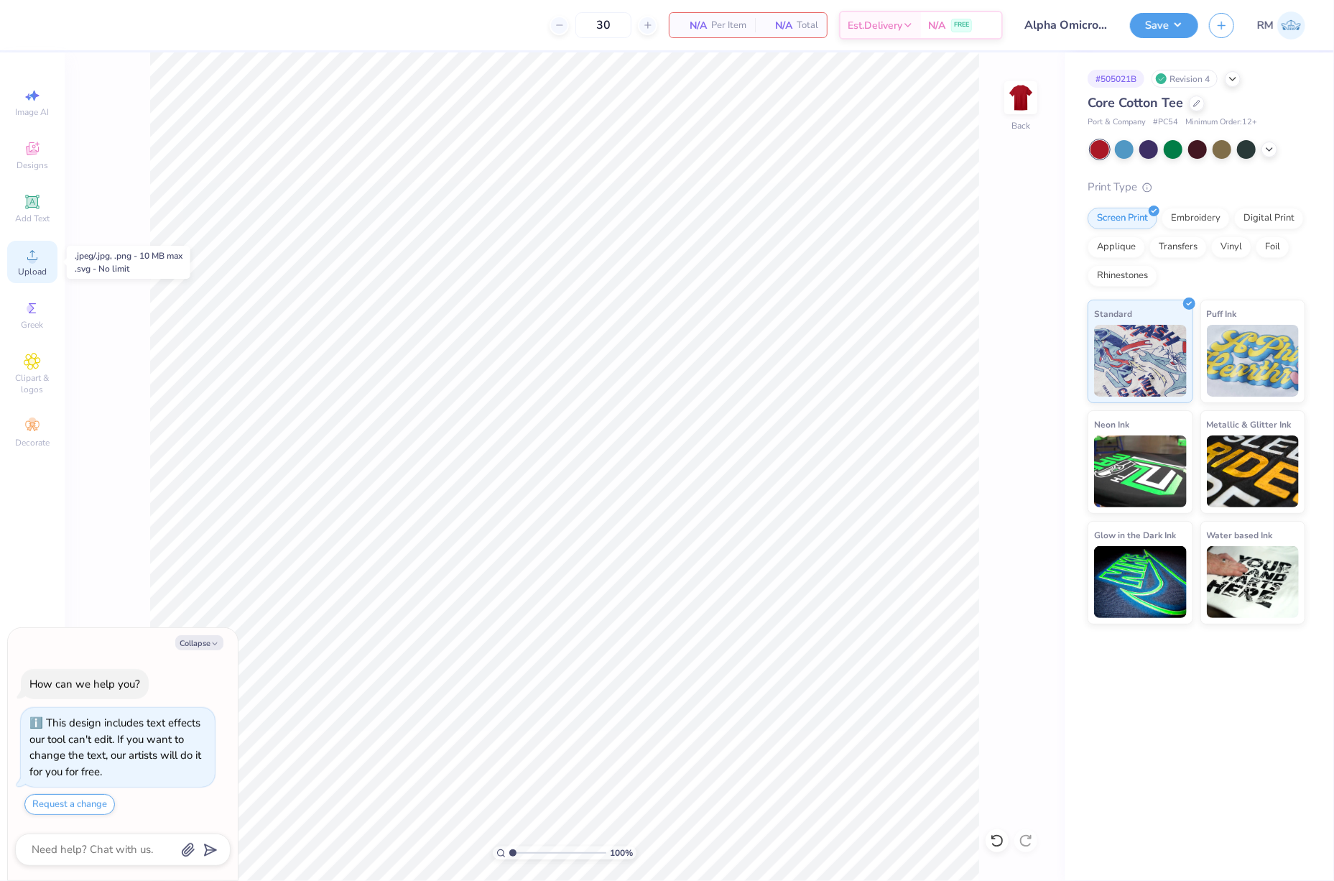
click at [41, 254] on div "Upload" at bounding box center [32, 262] width 50 height 42
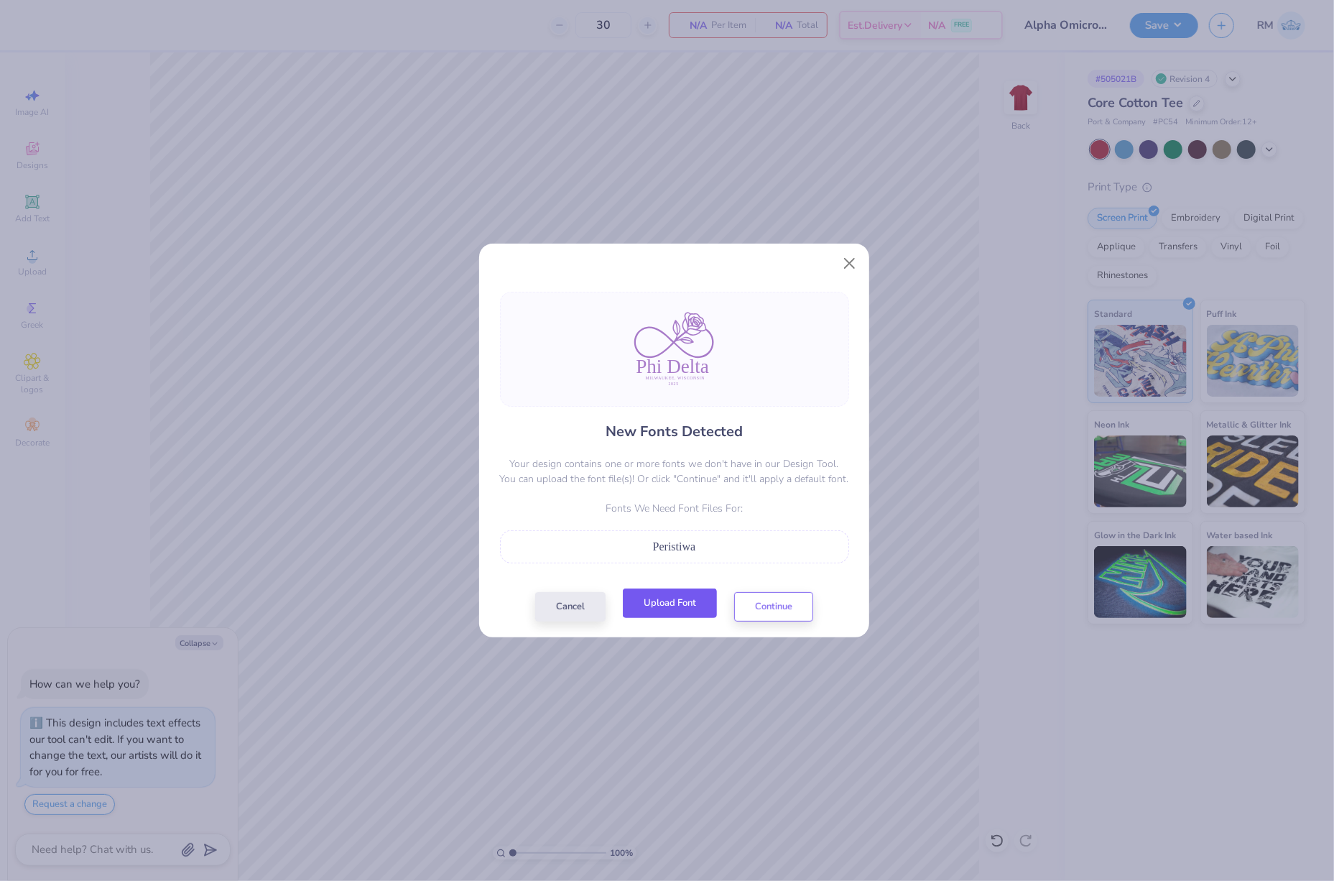
click at [693, 606] on button "Upload Font" at bounding box center [670, 602] width 94 height 29
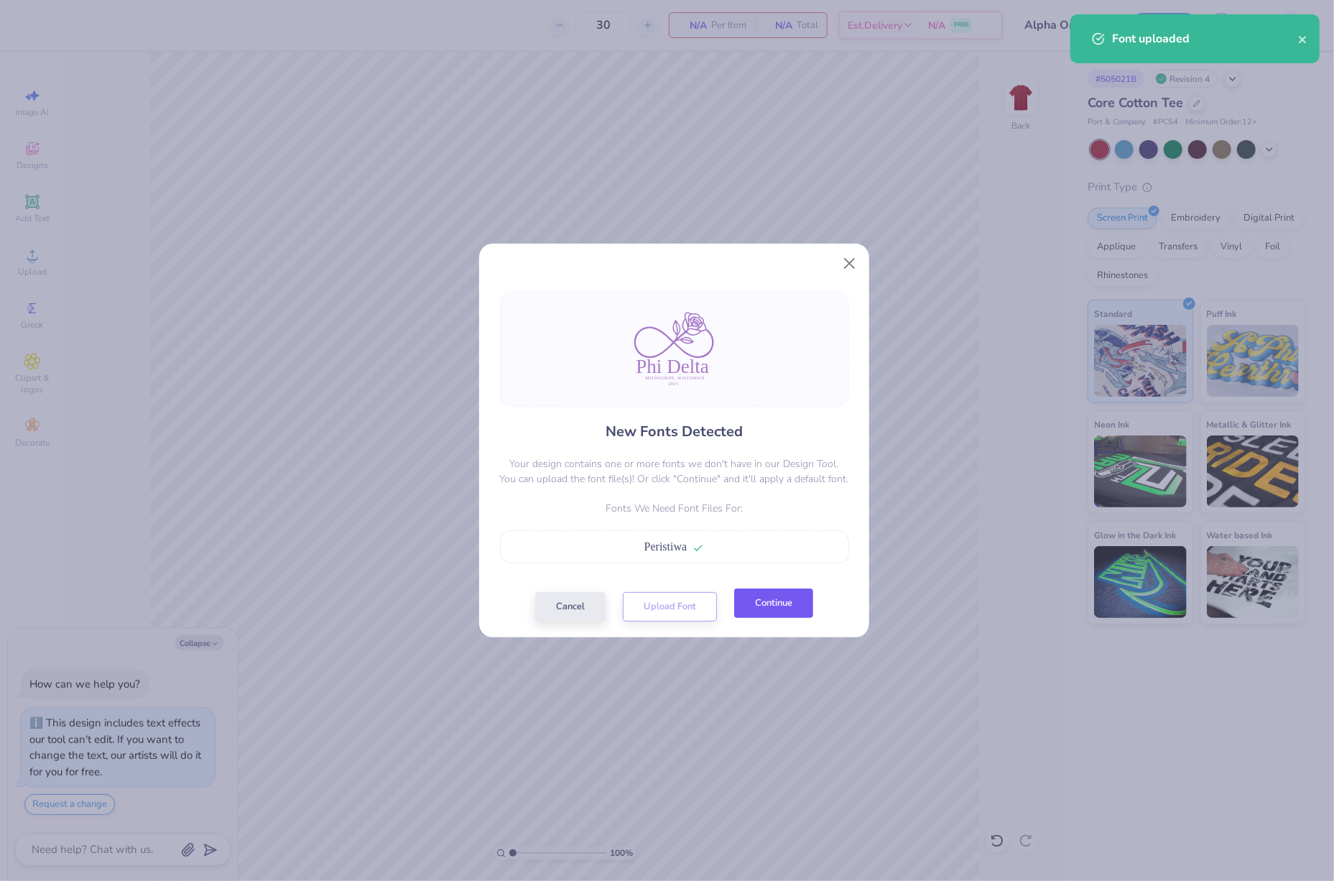
click at [793, 604] on button "Continue" at bounding box center [773, 602] width 79 height 29
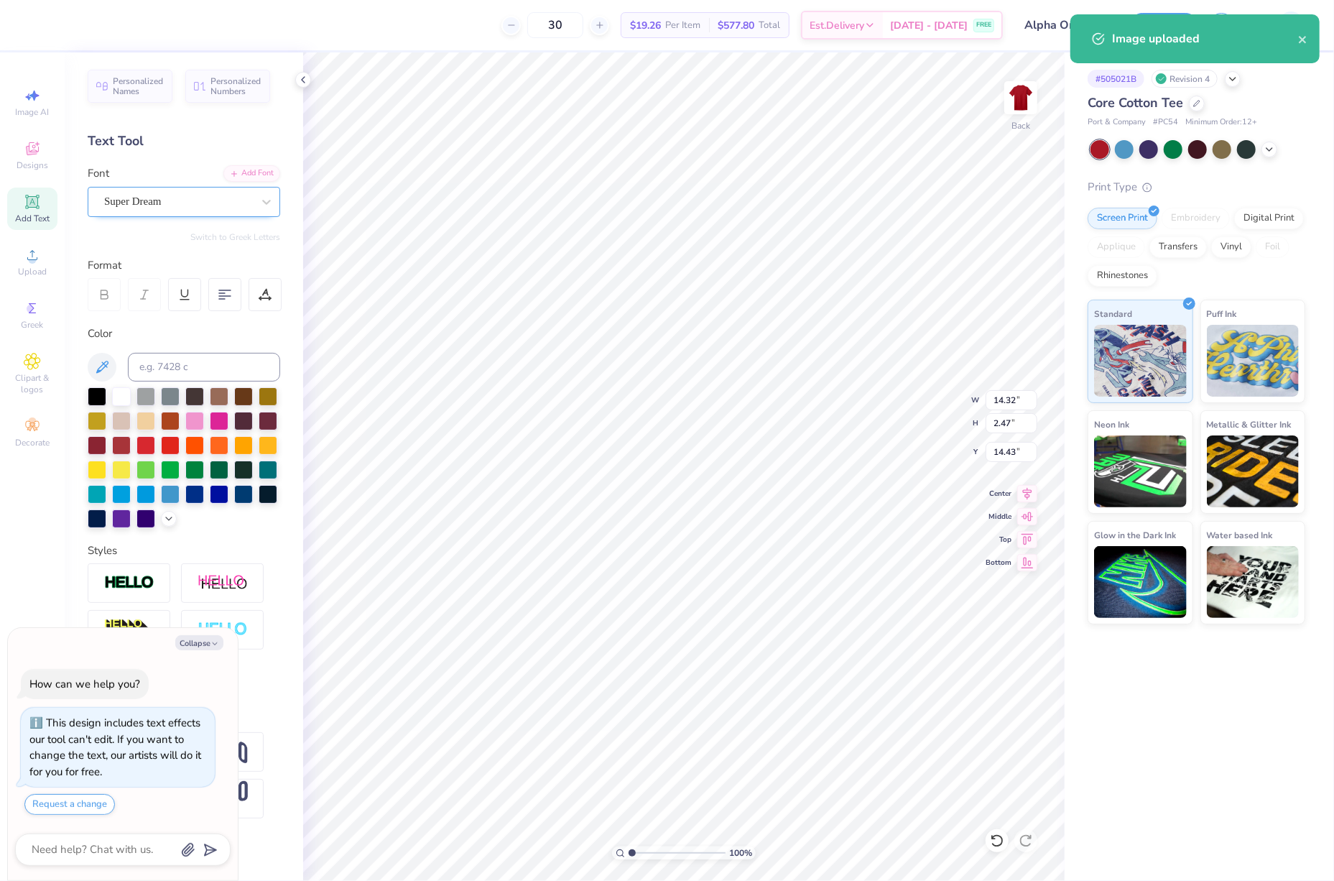
click at [198, 198] on div "Super Dream" at bounding box center [178, 201] width 151 height 22
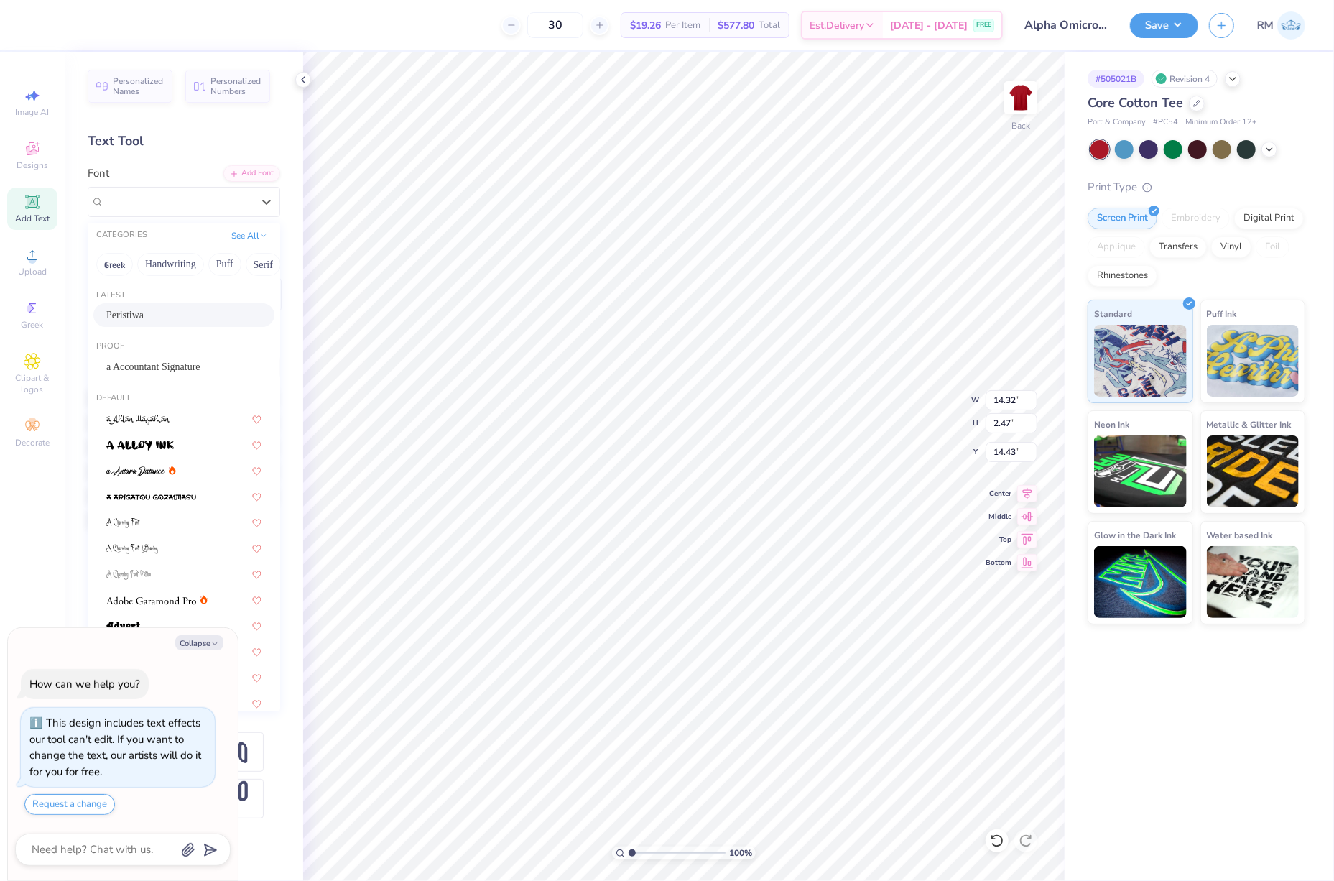
click at [178, 314] on div "Peristiwa" at bounding box center [183, 314] width 155 height 15
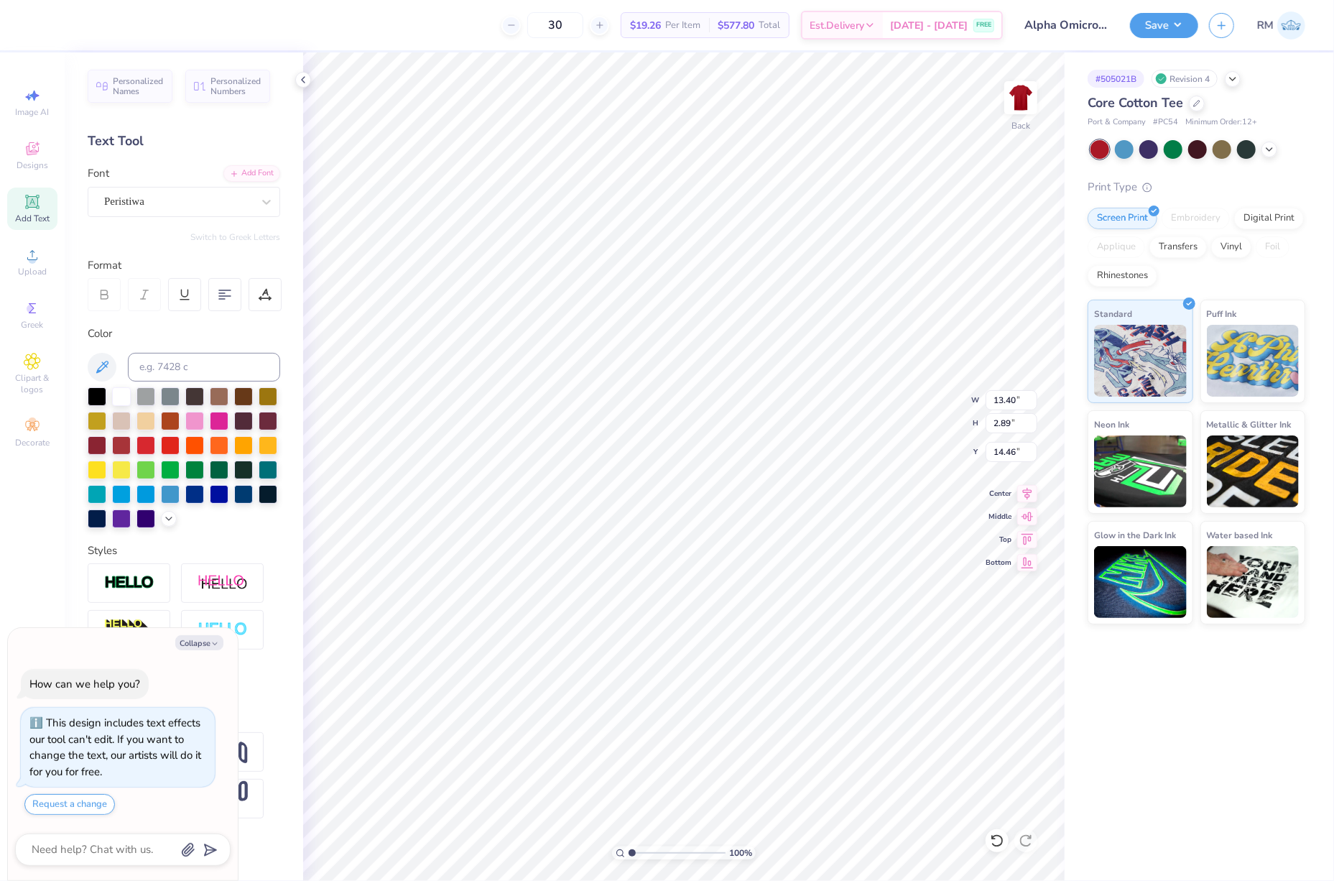
type textarea "x"
type input "13.40"
type input "2.89"
type input "14.46"
click at [132, 196] on div "Super Dream" at bounding box center [178, 201] width 151 height 22
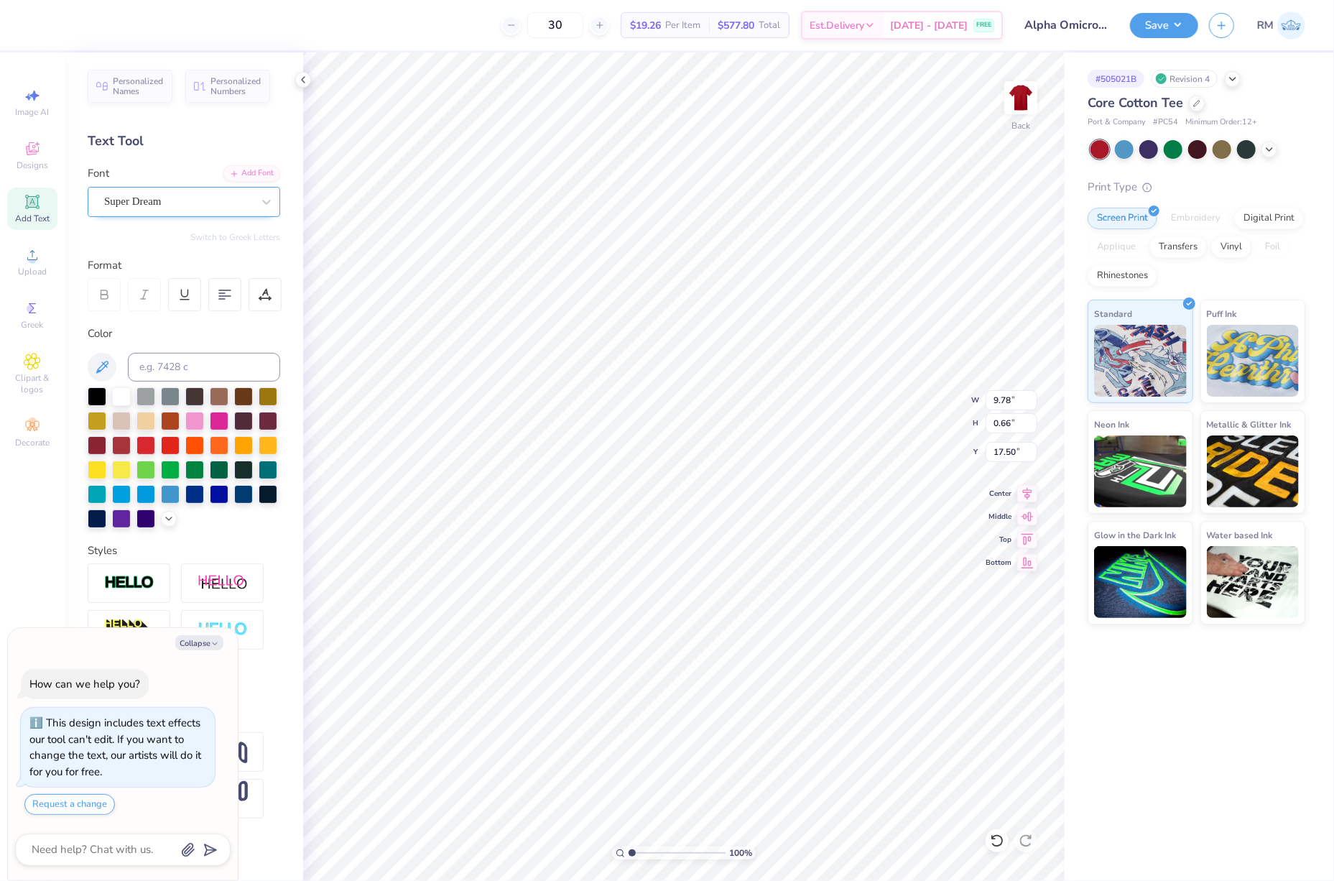
type textarea "x"
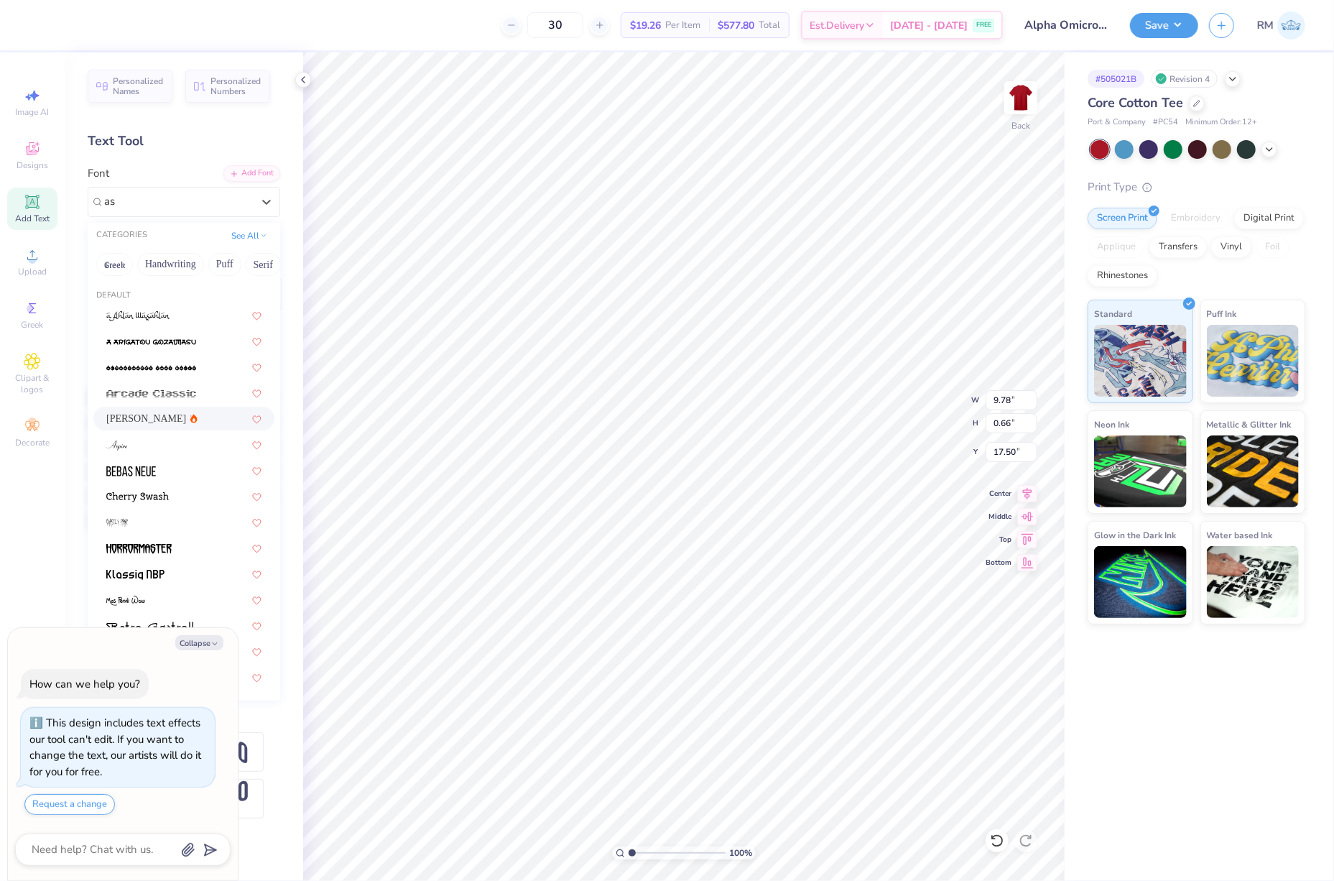
click at [159, 423] on div "[PERSON_NAME]" at bounding box center [183, 418] width 155 height 15
type input "as"
type textarea "x"
type input "10.06"
type input "0.67"
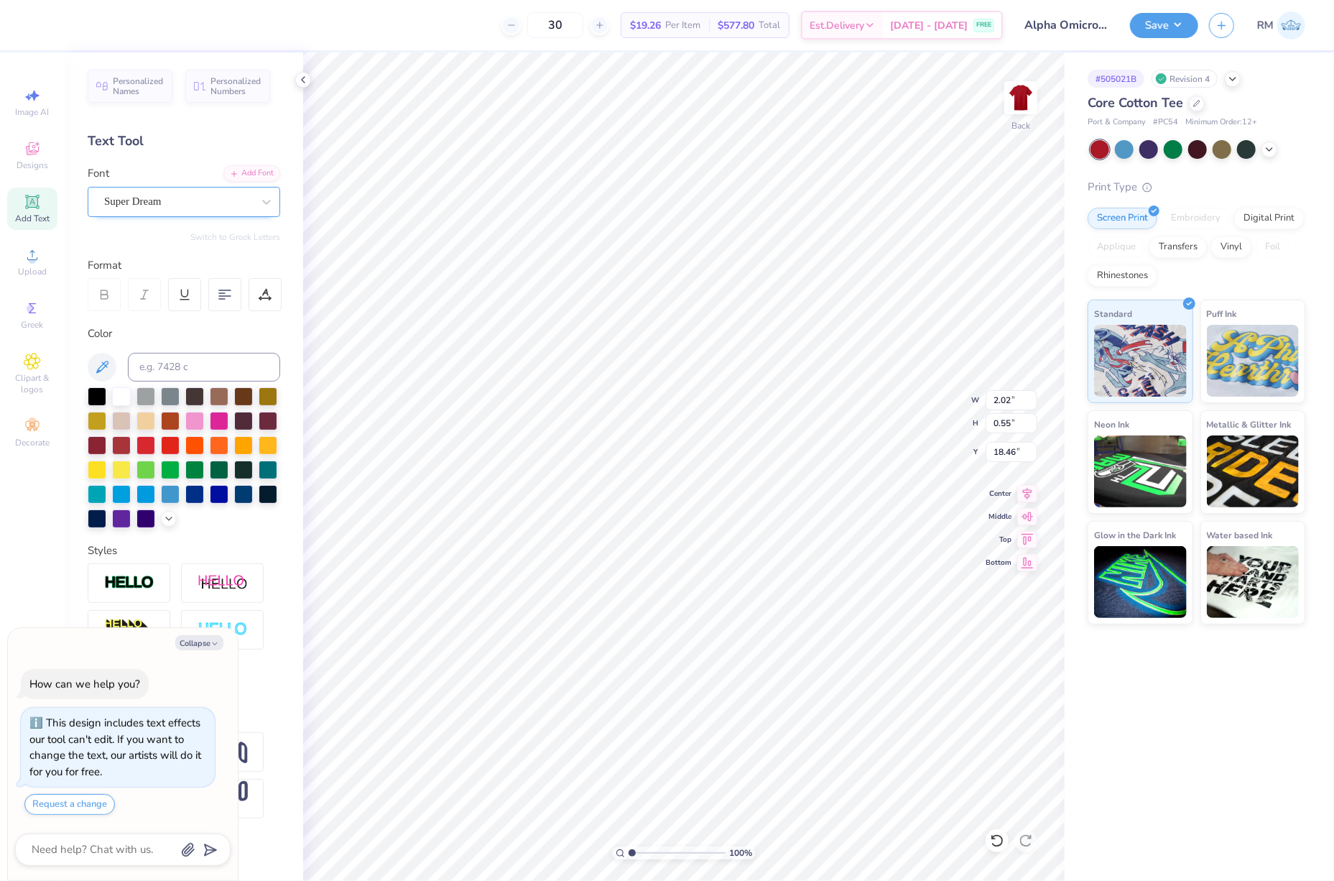
click at [172, 188] on div "Super Dream" at bounding box center [184, 202] width 193 height 30
type textarea "x"
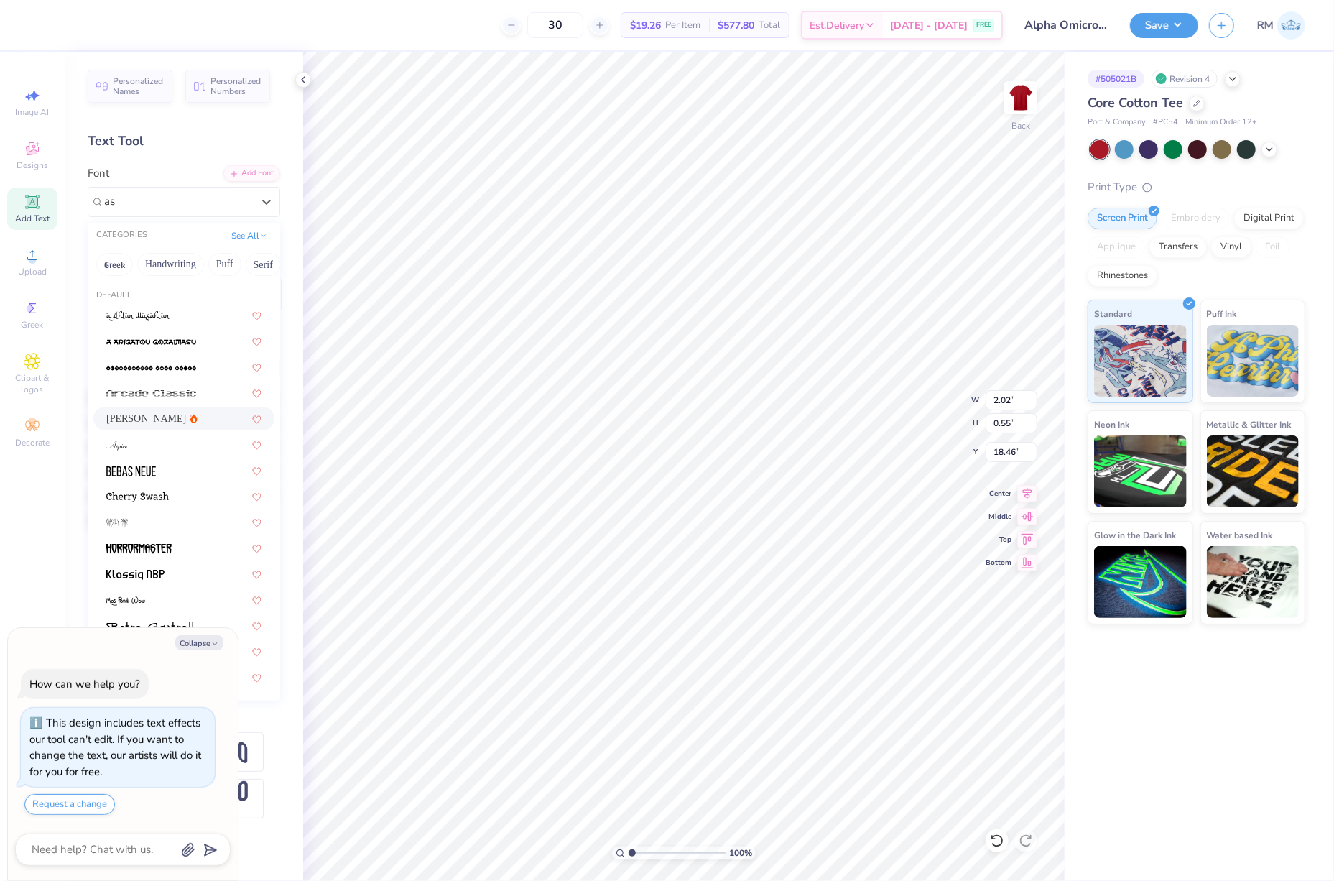
click at [181, 426] on div "[PERSON_NAME]" at bounding box center [183, 418] width 155 height 15
type input "as"
type textarea "x"
type input "1.90"
type input "0.54"
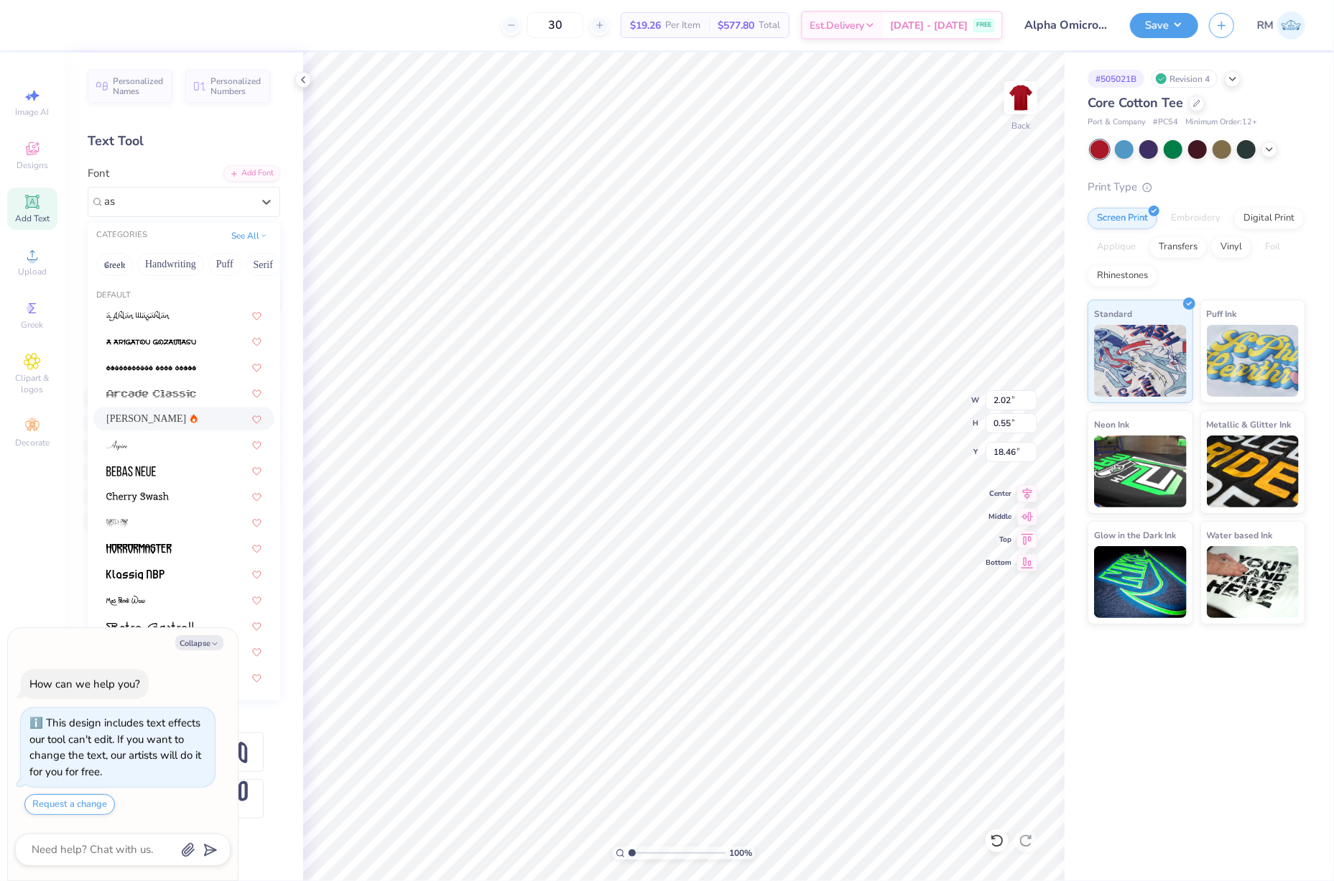
type input "18.52"
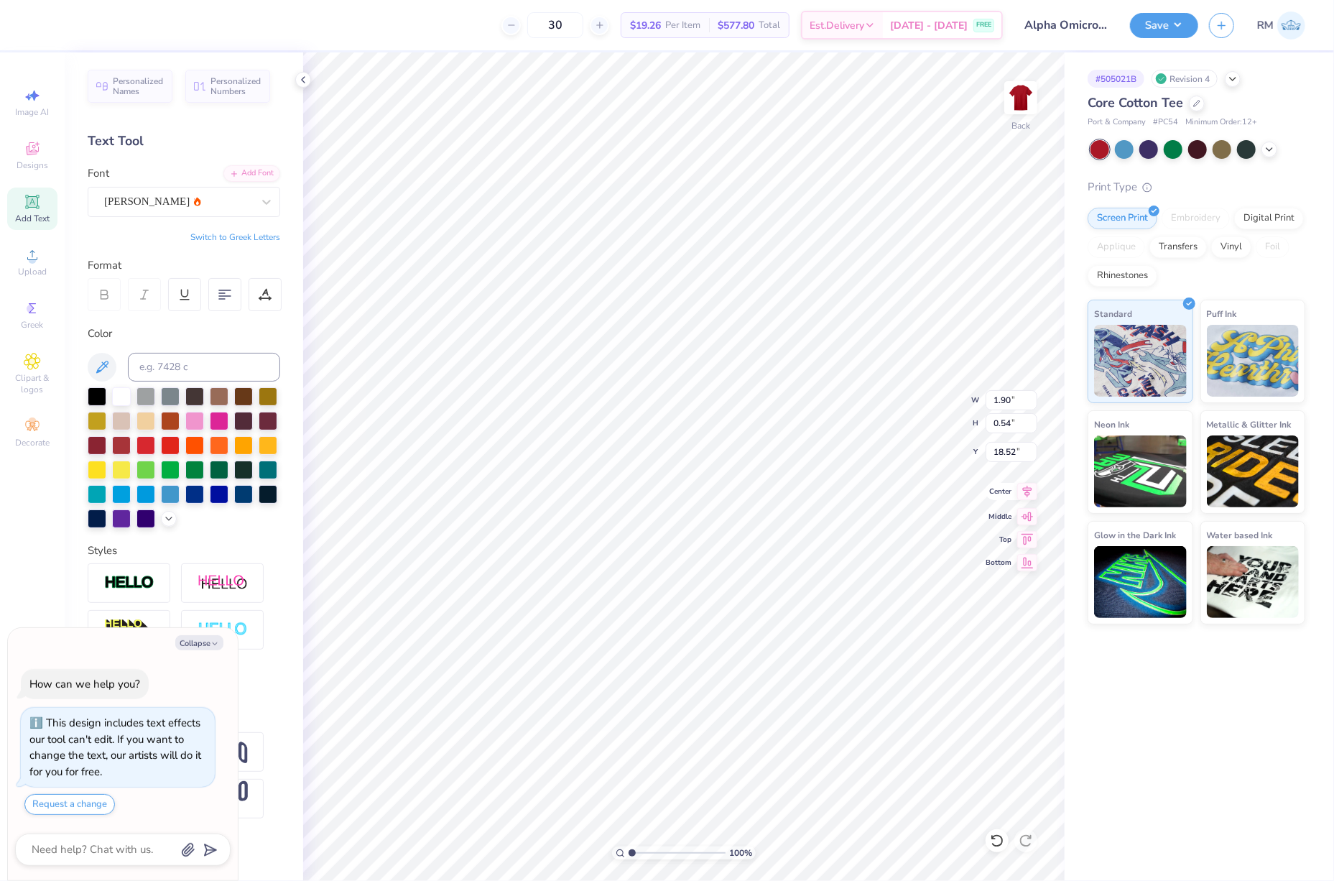
click at [1027, 498] on icon at bounding box center [1027, 491] width 20 height 17
click at [1029, 490] on icon at bounding box center [1027, 491] width 20 height 17
type textarea "x"
type input "13.40"
type input "2.89"
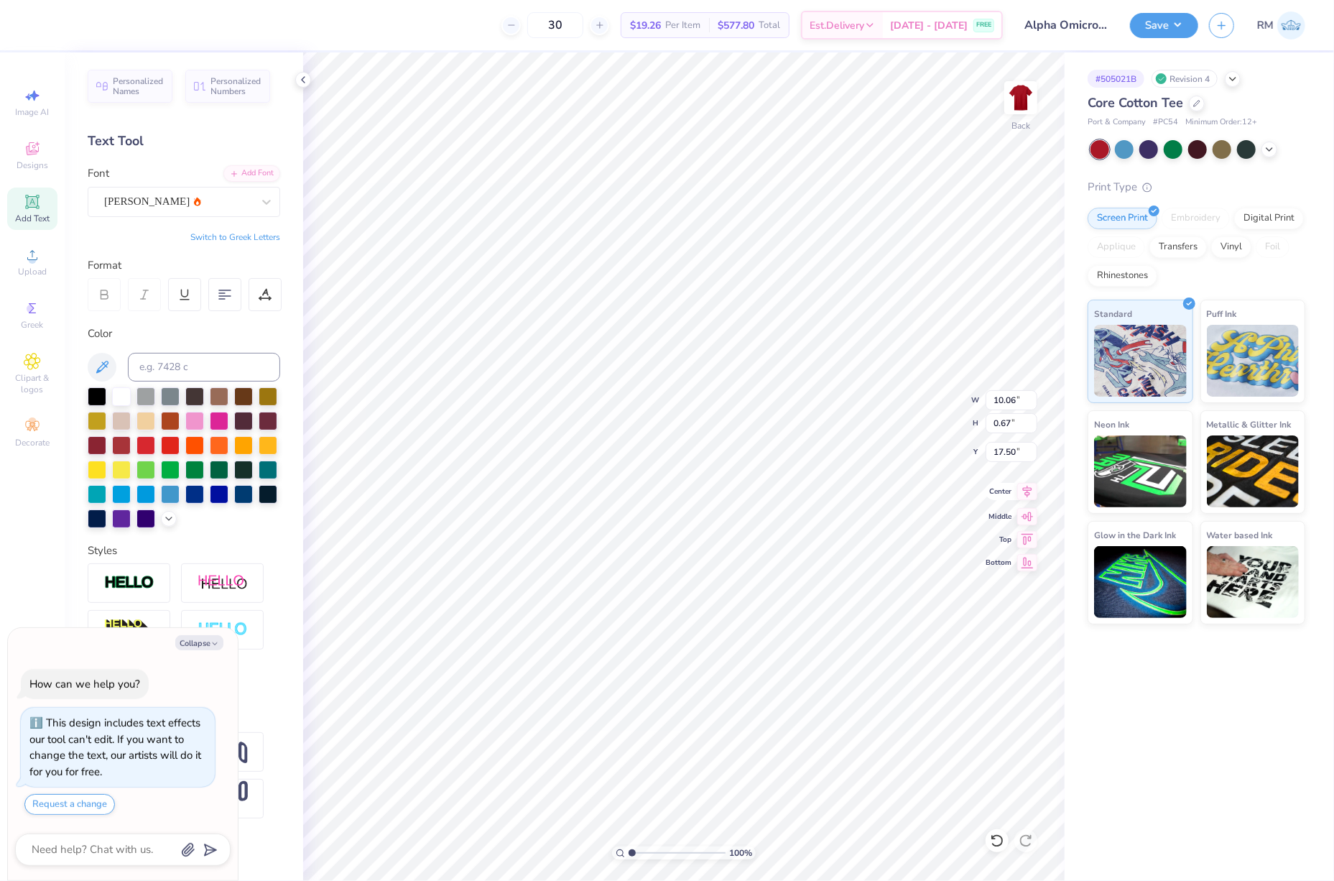
type input "14.46"
click at [1027, 493] on icon at bounding box center [1027, 492] width 9 height 12
type textarea "x"
type input "14.21"
type input "8.18"
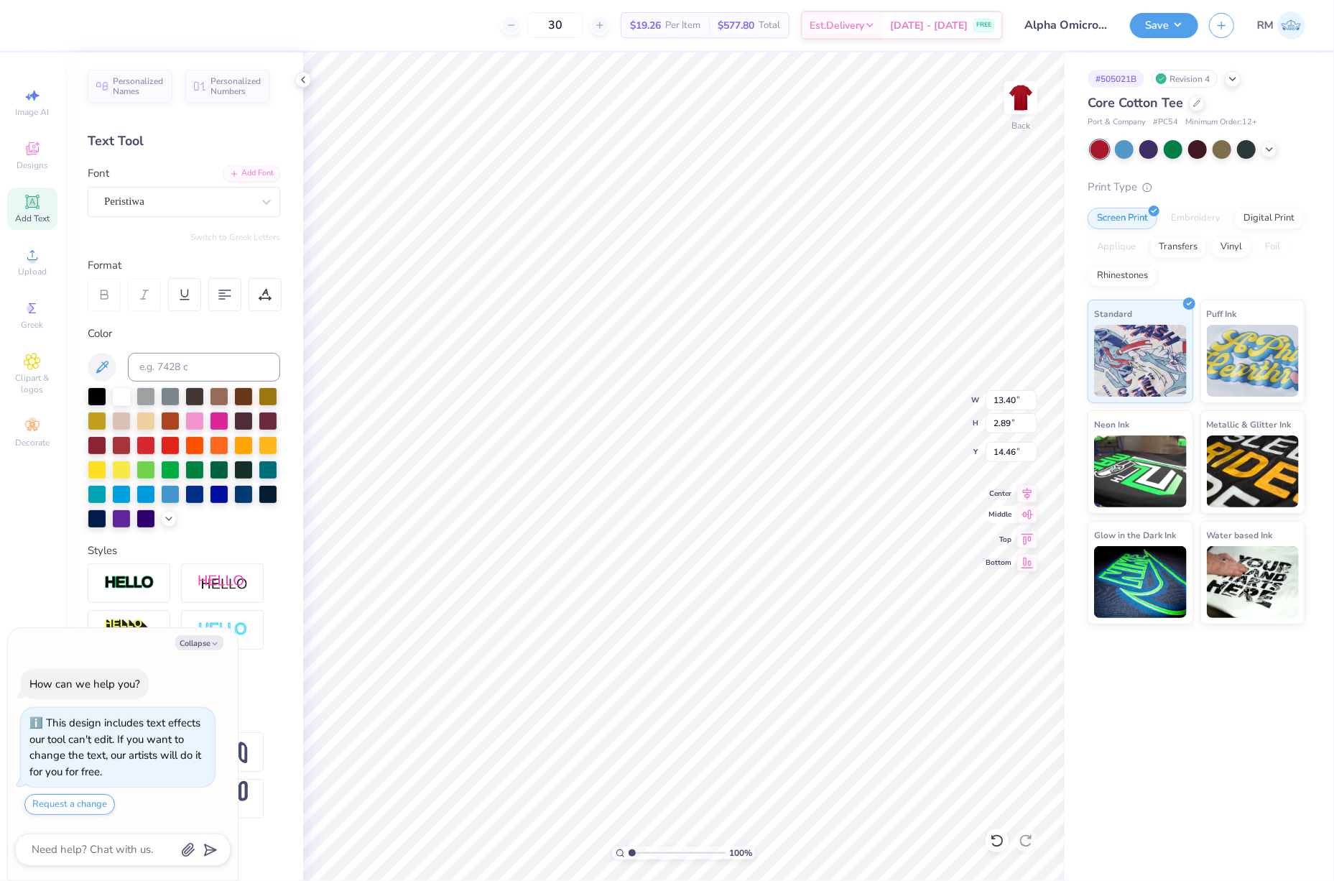
type input "5.99"
click at [1023, 490] on icon at bounding box center [1027, 491] width 20 height 17
type textarea "x"
click at [1006, 399] on input "14.21" at bounding box center [1012, 400] width 52 height 20
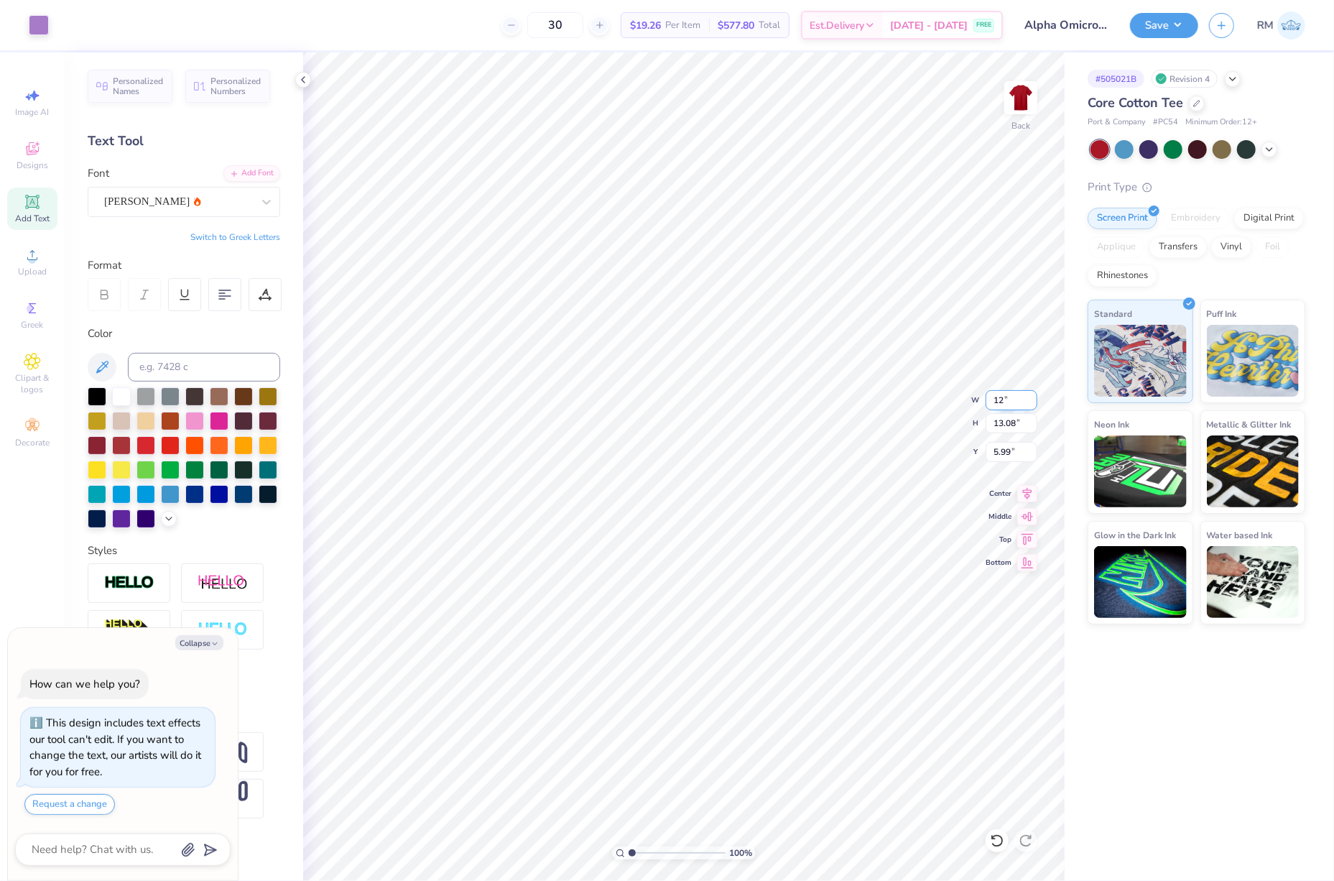
type input "12"
type textarea "x"
type input "12.00"
type input "11.05"
click at [1009, 457] on input "7.00" at bounding box center [1012, 452] width 52 height 20
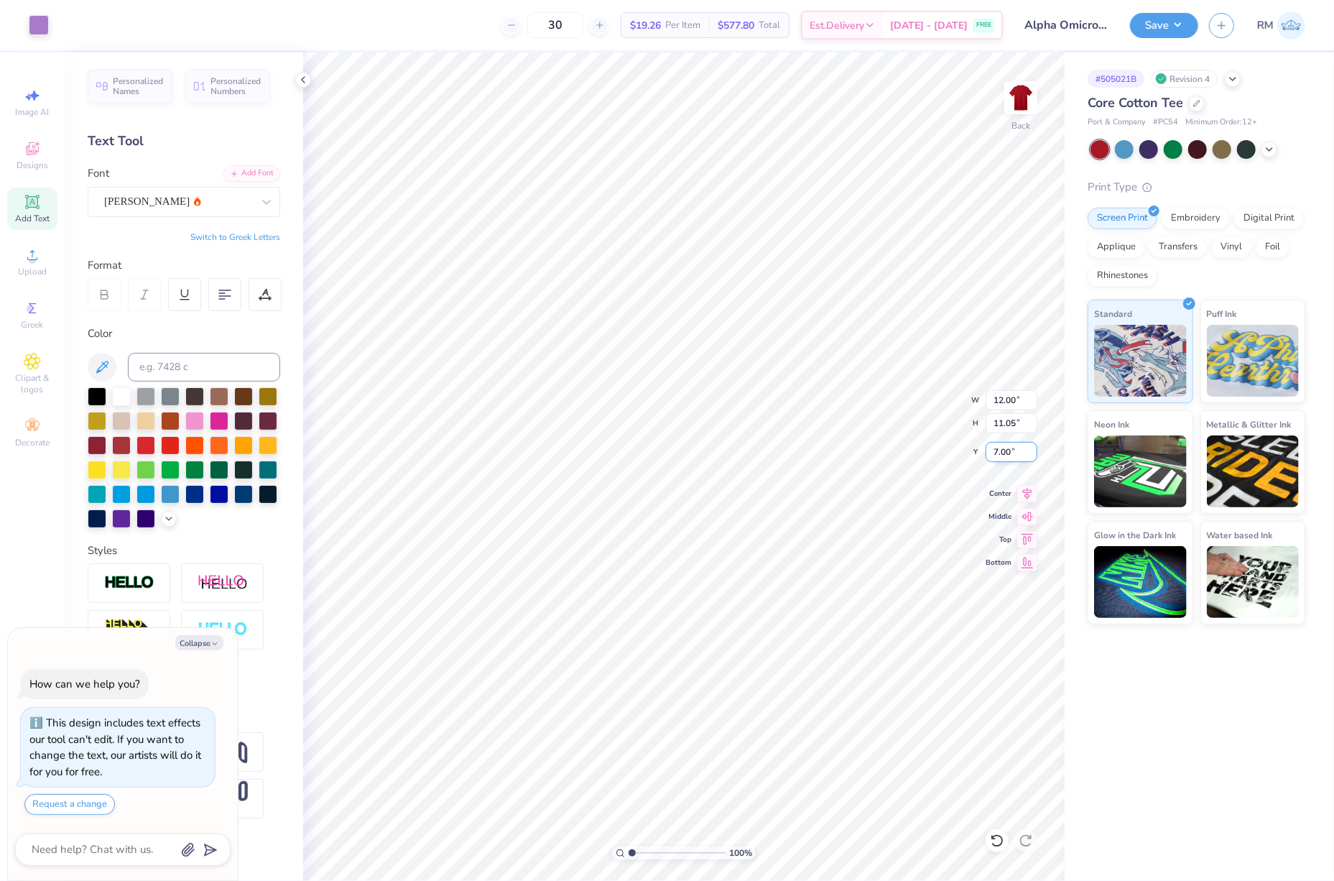
click at [1009, 457] on input "7.00" at bounding box center [1012, 452] width 52 height 20
type input "3"
type textarea "x"
type input "3.00"
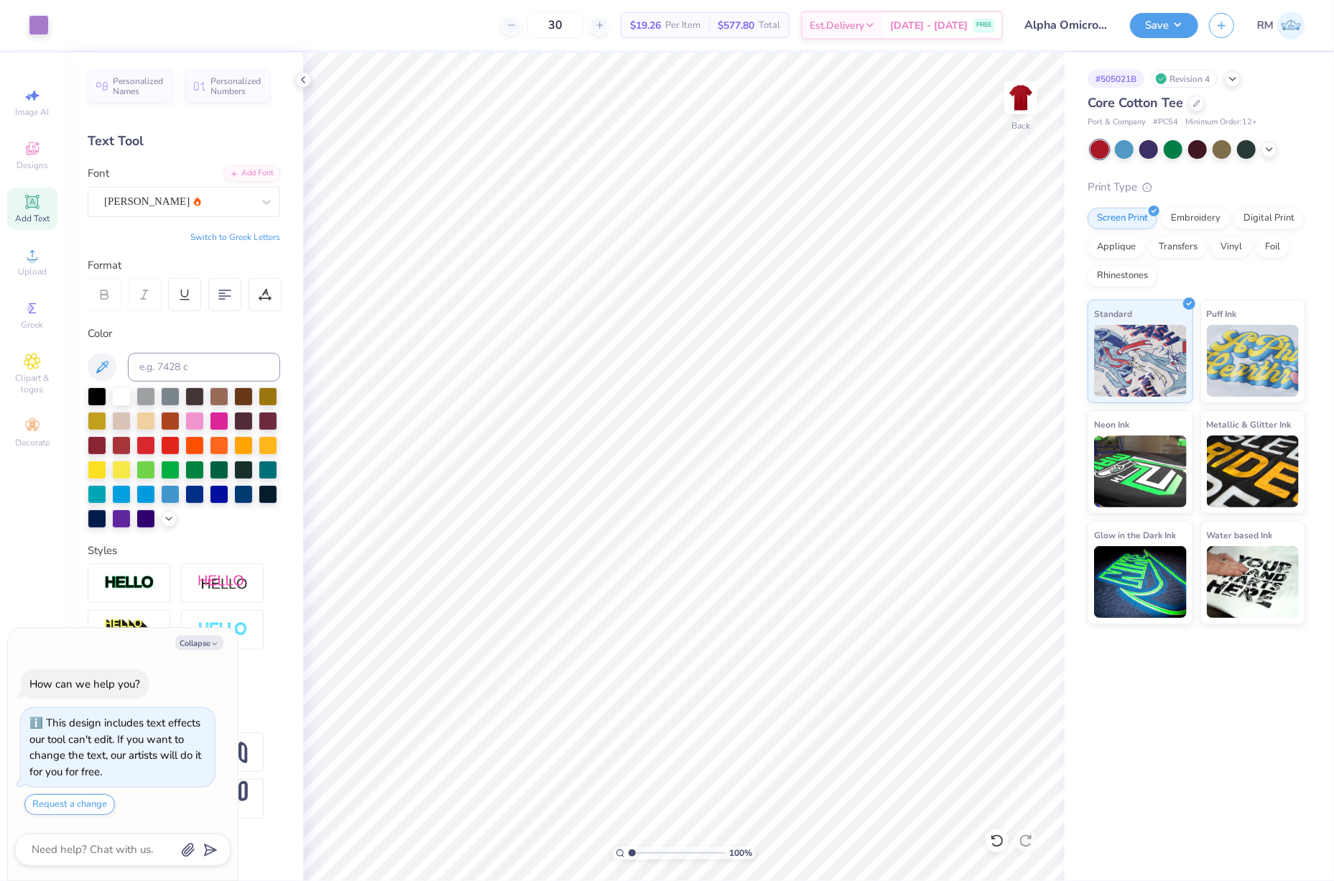
type textarea "x"
click at [1006, 407] on input "12.00" at bounding box center [1012, 400] width 52 height 20
type input "11"
click at [1010, 454] on input "3.00" at bounding box center [1012, 452] width 52 height 20
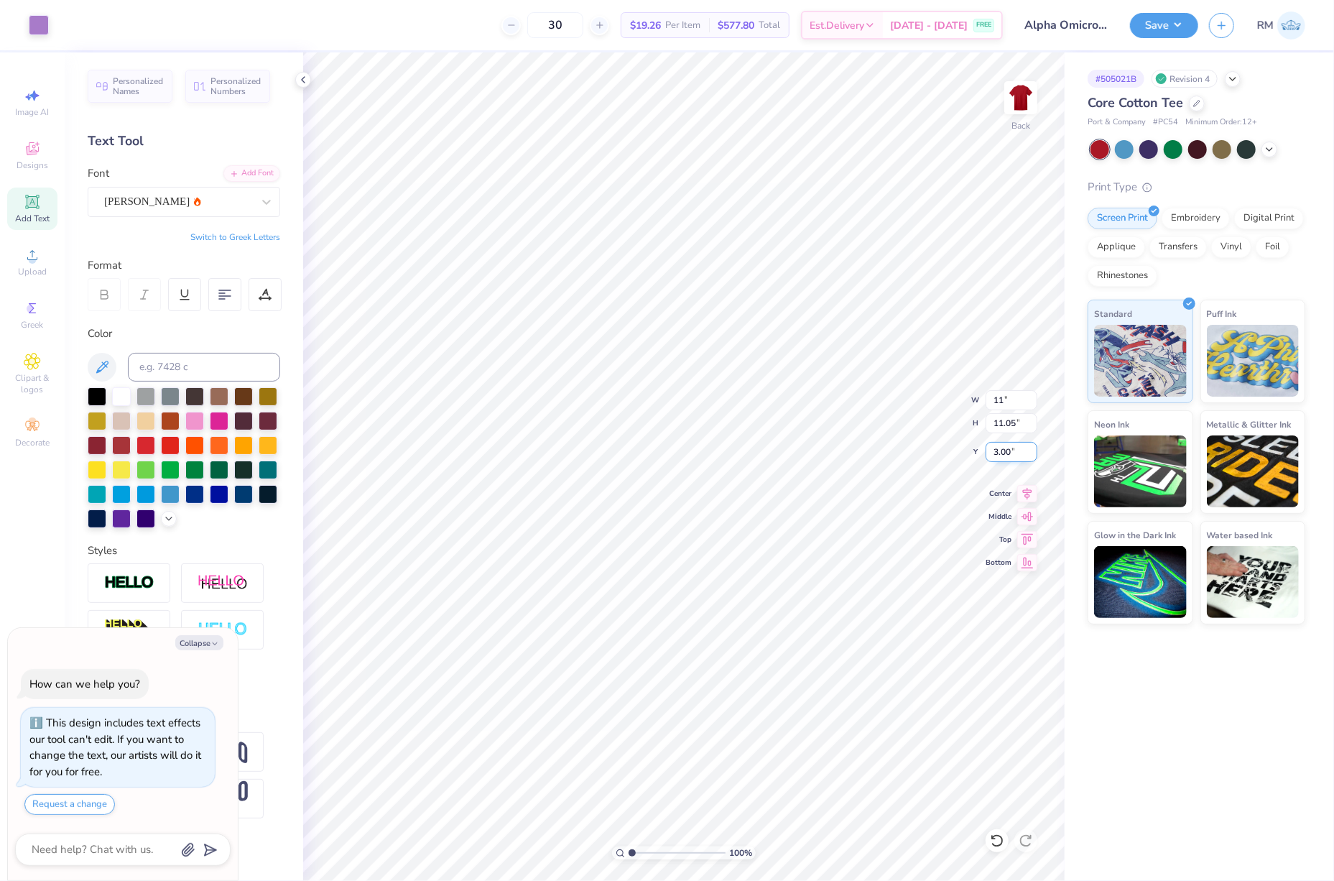
click at [1010, 454] on input "3.00" at bounding box center [1012, 452] width 52 height 20
type textarea "x"
type input "11.00"
type input "10.13"
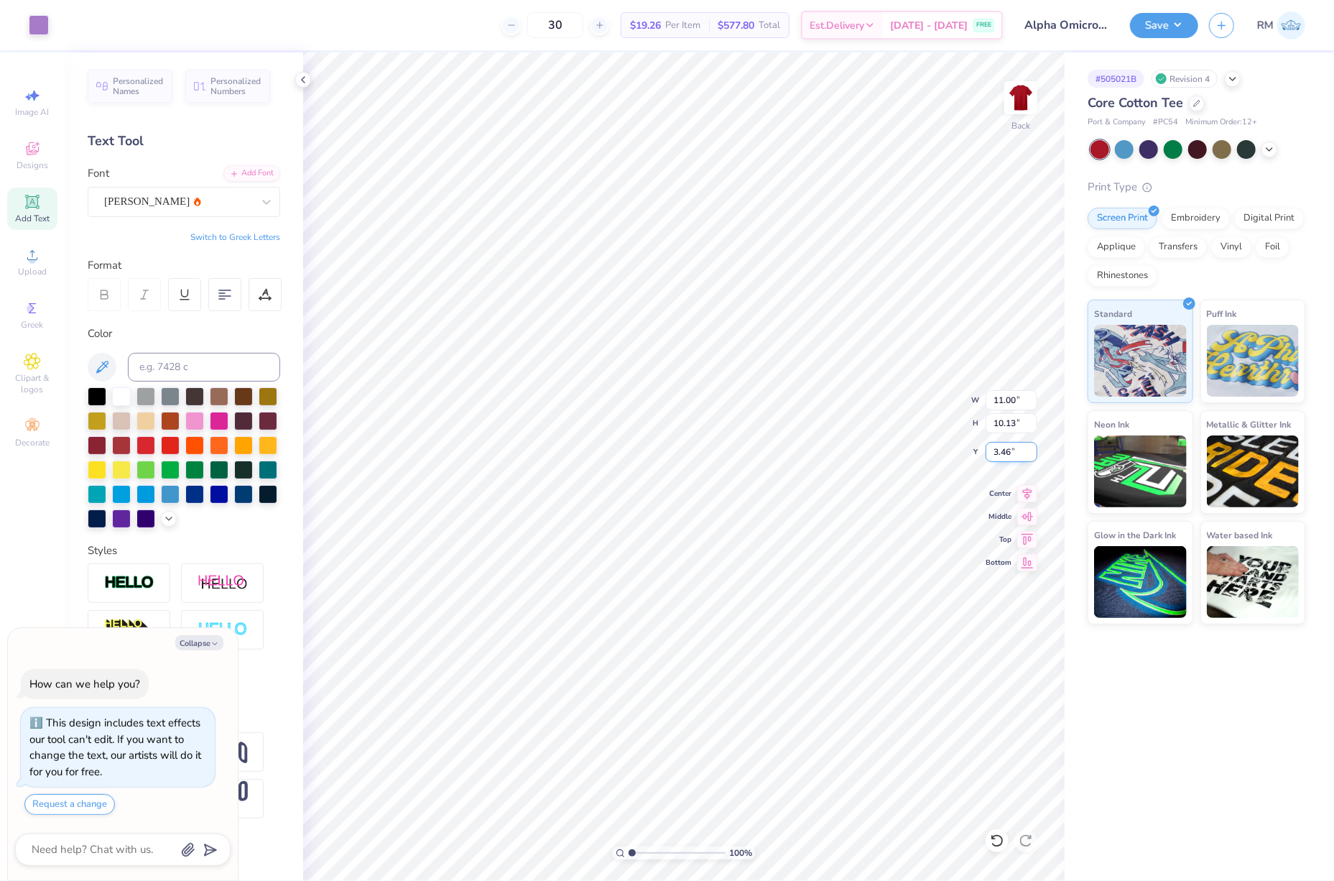
click at [1010, 454] on input "3.46" at bounding box center [1012, 452] width 52 height 20
type input "3"
type textarea "x"
type input "3.00"
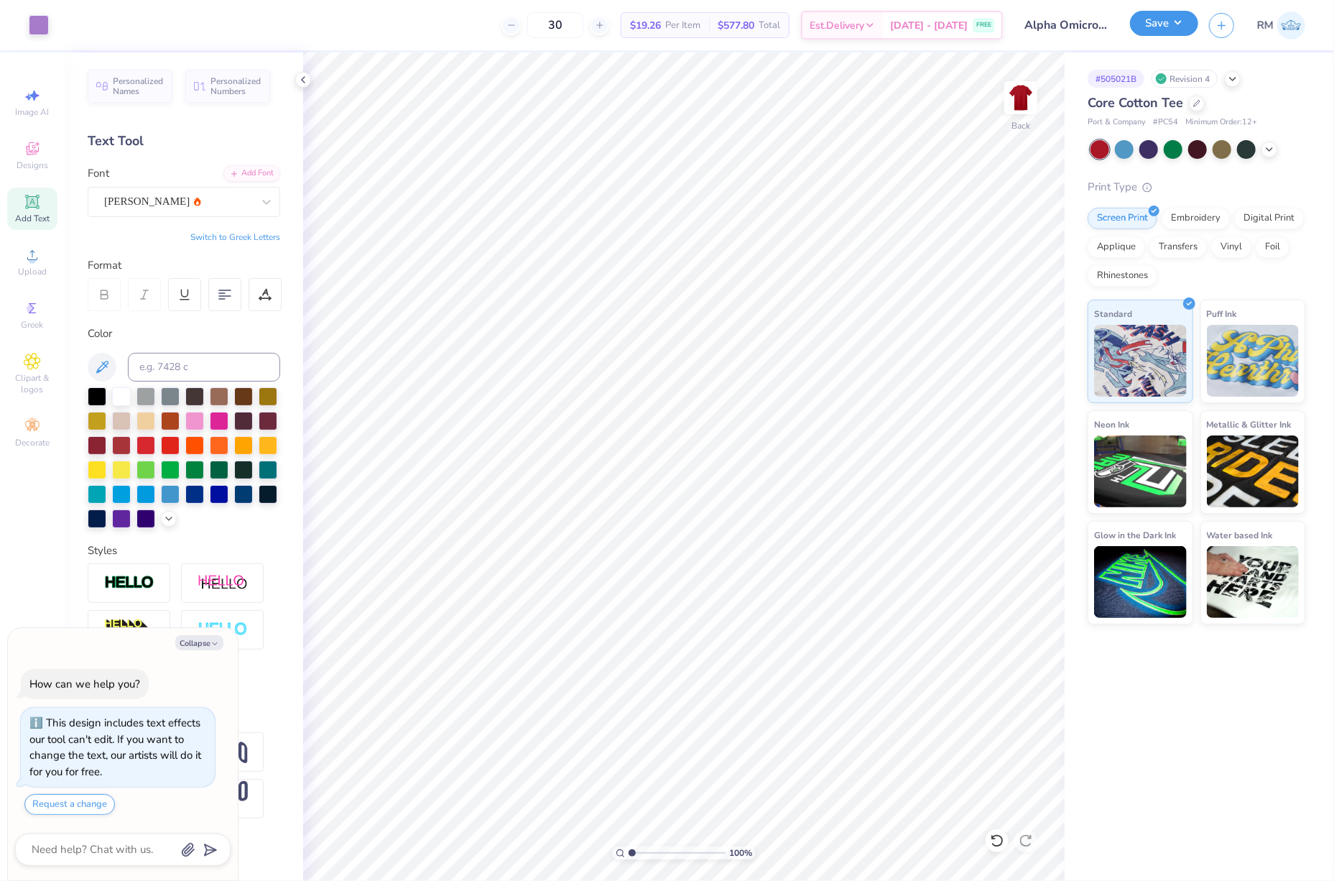
click at [1173, 24] on button "Save" at bounding box center [1164, 23] width 68 height 25
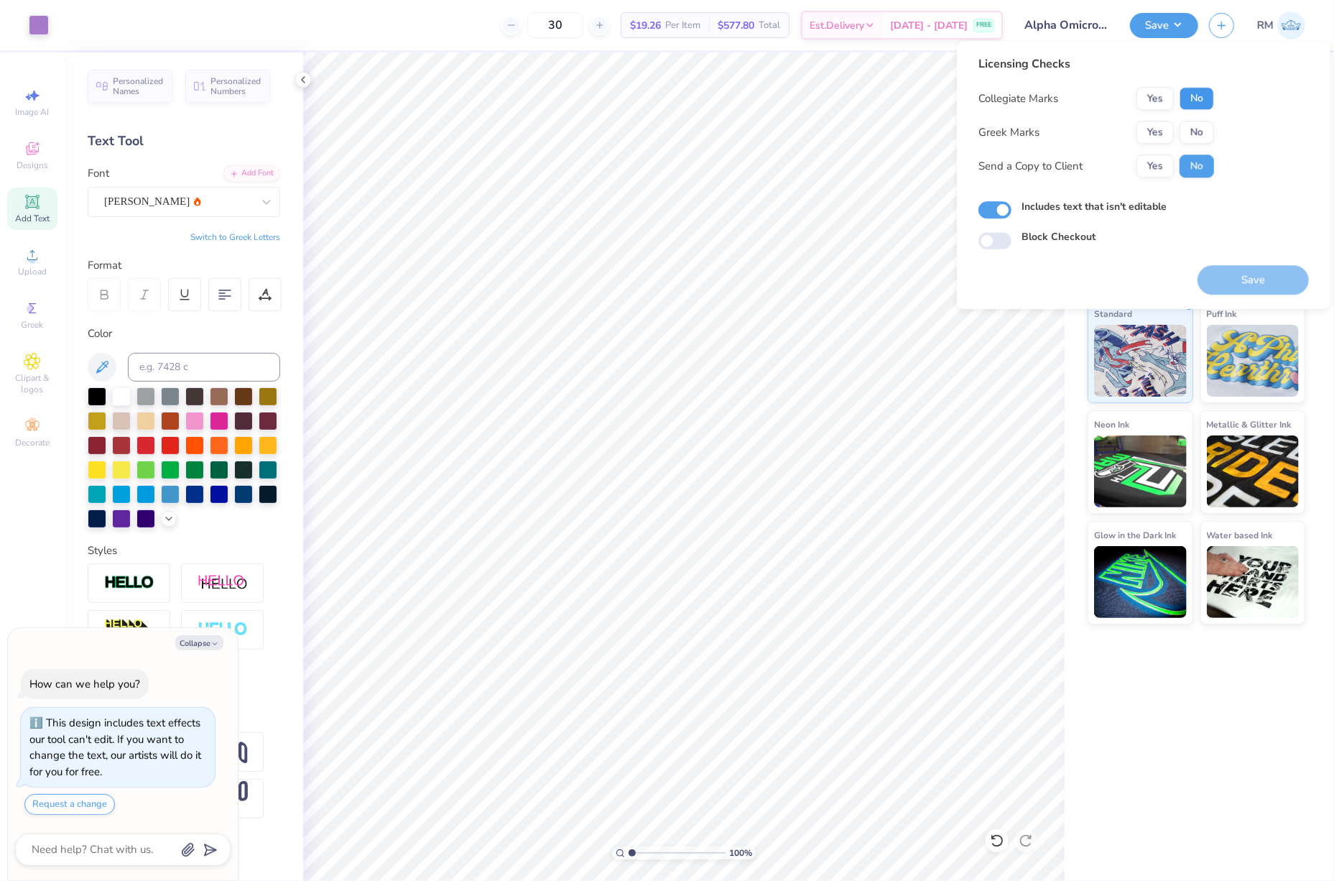
click at [1204, 96] on button "No" at bounding box center [1197, 98] width 34 height 23
click at [1202, 128] on button "No" at bounding box center [1197, 132] width 34 height 23
click at [1165, 167] on button "Yes" at bounding box center [1154, 165] width 37 height 23
click at [1243, 277] on button "Save" at bounding box center [1253, 279] width 111 height 29
type textarea "x"
